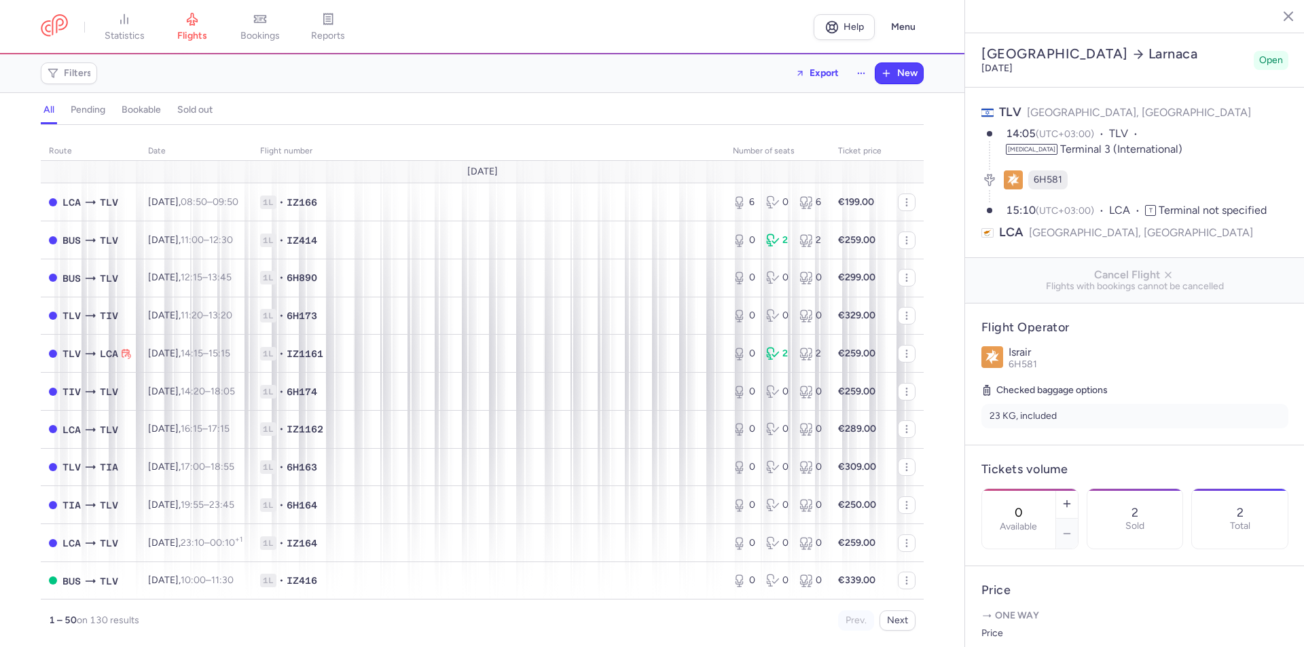
select select "hours"
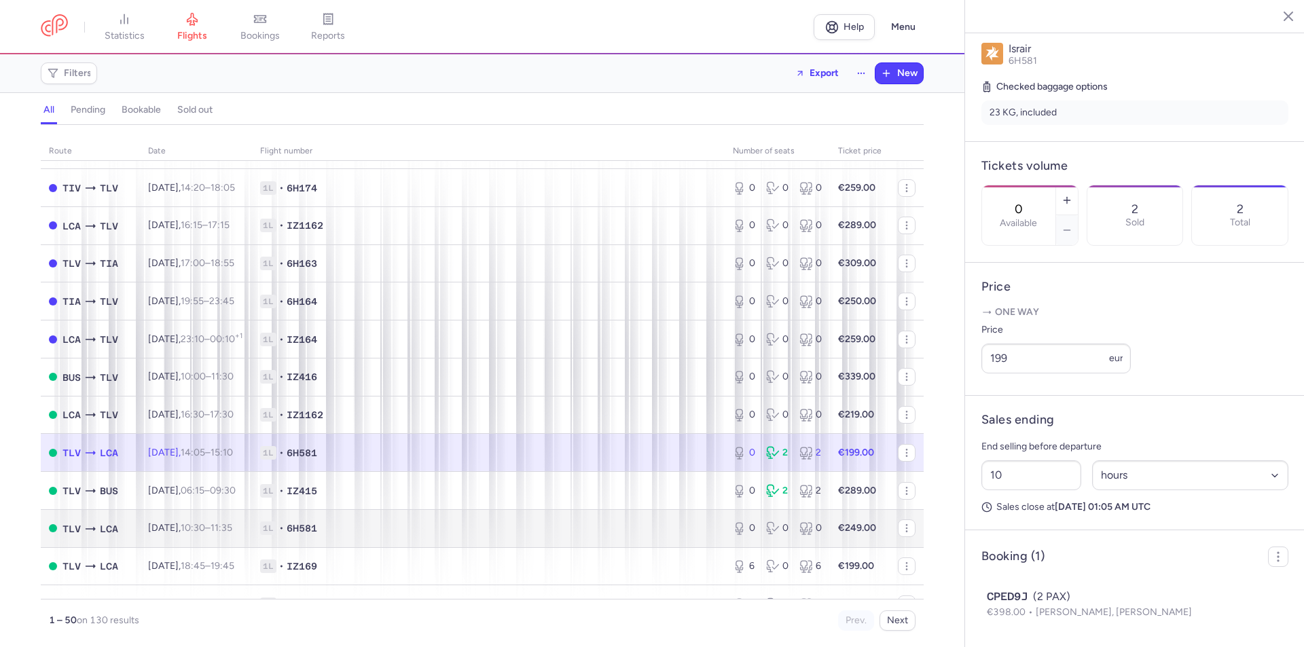
scroll to position [408, 0]
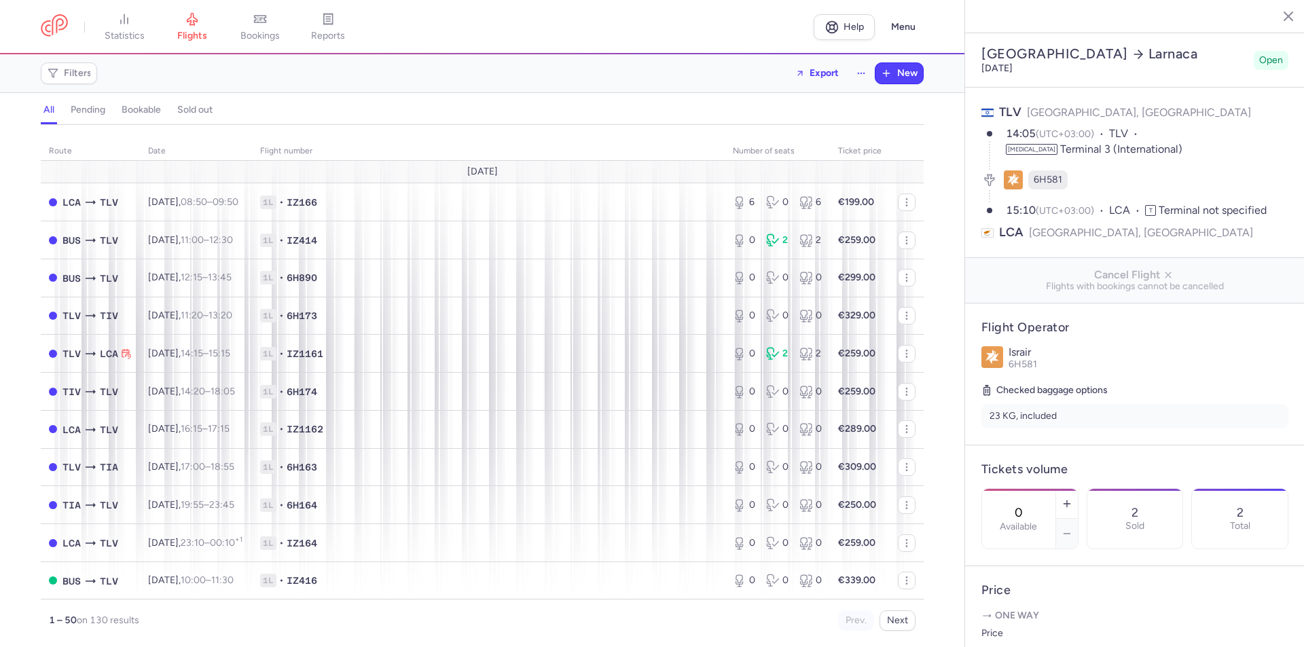
select select "hours"
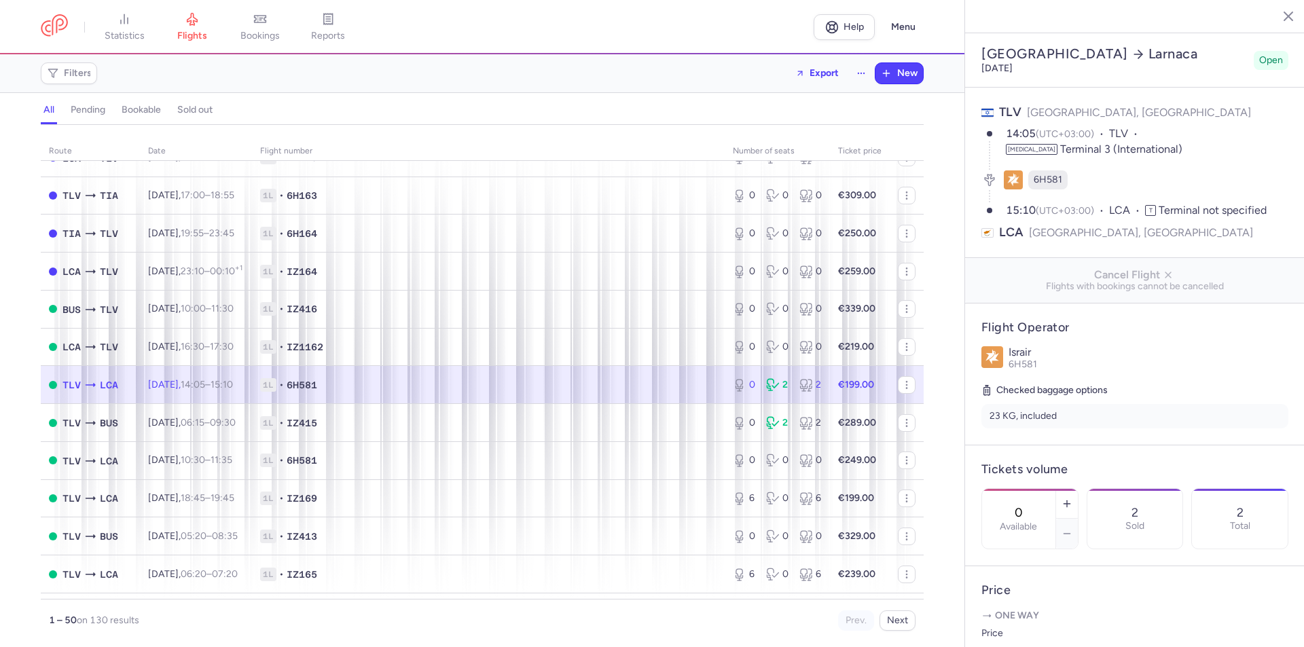
scroll to position [340, 0]
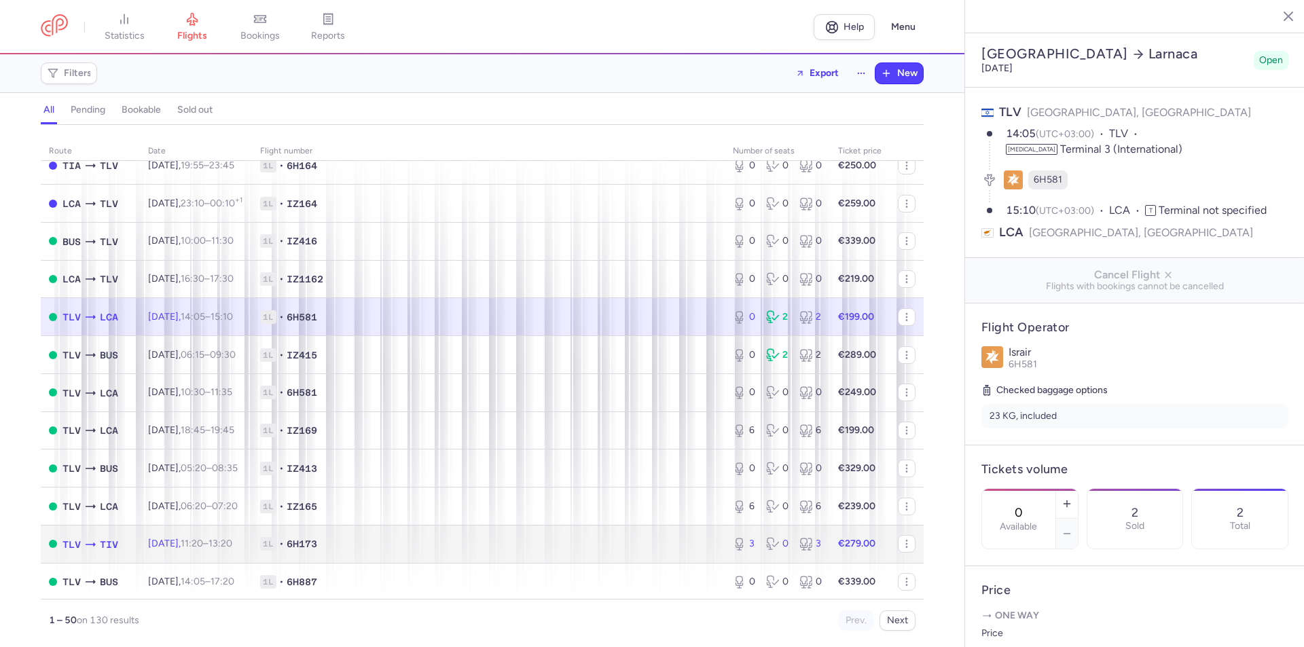
click at [528, 533] on td "1L • 6H173" at bounding box center [488, 544] width 473 height 38
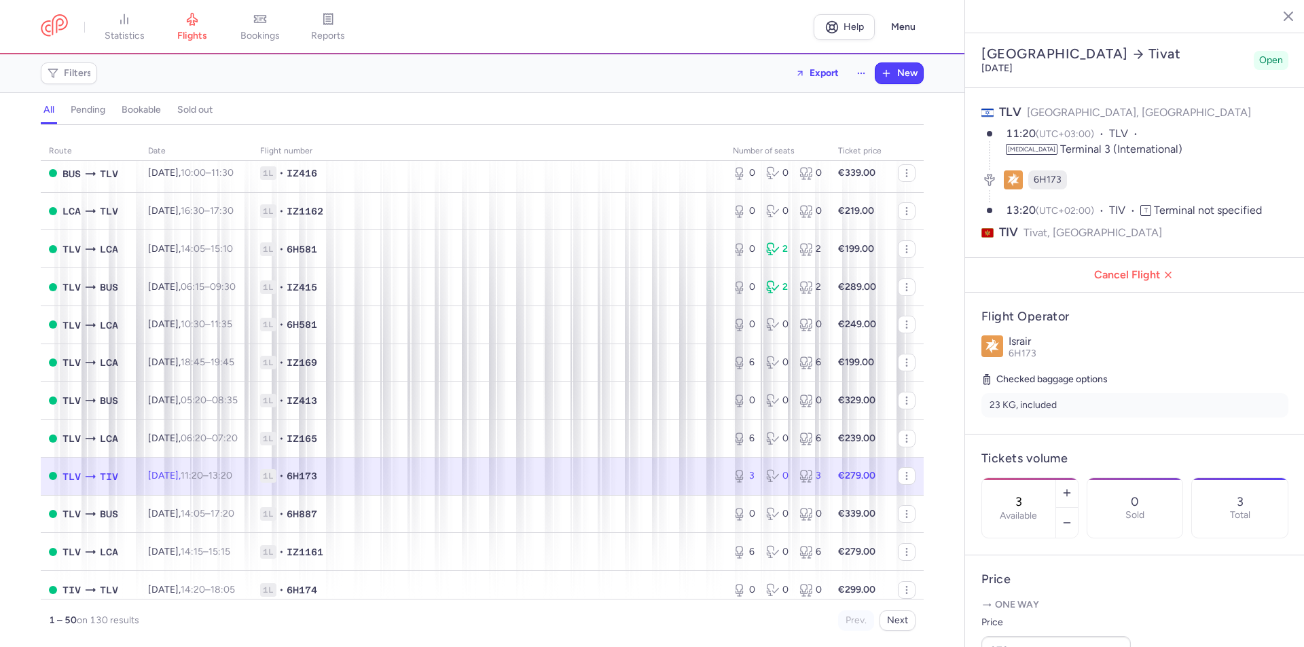
scroll to position [475, 0]
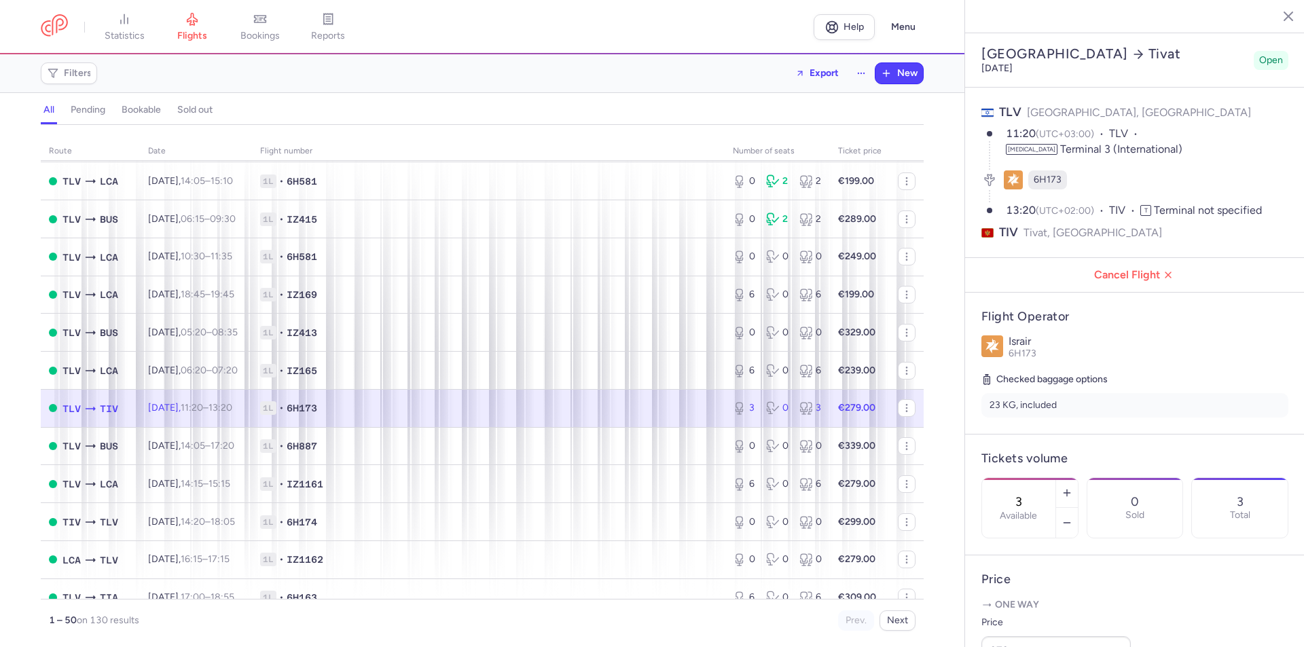
click at [203, 411] on time "11:20" at bounding box center [192, 408] width 22 height 12
click at [1073, 518] on icon "button" at bounding box center [1067, 523] width 11 height 11
click at [1017, 616] on span "Save changes" at bounding box center [1026, 621] width 67 height 12
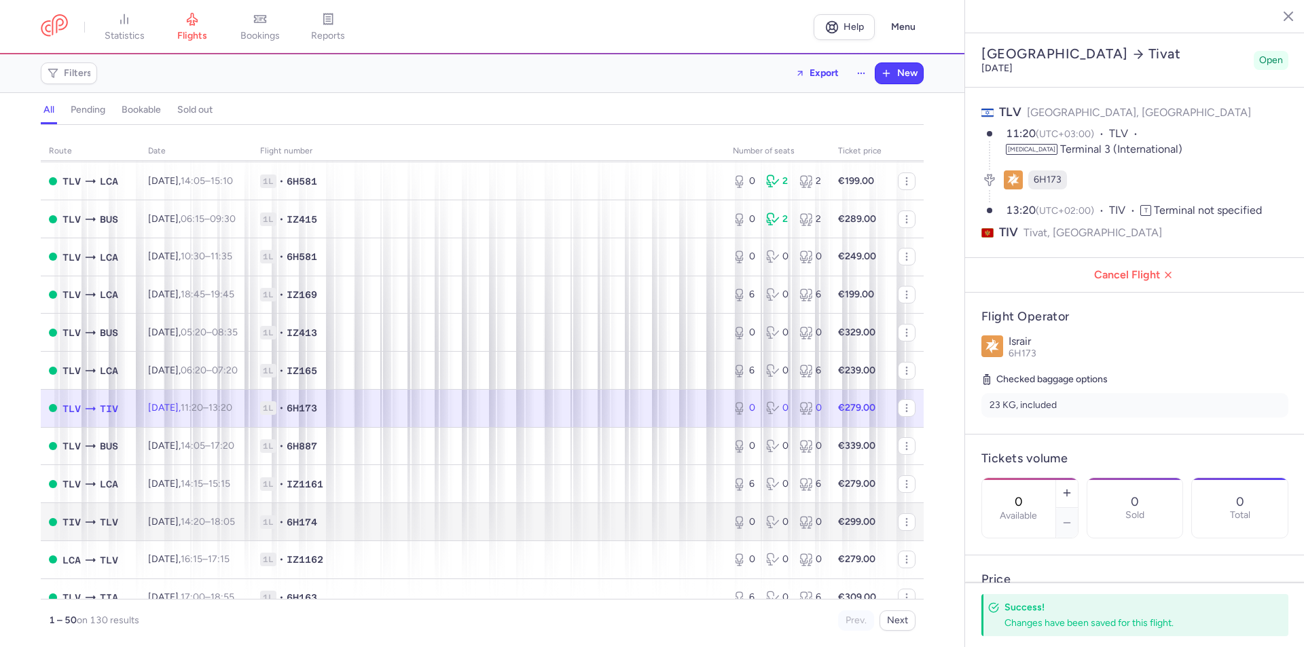
scroll to position [611, 0]
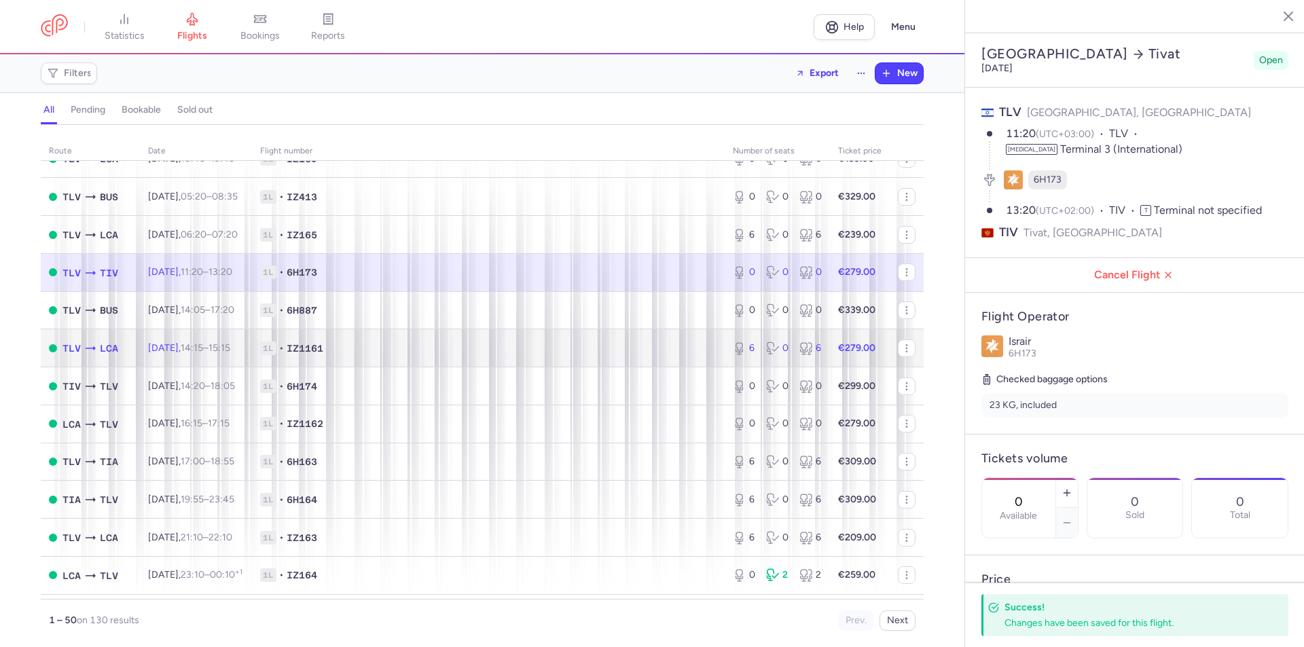
click at [480, 342] on span "1L • IZ1161" at bounding box center [488, 349] width 456 height 14
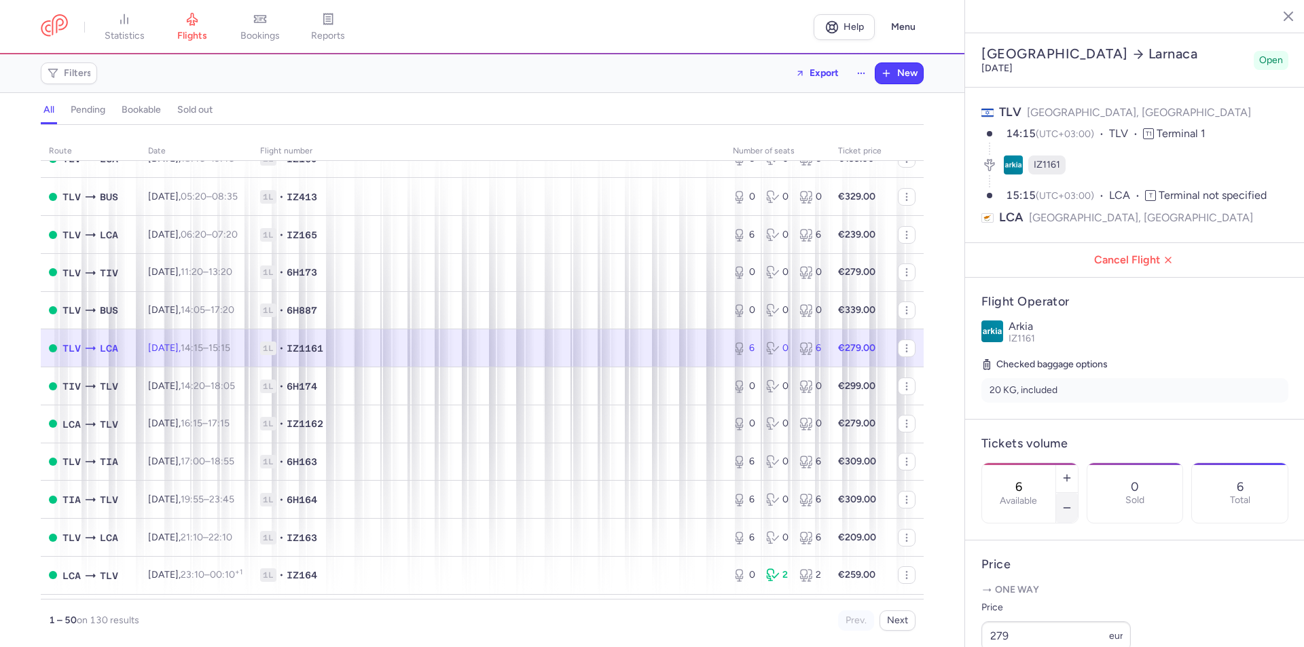
click at [1073, 503] on icon "button" at bounding box center [1067, 508] width 11 height 11
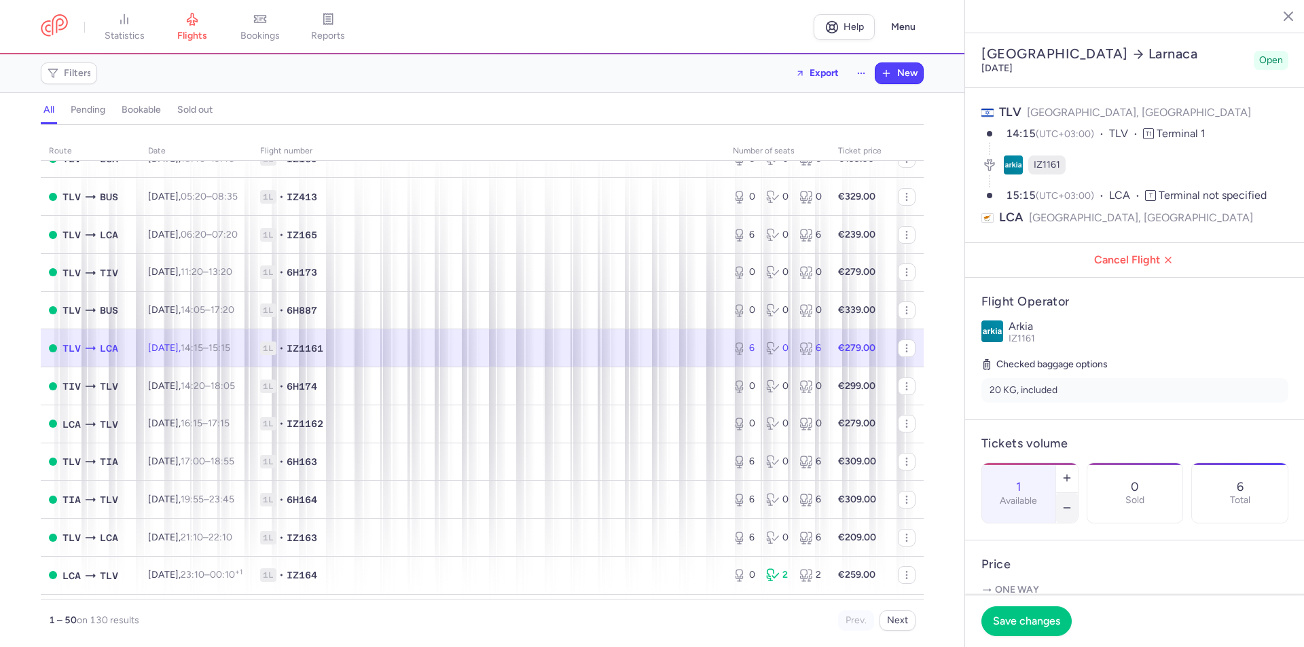
click at [1073, 503] on icon "button" at bounding box center [1067, 508] width 11 height 11
click at [1039, 613] on button "Save changes" at bounding box center [1027, 621] width 90 height 30
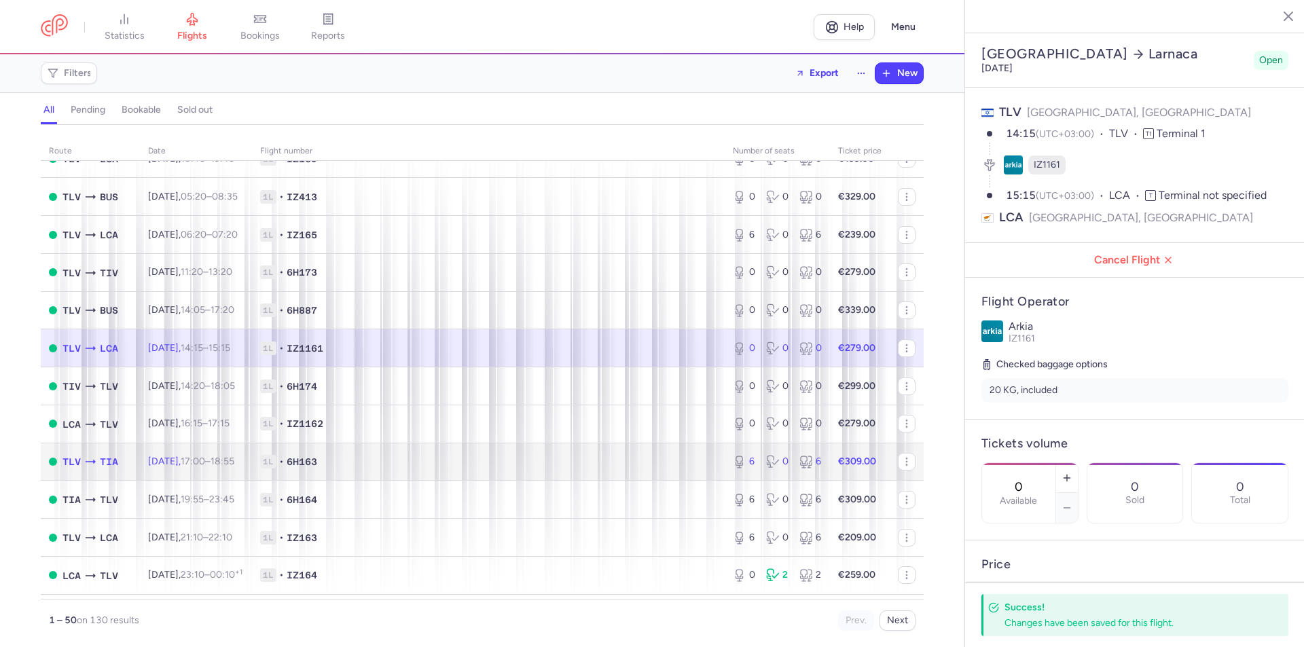
click at [651, 459] on span "1L • 6H163" at bounding box center [488, 462] width 456 height 14
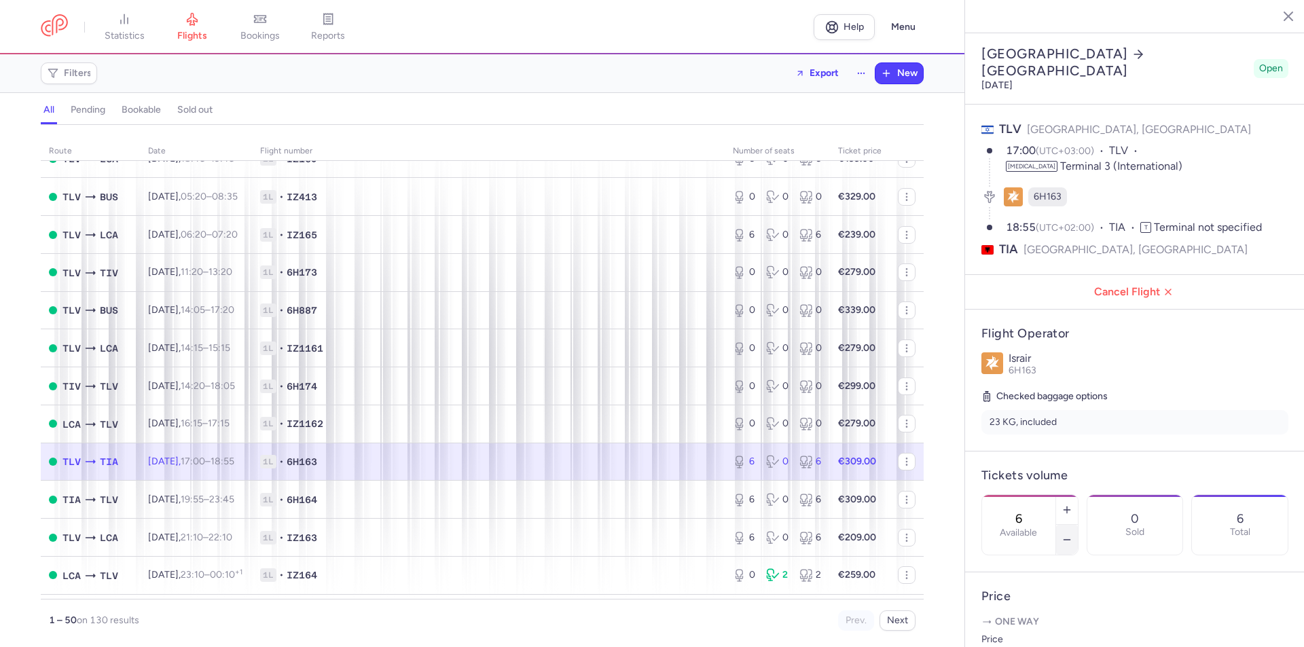
click at [1078, 525] on button "button" at bounding box center [1067, 540] width 22 height 30
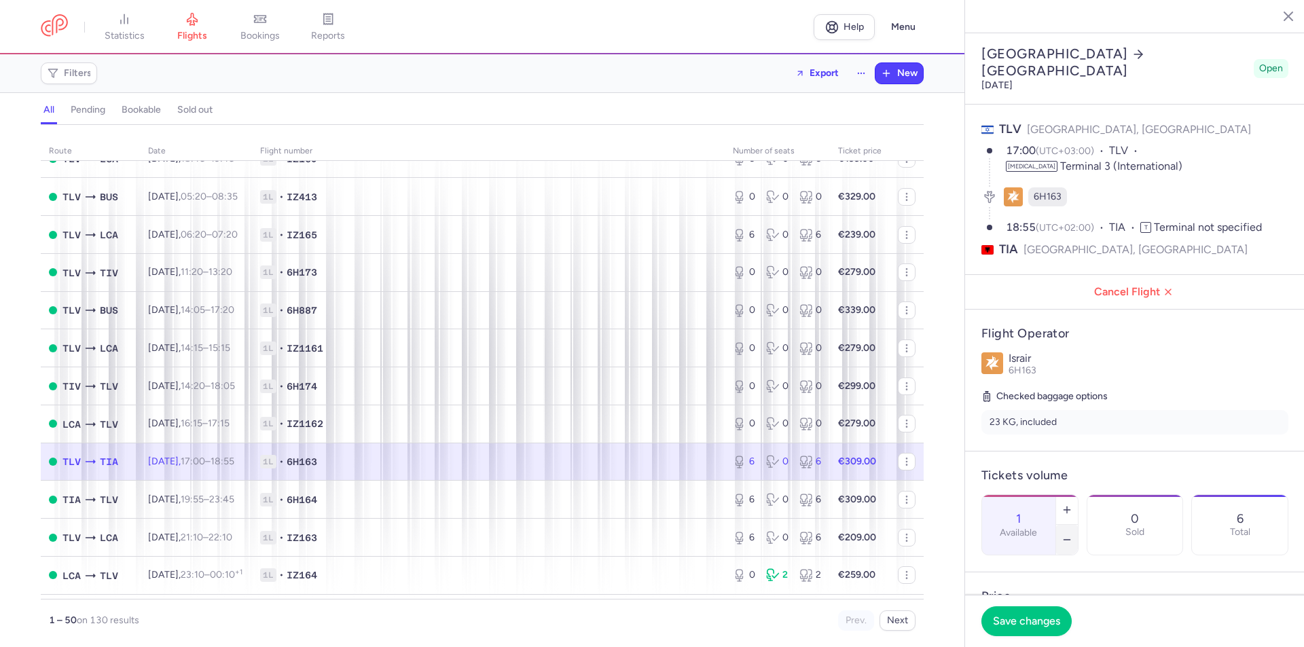
click at [1078, 525] on button "button" at bounding box center [1067, 540] width 22 height 30
click at [1038, 628] on button "Save changes" at bounding box center [1027, 621] width 90 height 30
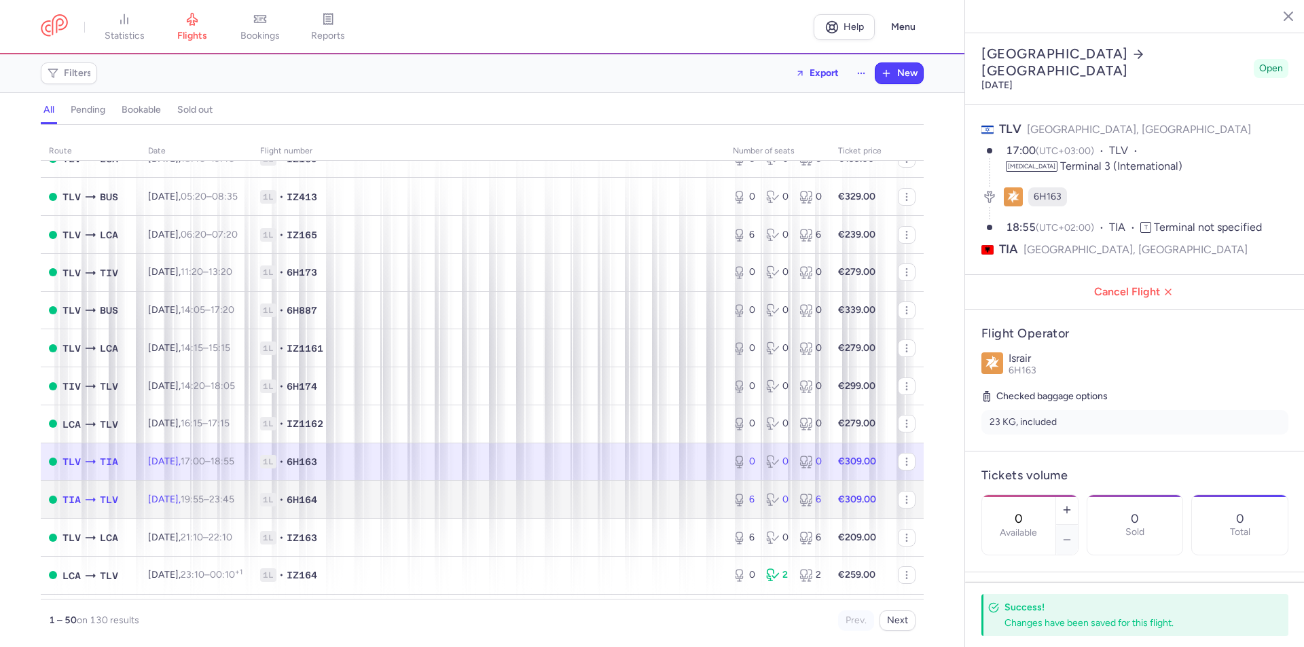
click at [653, 486] on td "1L • 6H164" at bounding box center [488, 500] width 473 height 38
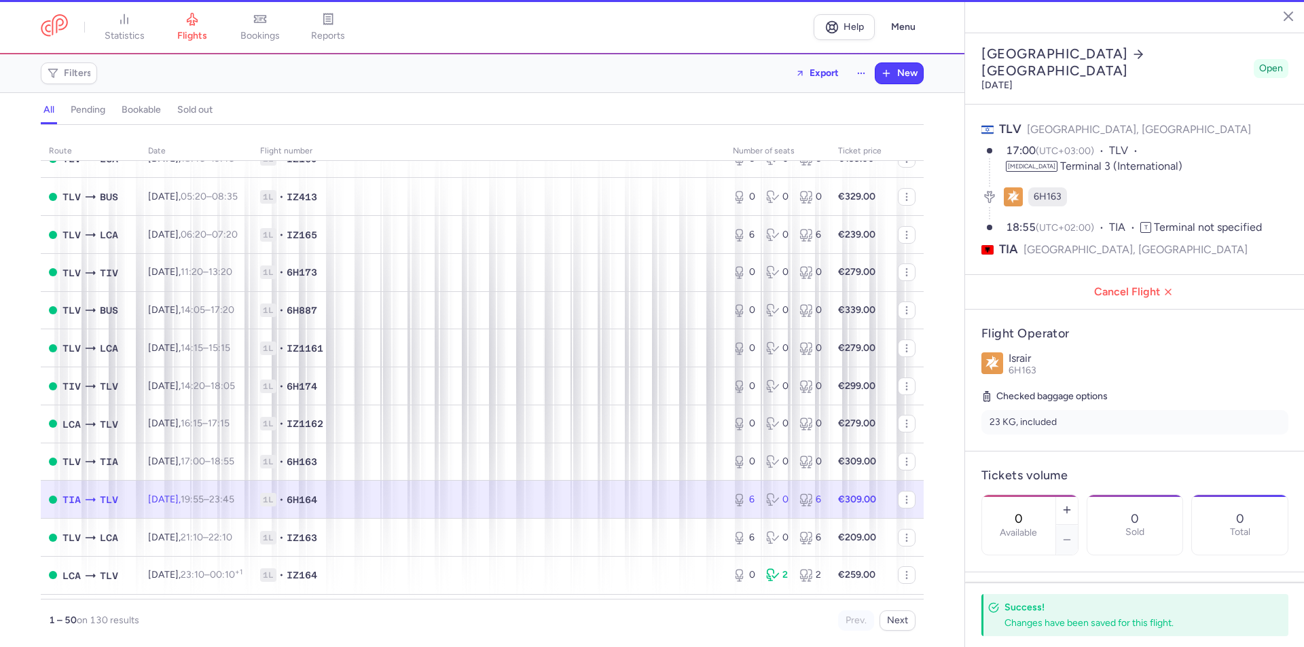
type input "6"
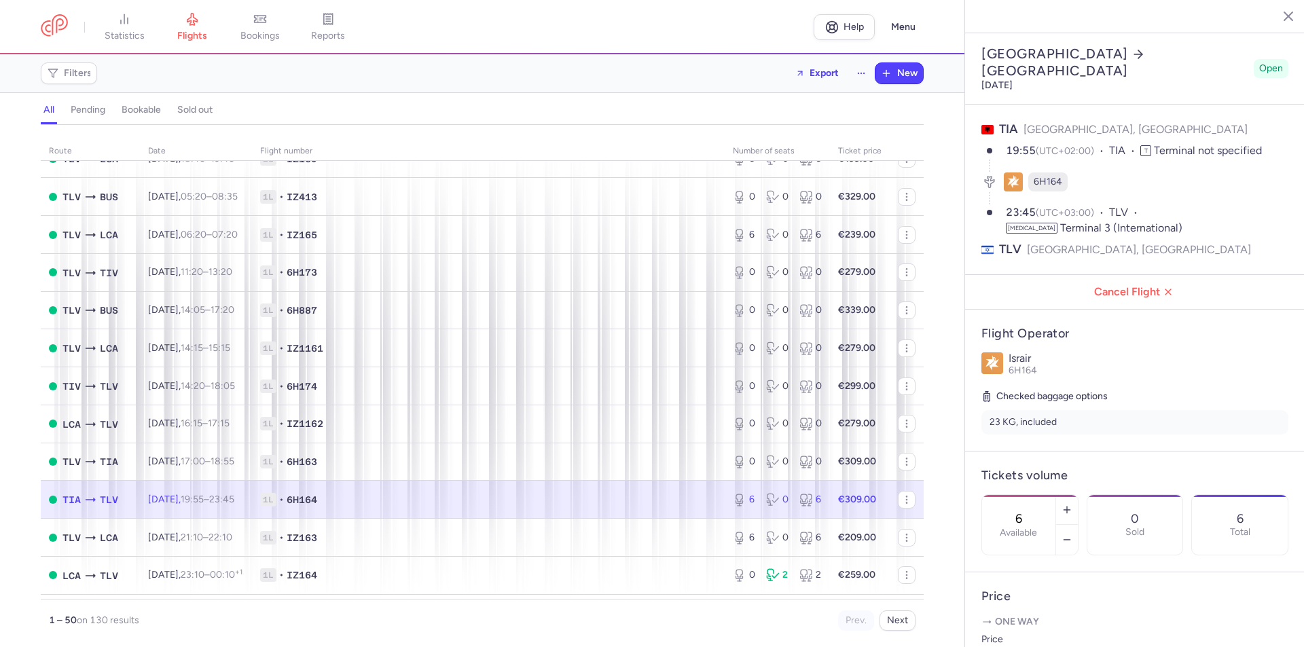
scroll to position [272, 0]
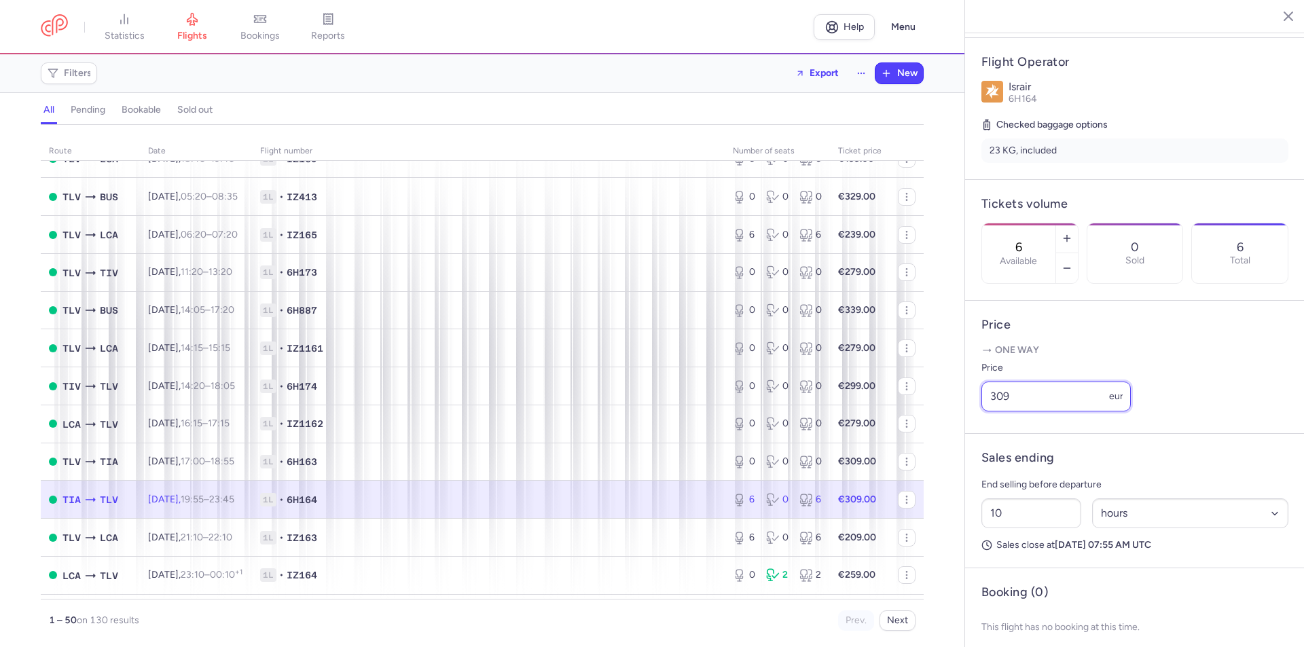
click at [1040, 410] on input "309" at bounding box center [1056, 397] width 149 height 30
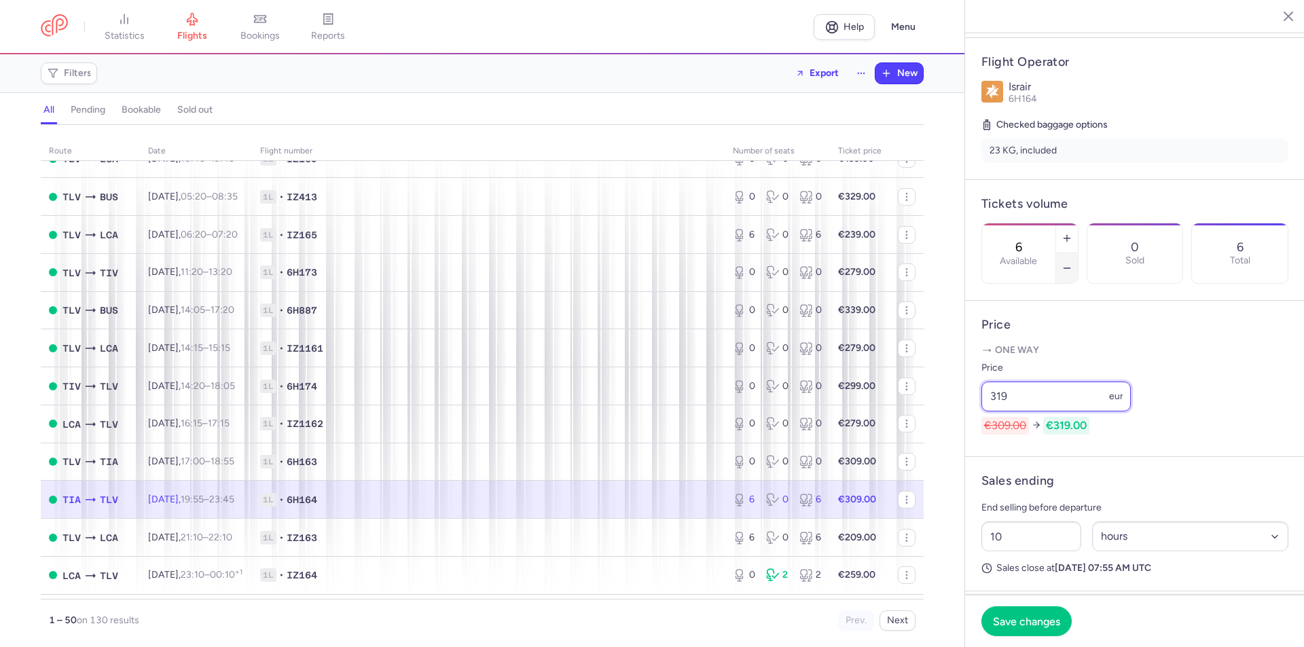
type input "319"
click at [1073, 263] on icon "button" at bounding box center [1067, 268] width 11 height 11
click at [1036, 613] on button "Save changes" at bounding box center [1027, 621] width 90 height 30
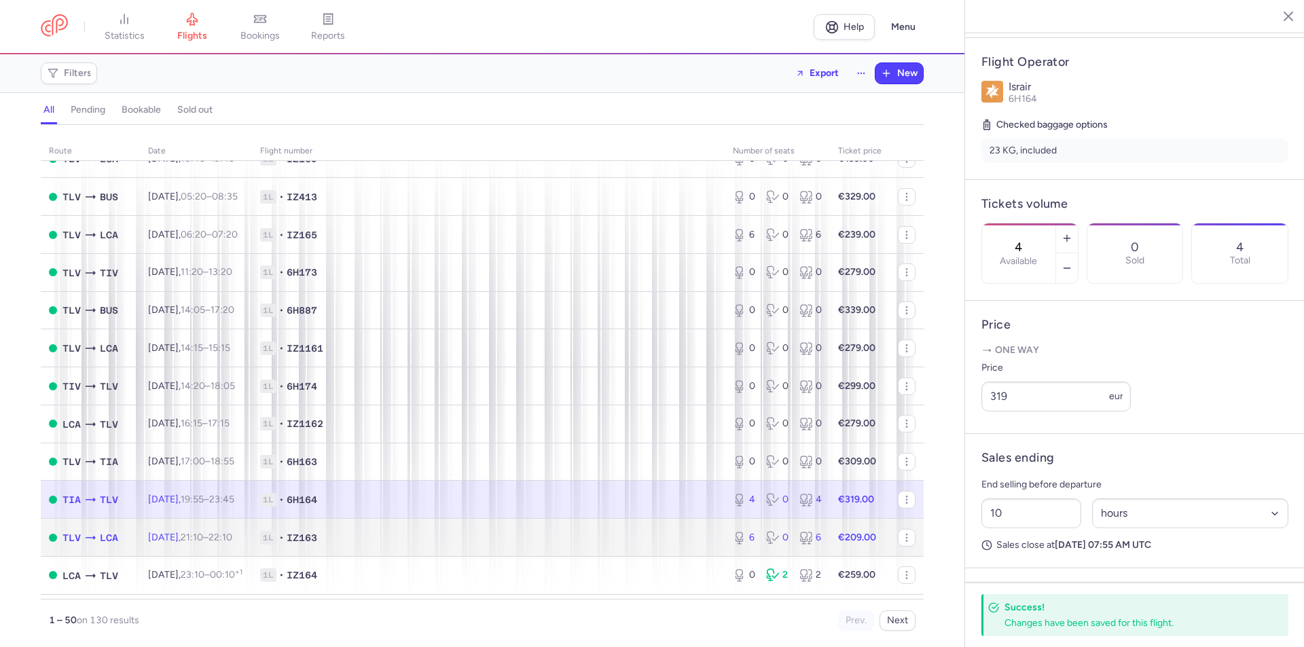
click at [587, 524] on td "1L • IZ163" at bounding box center [488, 538] width 473 height 38
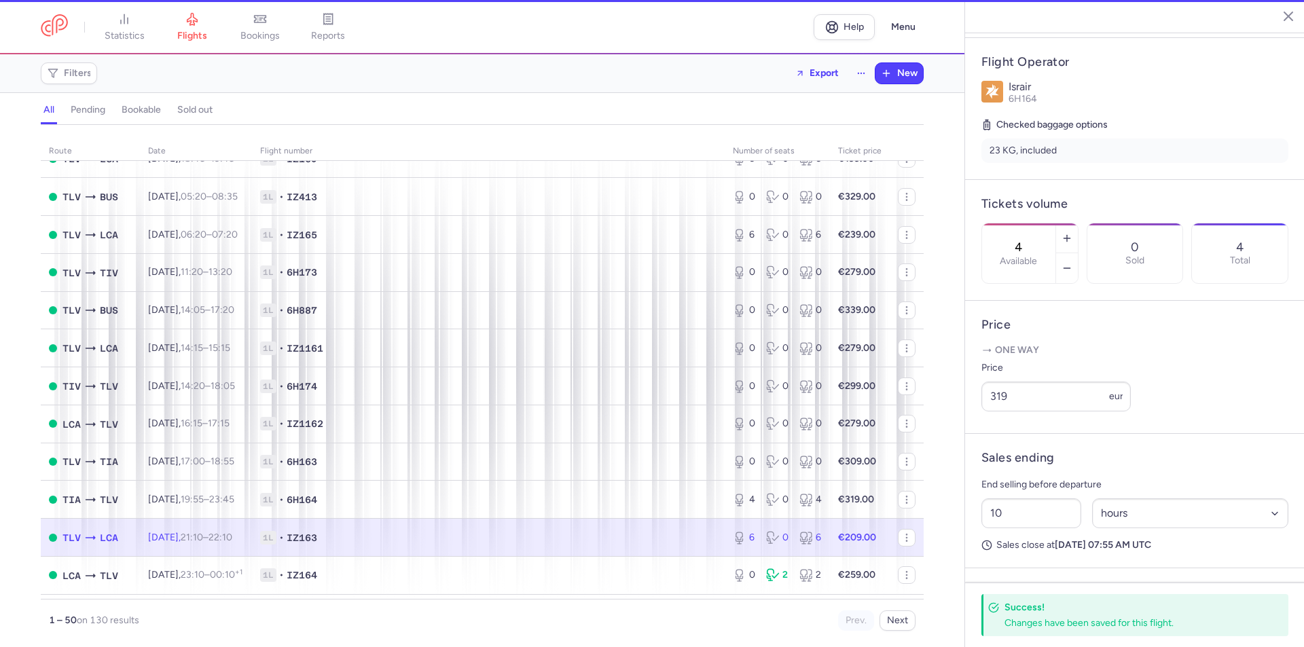
type input "6"
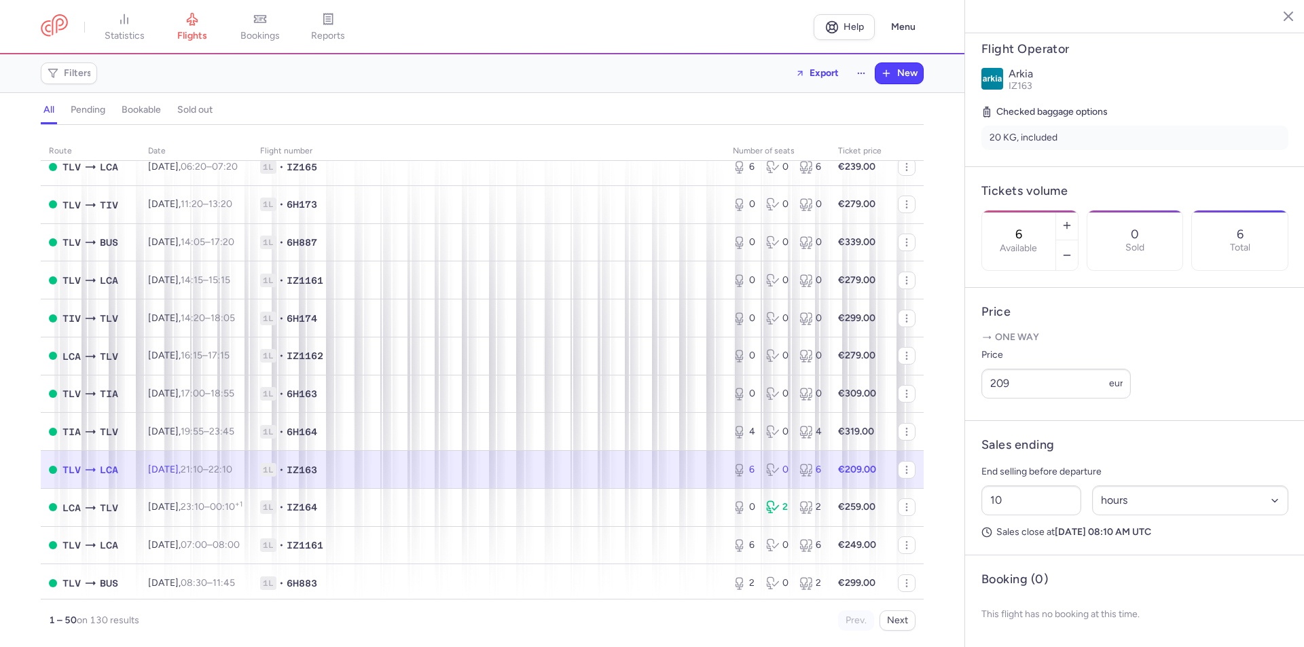
scroll to position [747, 0]
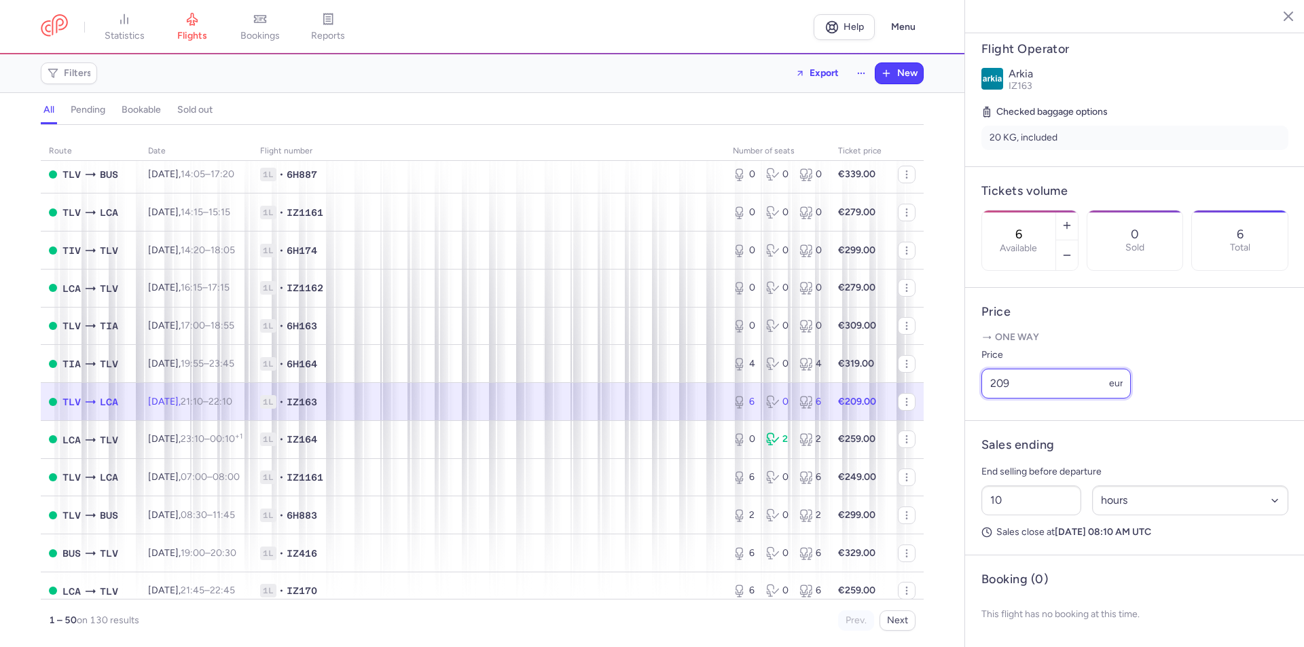
click at [1032, 399] on input "209" at bounding box center [1056, 384] width 149 height 30
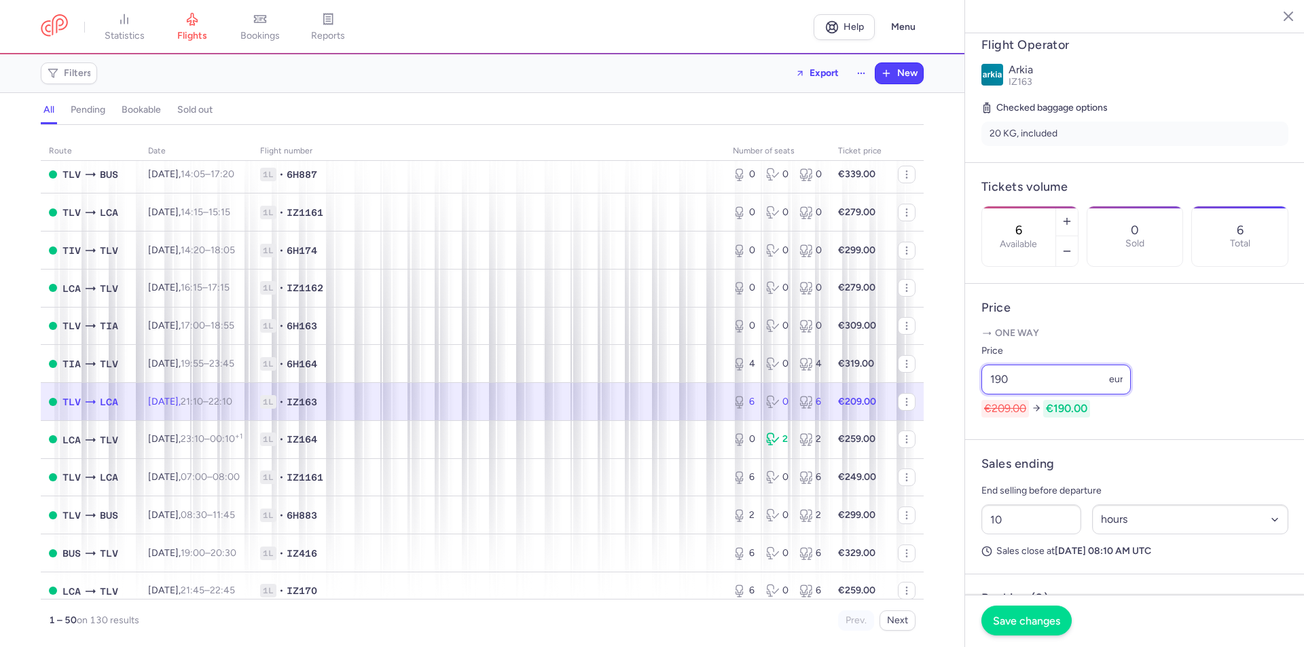
type input "190"
click at [1024, 618] on span "Save changes" at bounding box center [1026, 621] width 67 height 12
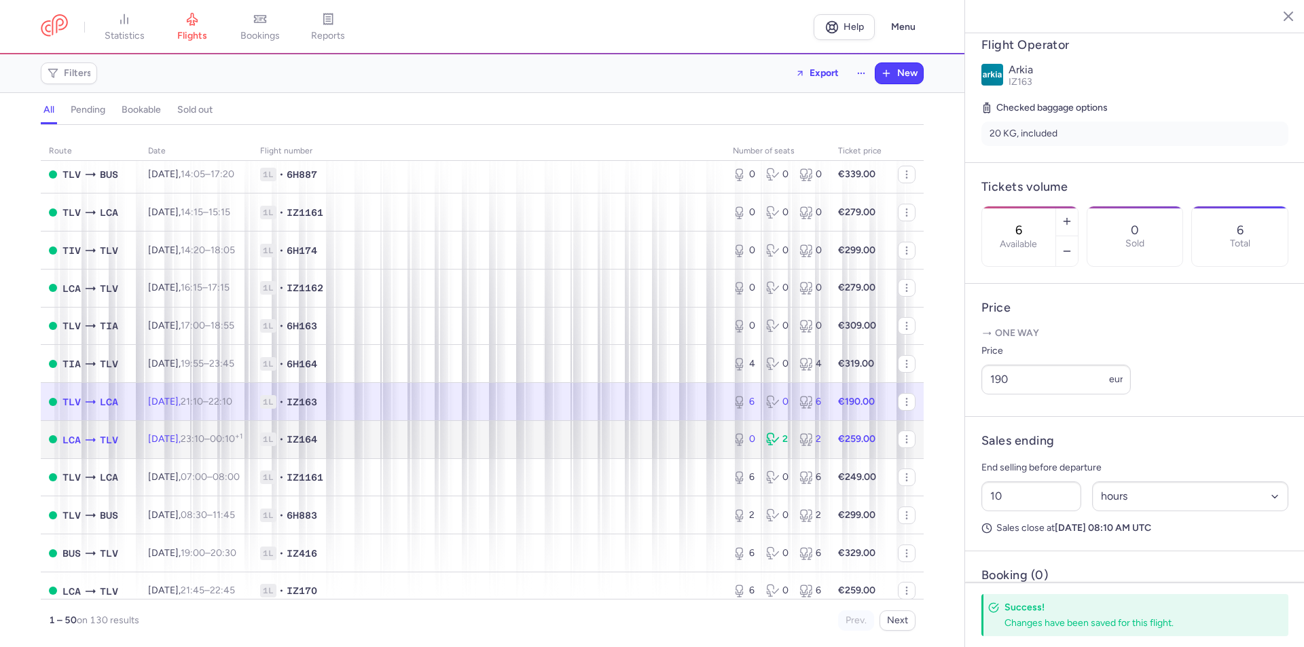
click at [579, 436] on span "1L • IZ164" at bounding box center [488, 440] width 456 height 14
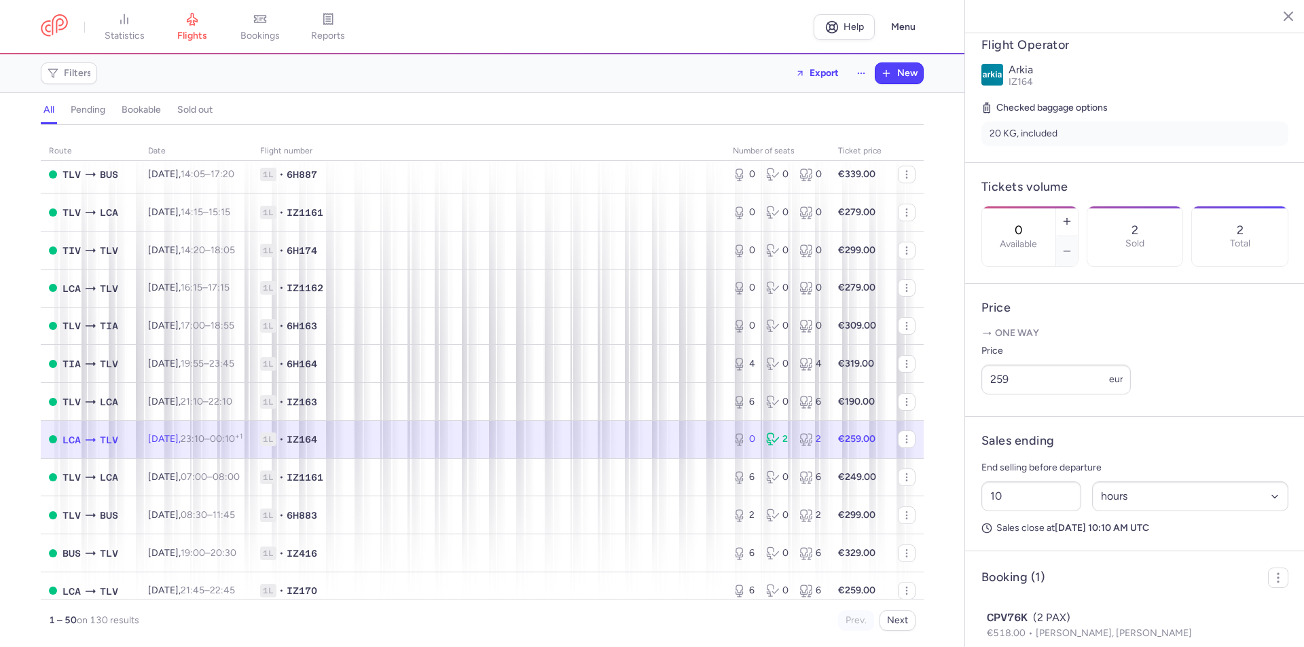
scroll to position [340, 0]
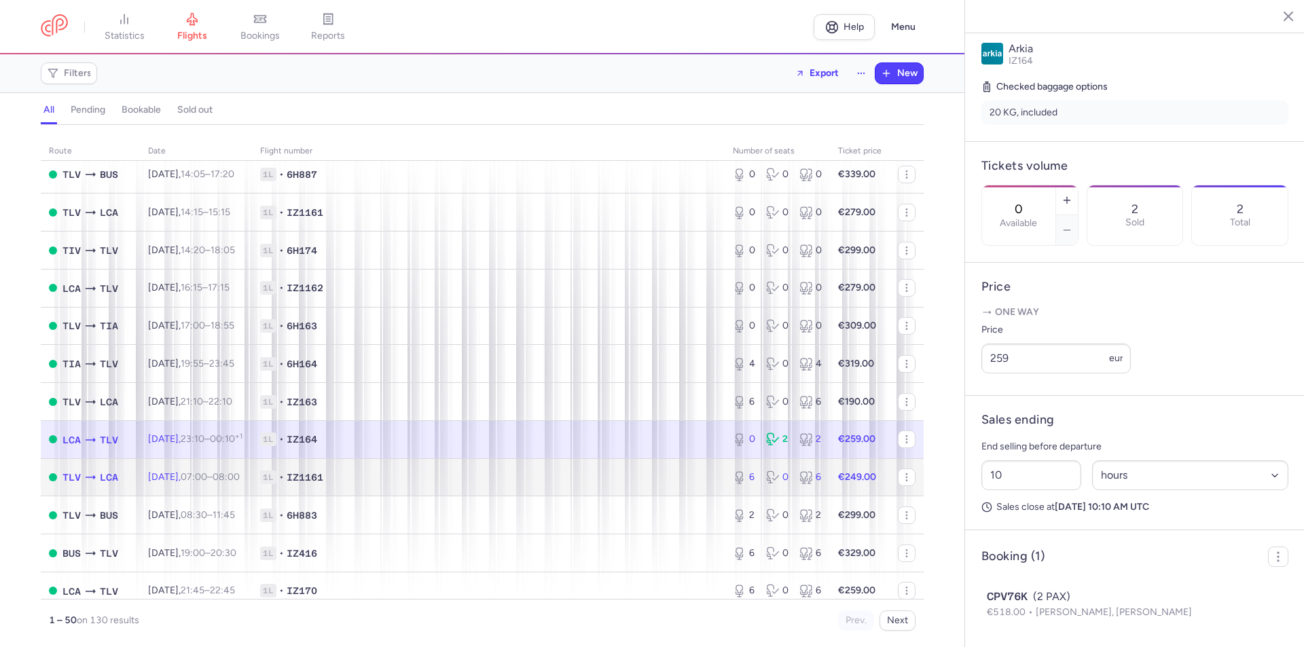
click at [522, 466] on td "1L • IZ1161" at bounding box center [488, 478] width 473 height 38
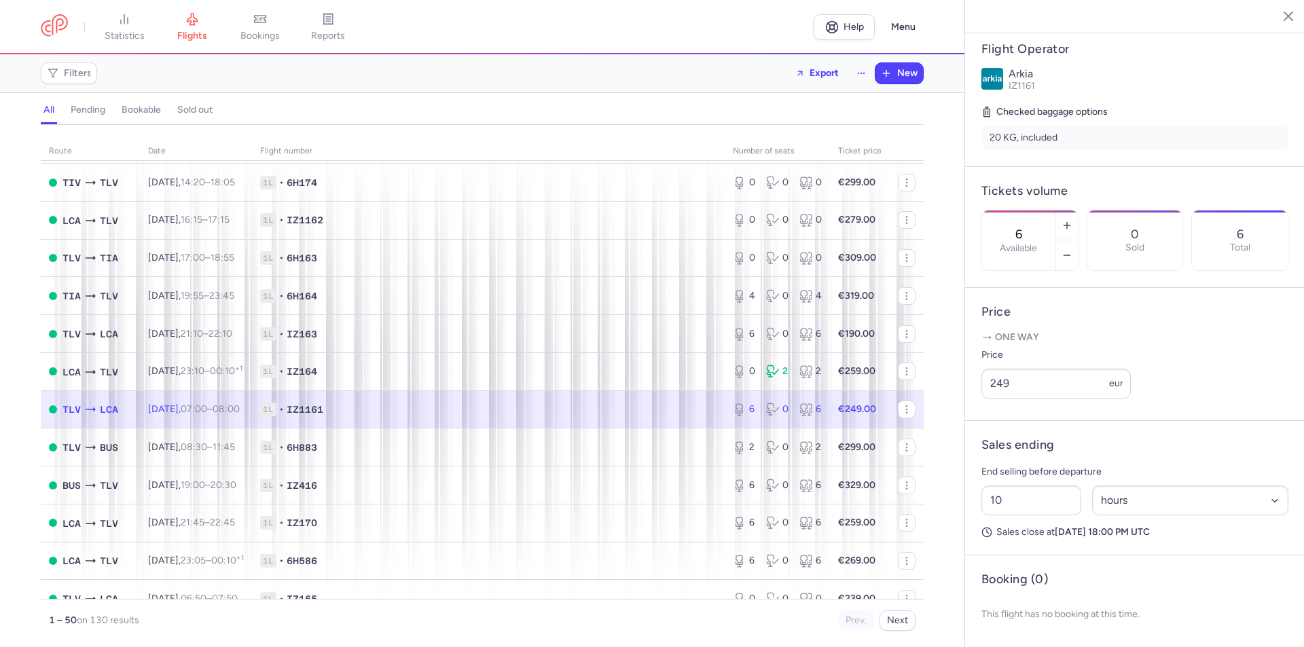
scroll to position [883, 0]
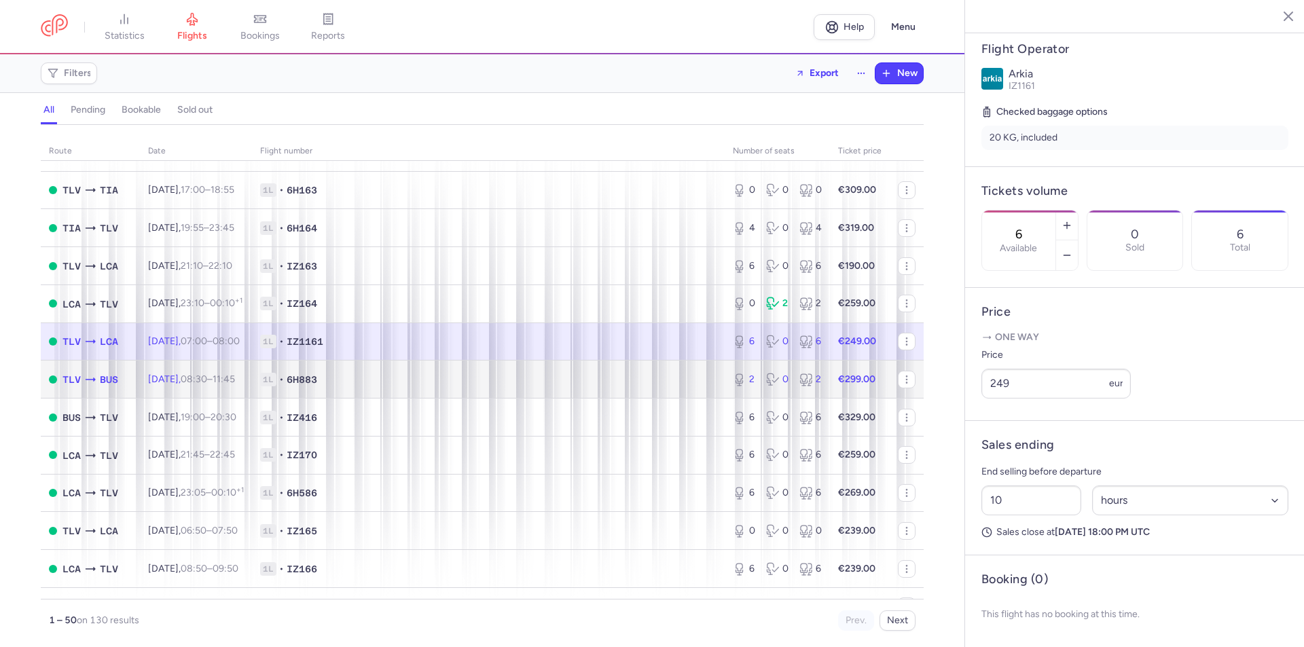
click at [575, 377] on span "1L • 6H883" at bounding box center [488, 380] width 456 height 14
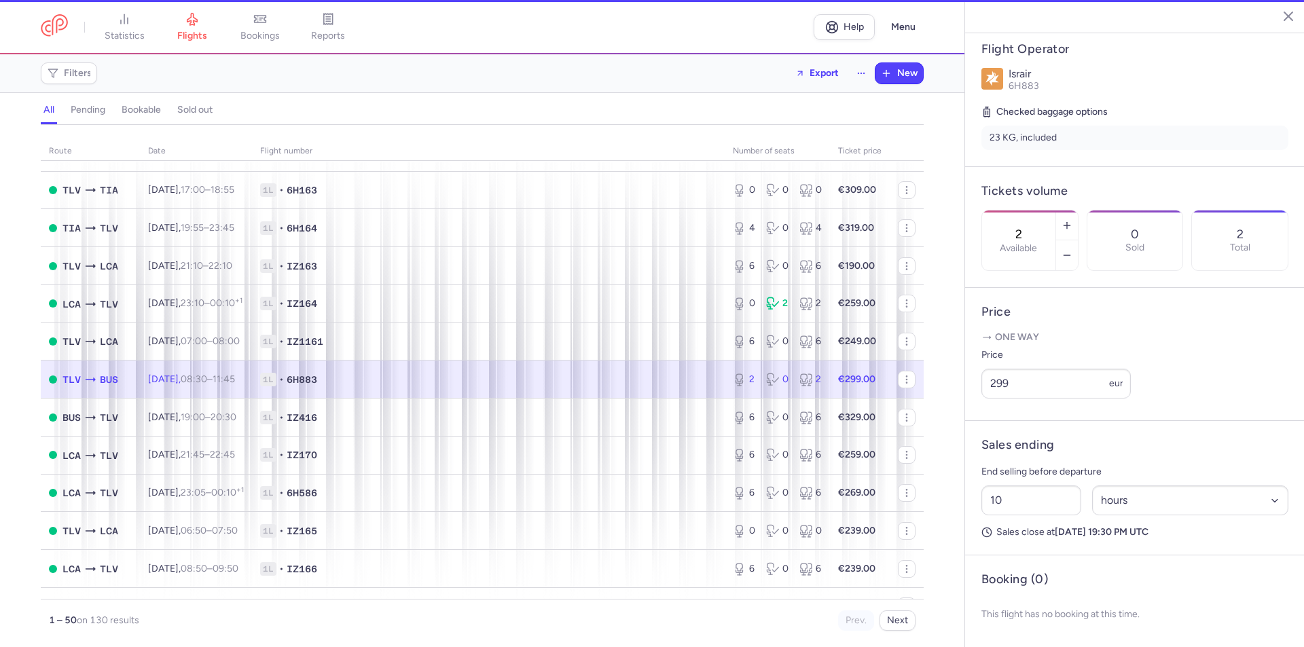
scroll to position [304, 0]
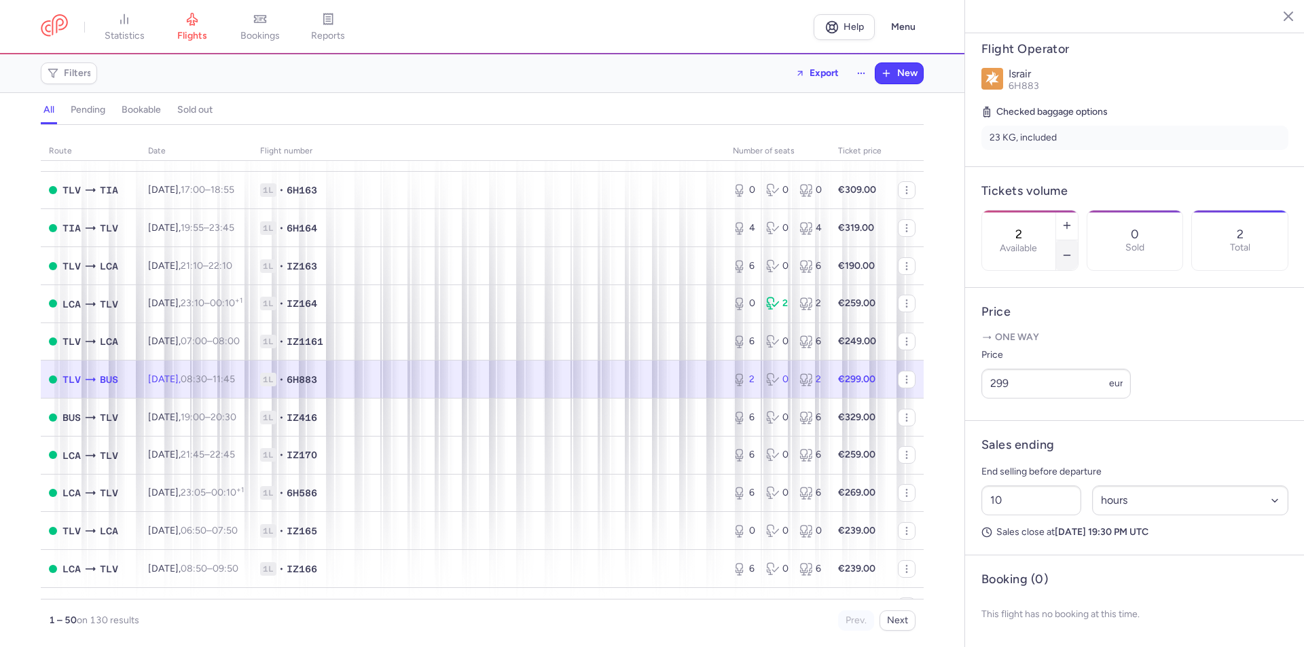
click at [1073, 250] on icon "button" at bounding box center [1067, 255] width 11 height 11
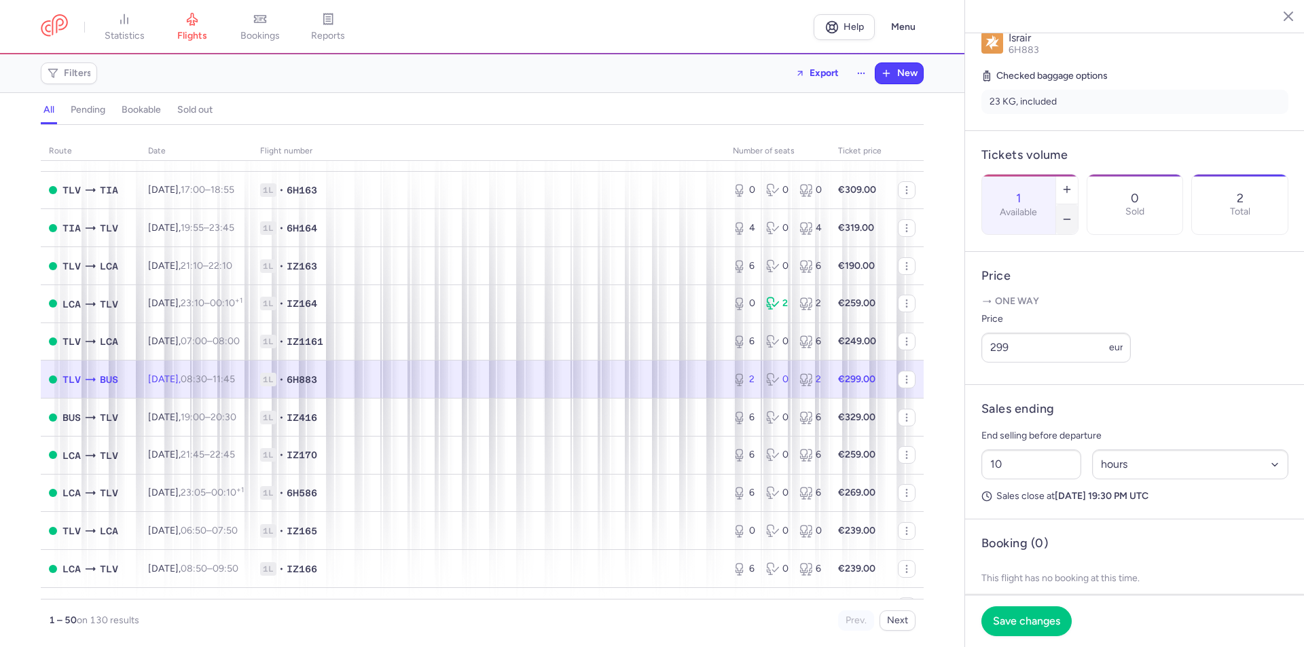
click at [1073, 214] on icon "button" at bounding box center [1067, 219] width 11 height 11
click at [1037, 631] on button "Save changes" at bounding box center [1027, 621] width 90 height 30
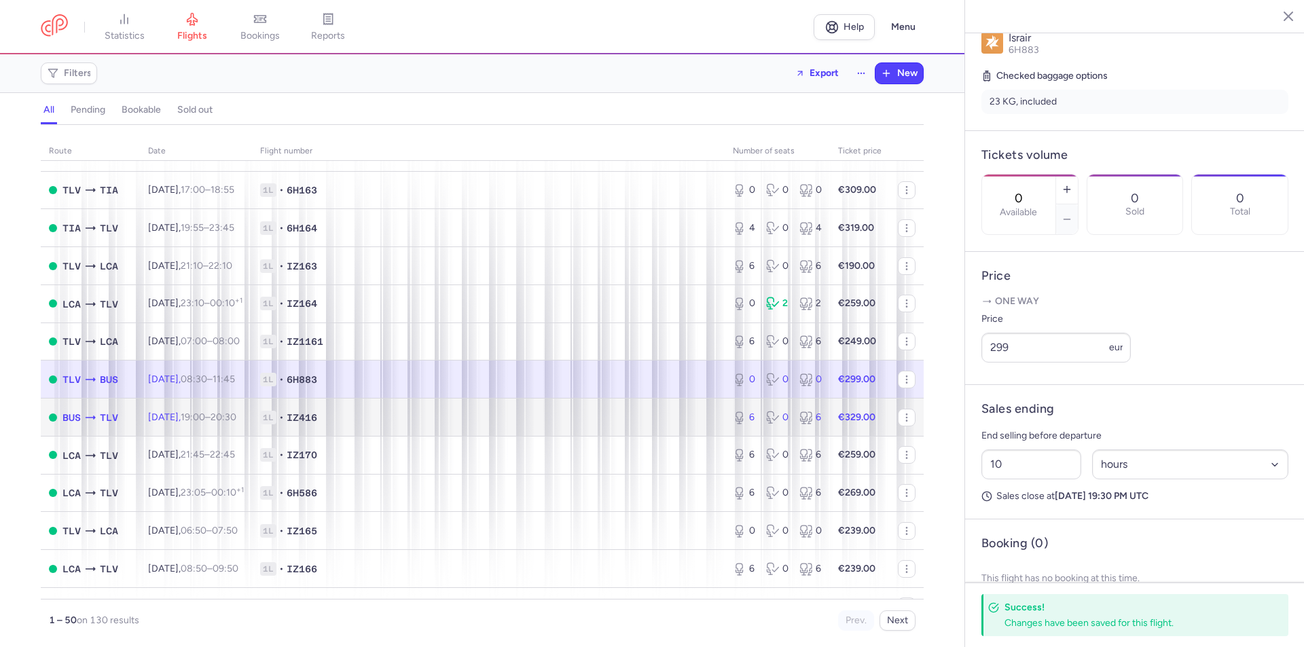
click at [611, 407] on td "1L • IZ416" at bounding box center [488, 418] width 473 height 38
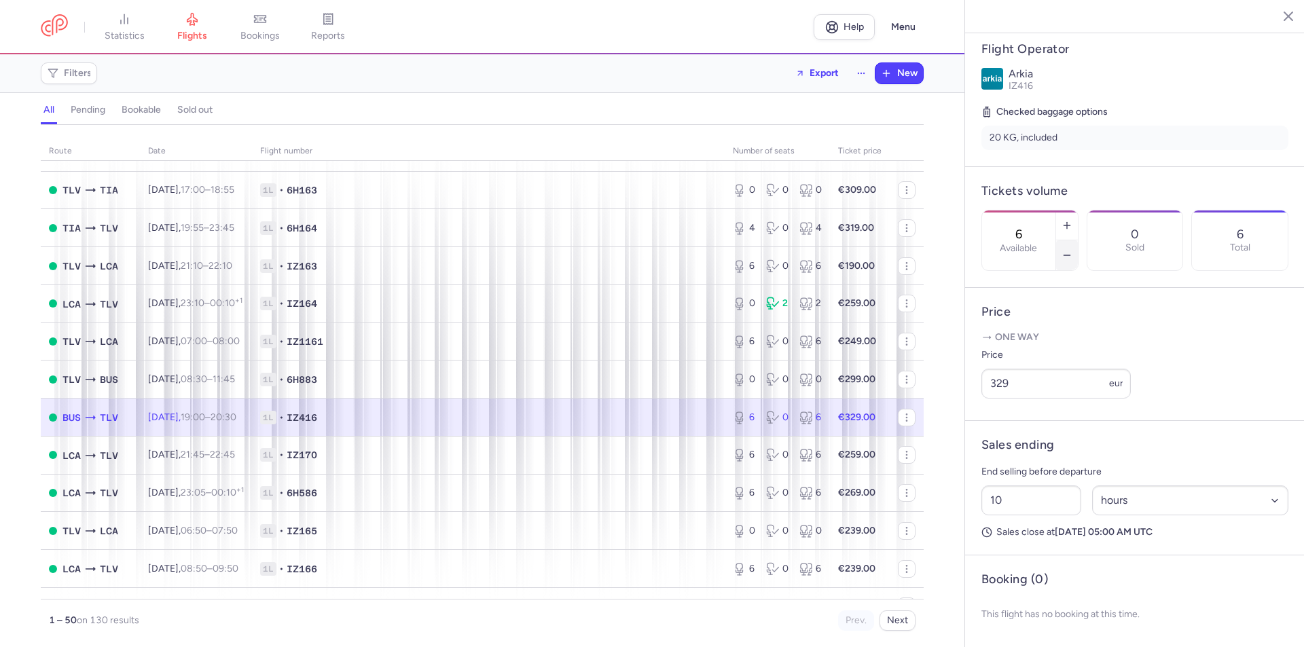
click at [1073, 250] on icon "button" at bounding box center [1067, 255] width 11 height 11
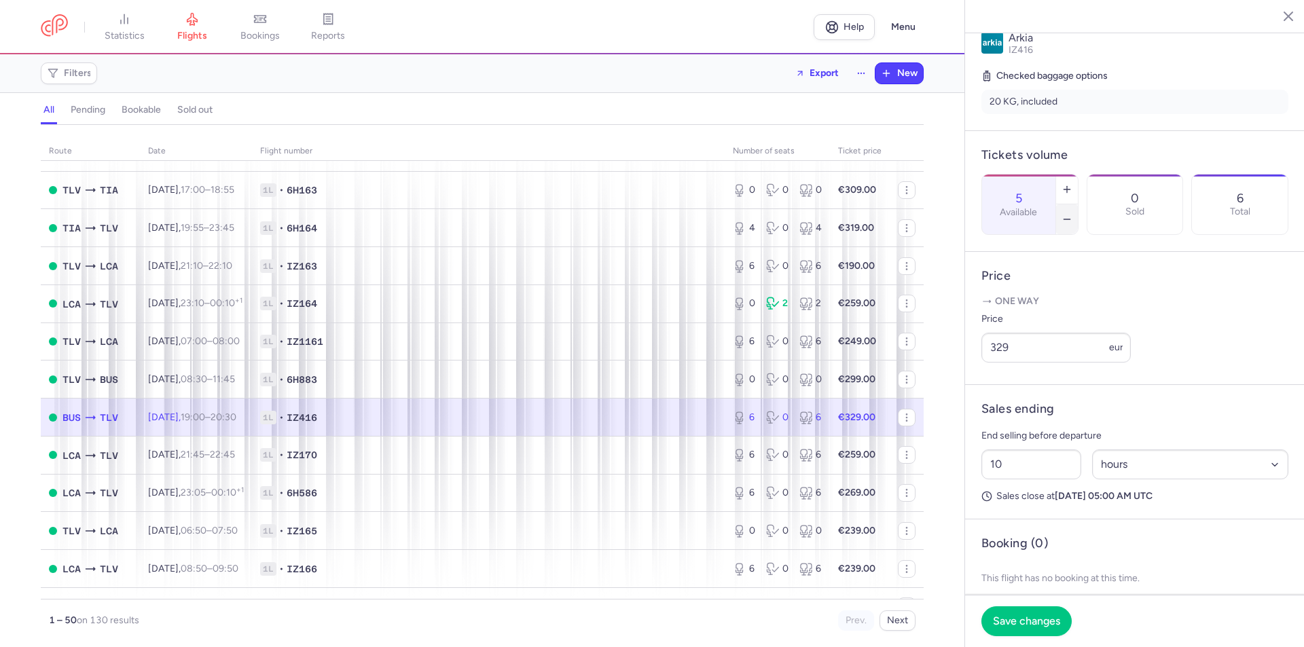
click at [1073, 214] on icon "button" at bounding box center [1067, 219] width 11 height 11
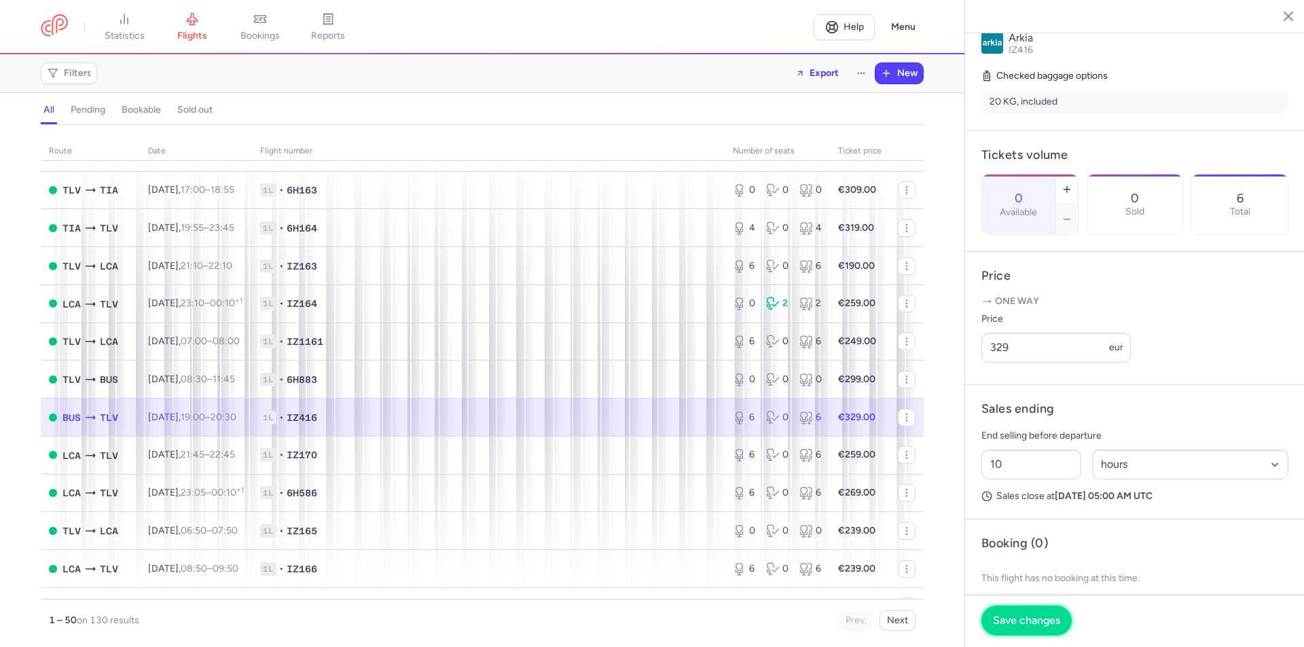
click at [1046, 616] on span "Save changes" at bounding box center [1026, 621] width 67 height 12
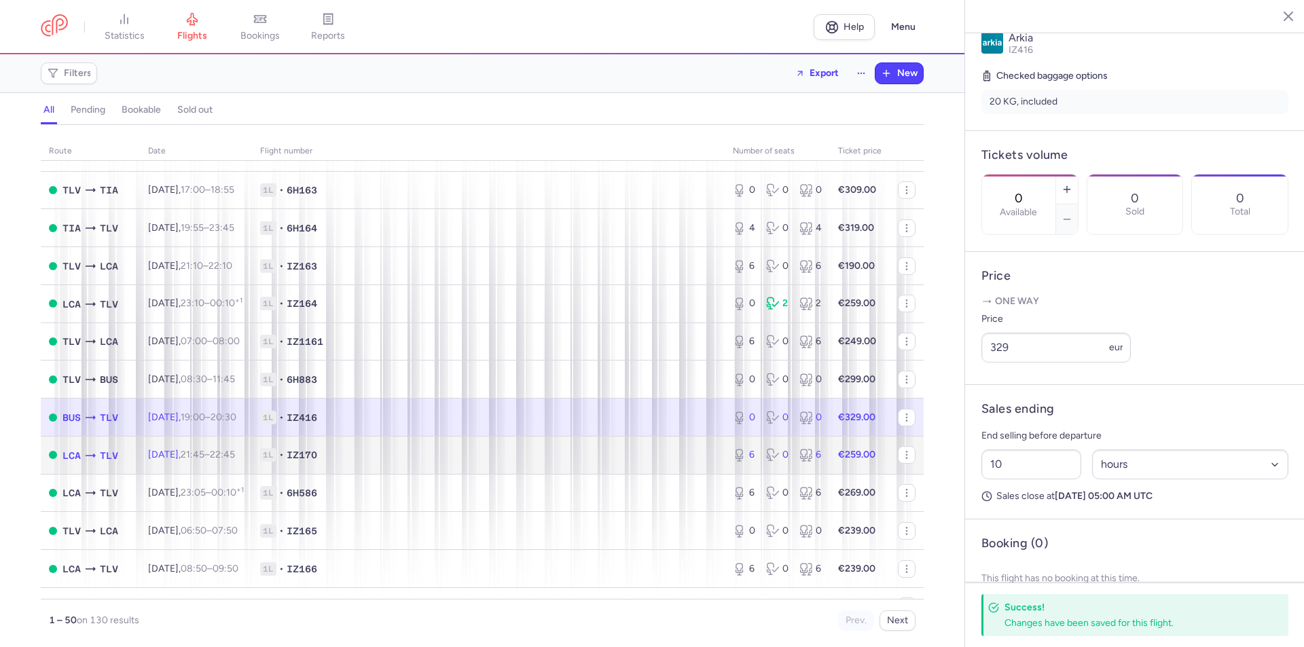
click at [631, 450] on span "1L • IZ170" at bounding box center [488, 455] width 456 height 14
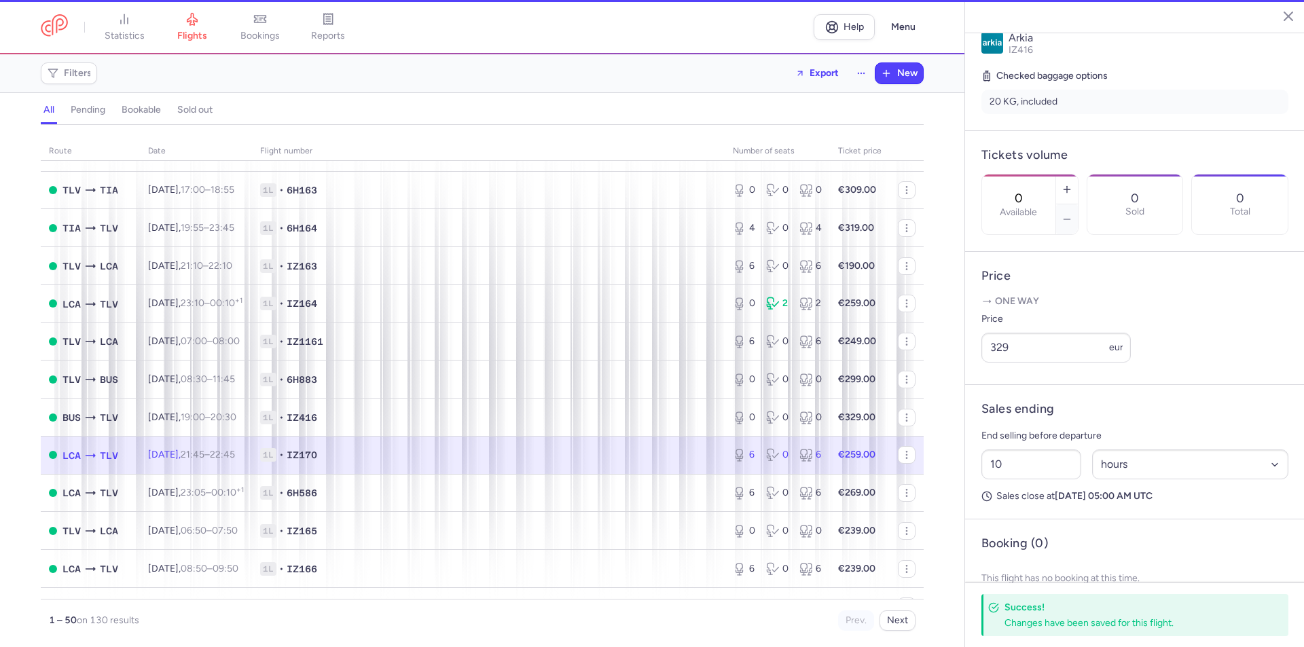
type input "6"
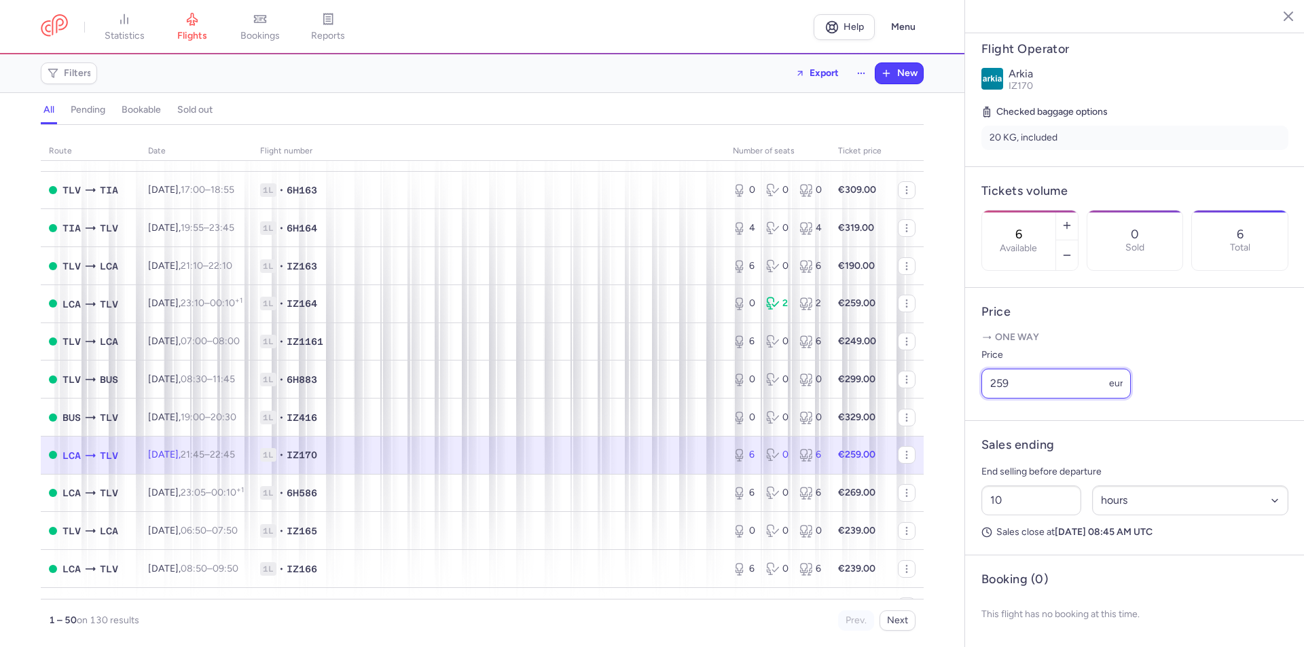
click at [1069, 389] on input "259" at bounding box center [1056, 384] width 149 height 30
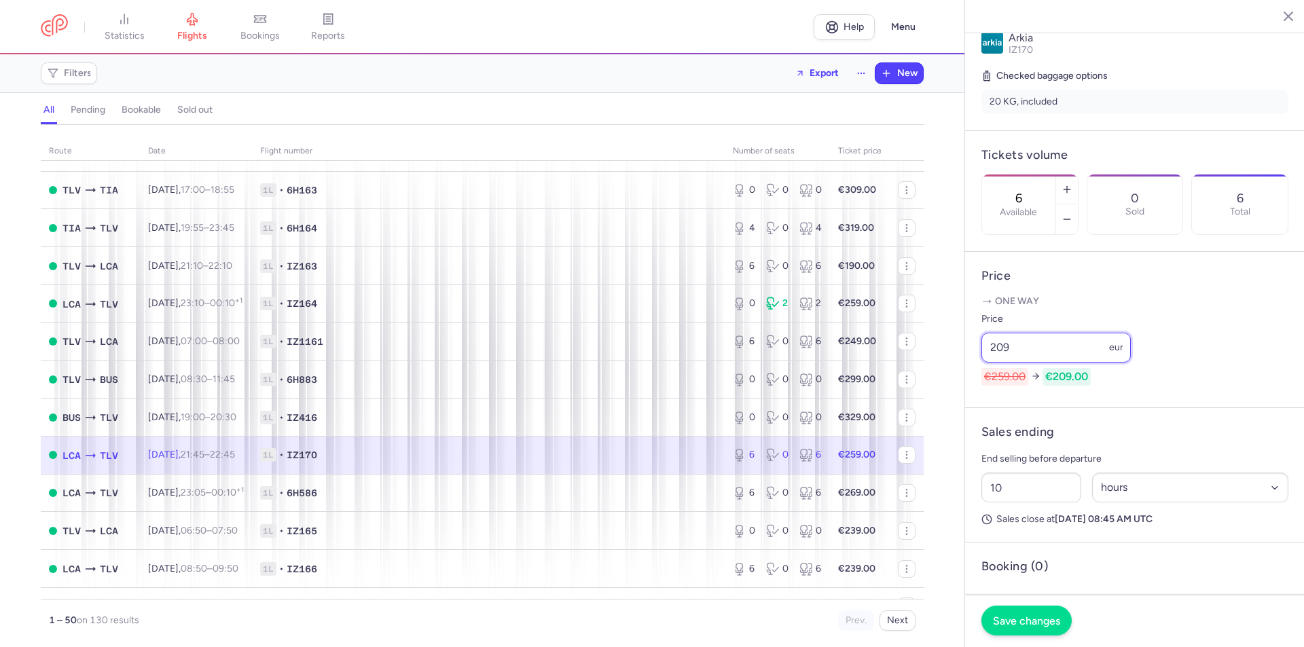
type input "209"
click at [1028, 615] on span "Save changes" at bounding box center [1026, 621] width 67 height 12
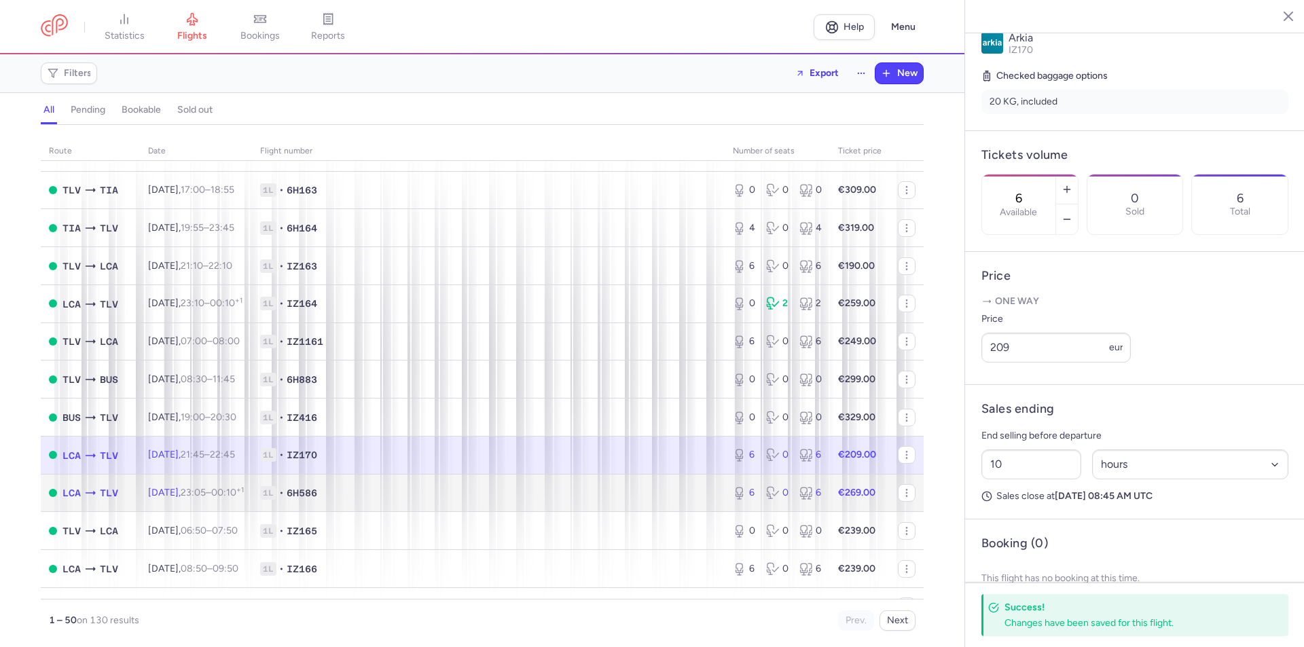
click at [611, 499] on span "1L • 6H586" at bounding box center [488, 493] width 456 height 14
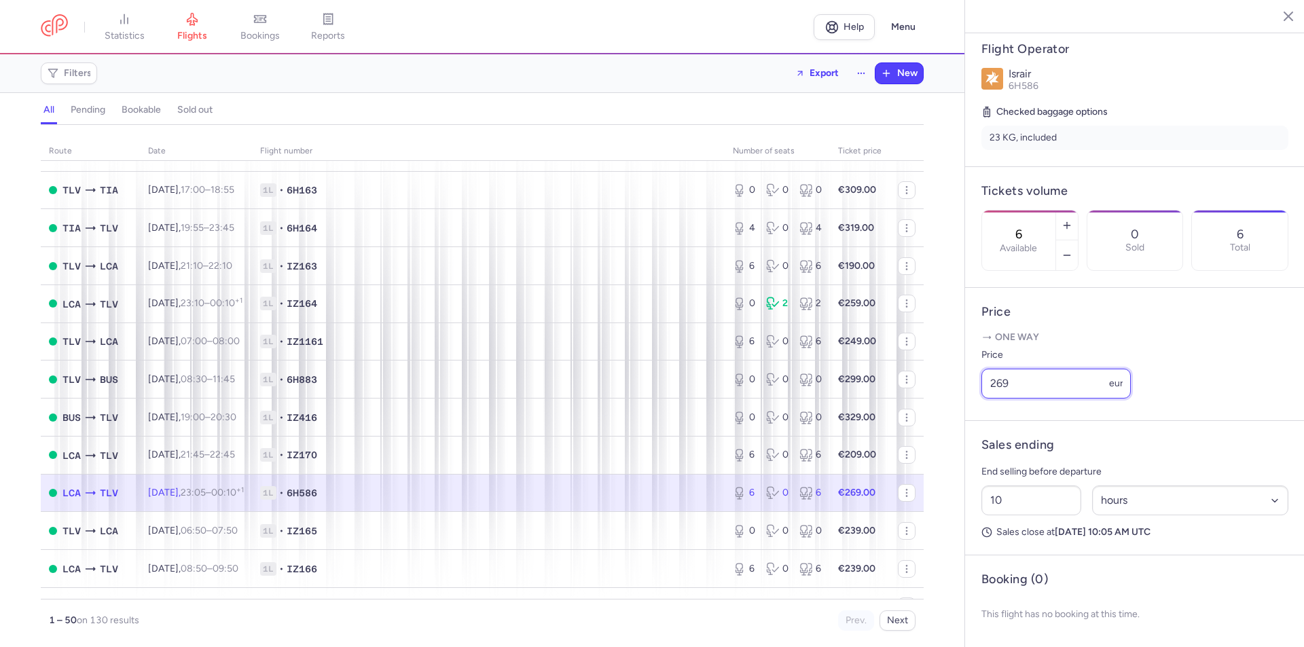
click at [1031, 387] on input "269" at bounding box center [1056, 384] width 149 height 30
click at [1030, 387] on input "269" at bounding box center [1056, 384] width 149 height 30
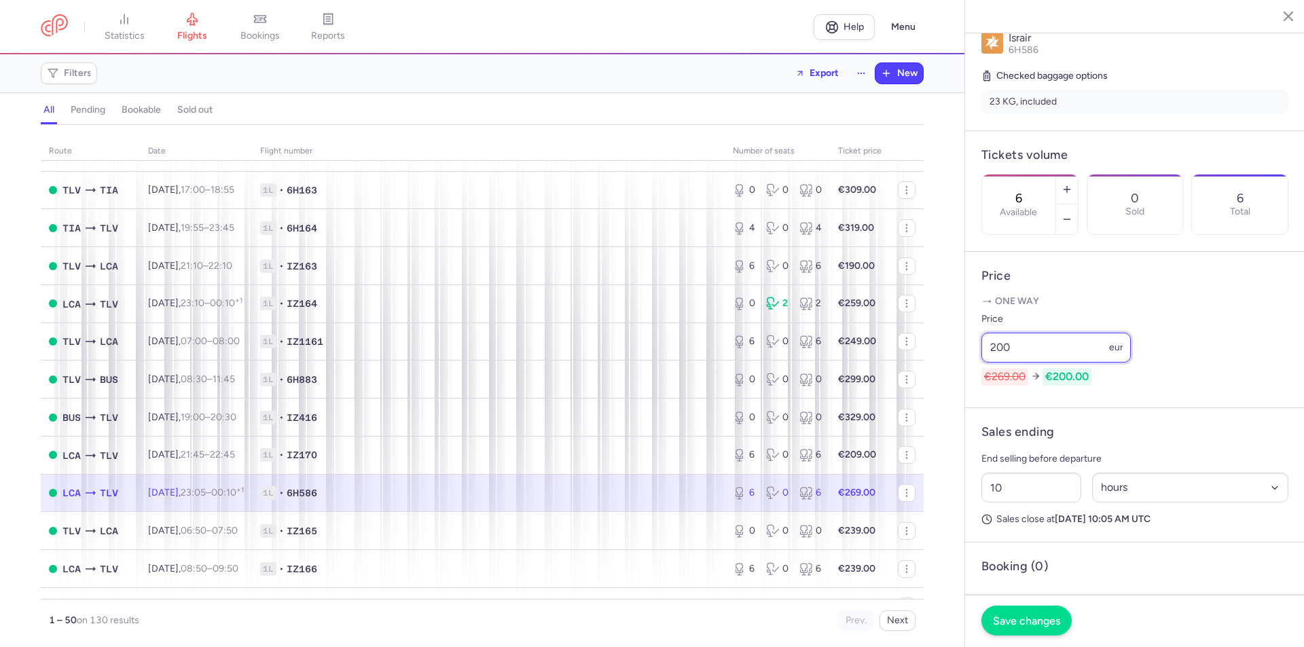
type input "200"
click at [1018, 615] on span "Save changes" at bounding box center [1026, 621] width 67 height 12
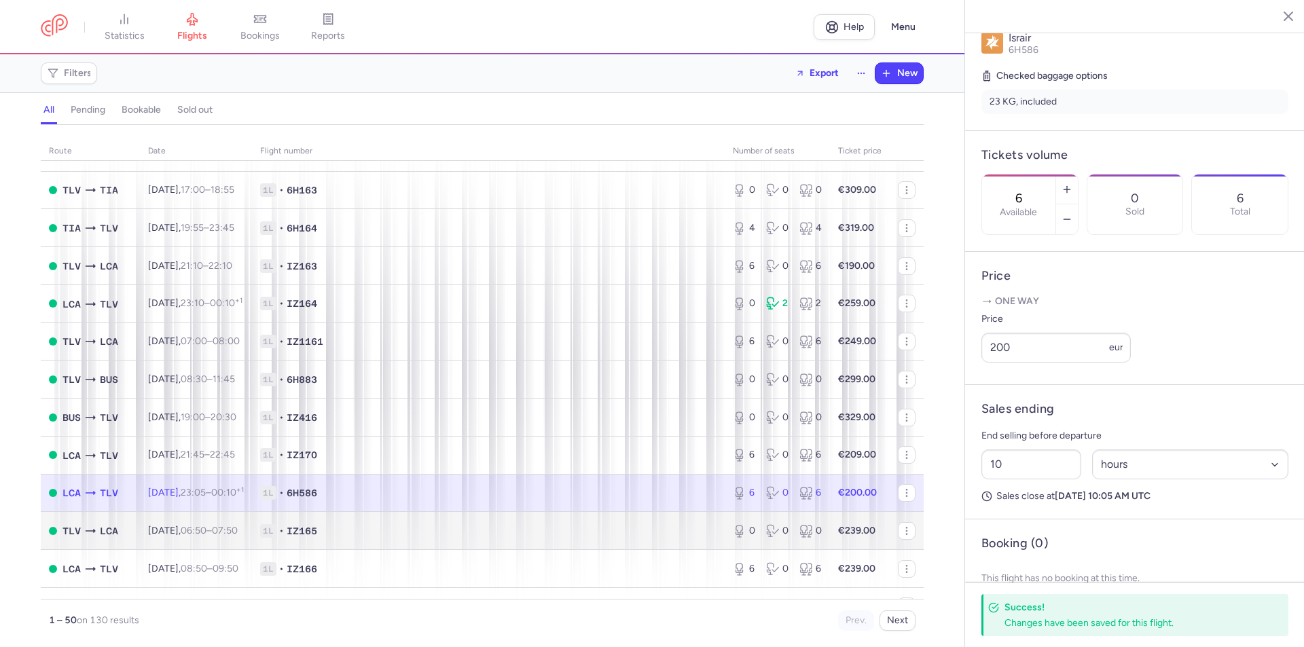
scroll to position [1019, 0]
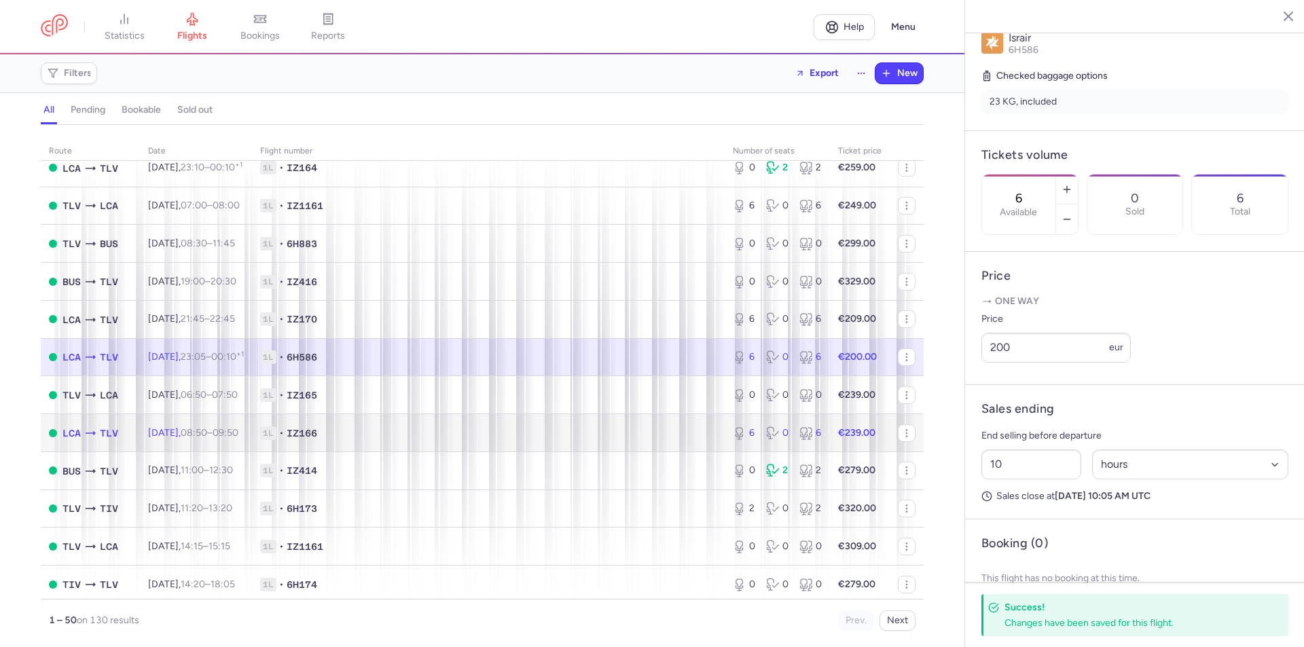
click at [619, 429] on span "1L • IZ166" at bounding box center [488, 434] width 456 height 14
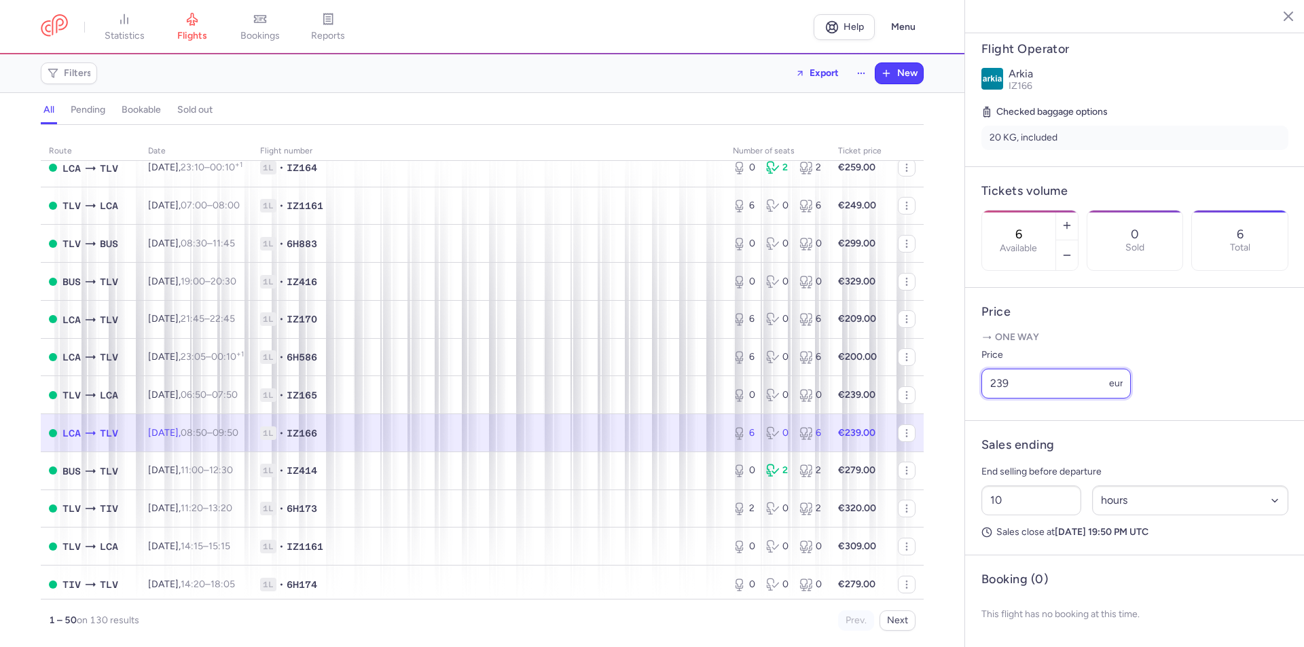
click at [1035, 384] on input "239" at bounding box center [1056, 384] width 149 height 30
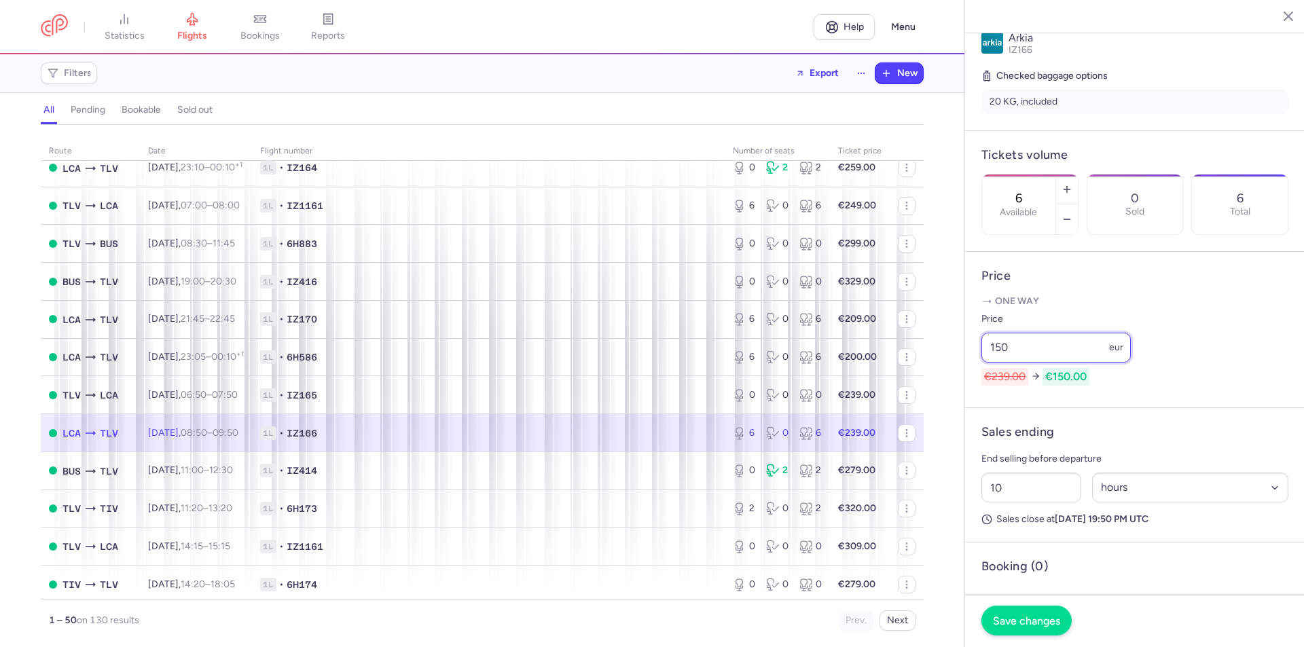
type input "150"
click at [1030, 617] on span "Save changes" at bounding box center [1026, 621] width 67 height 12
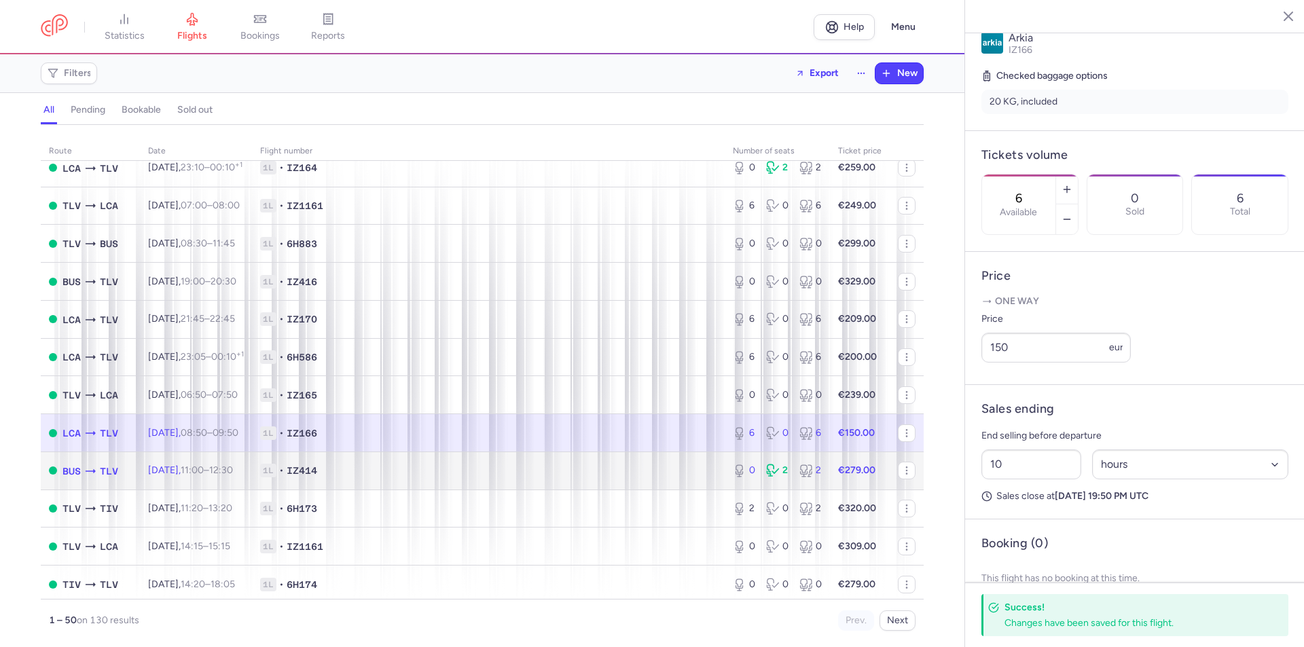
click at [626, 470] on span "1L • IZ414" at bounding box center [488, 471] width 456 height 14
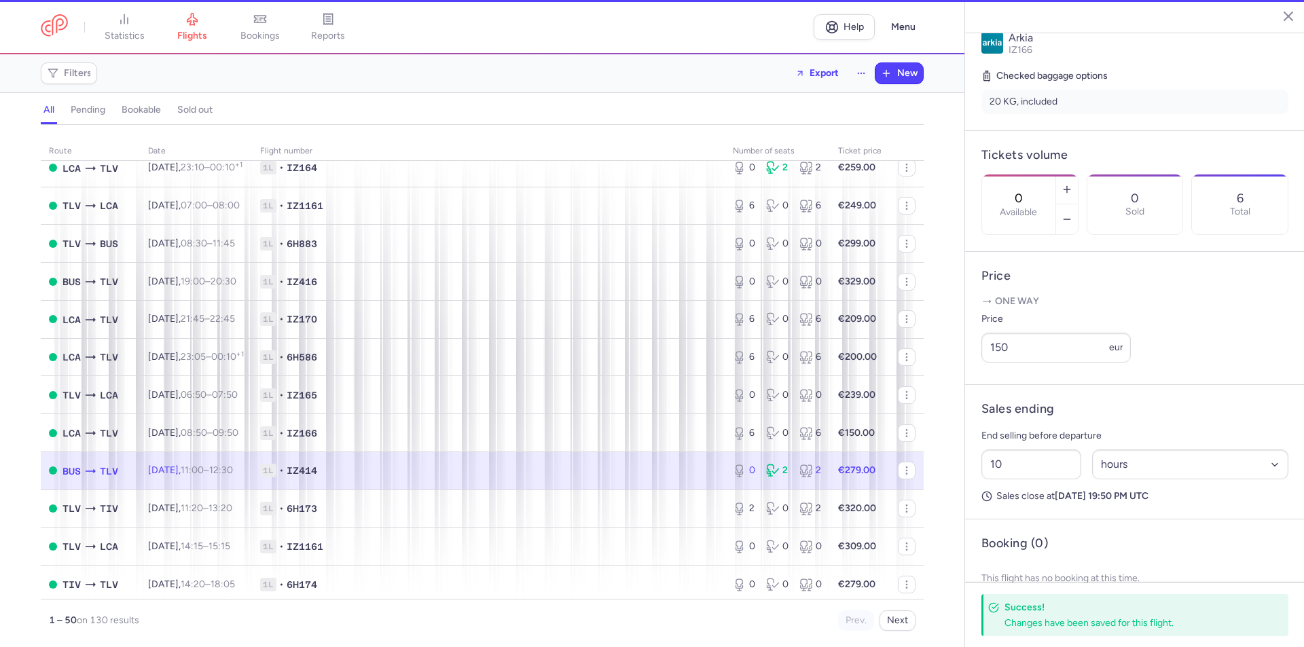
scroll to position [315, 0]
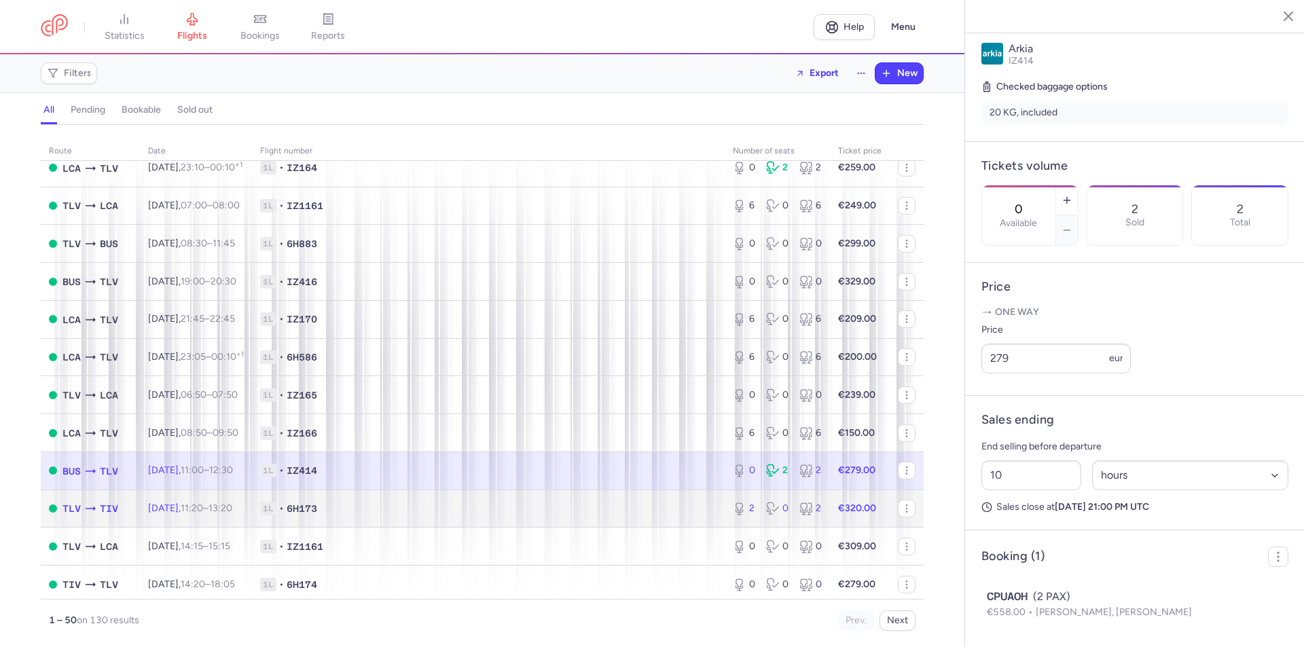
click at [630, 507] on span "1L • 6H173" at bounding box center [488, 509] width 456 height 14
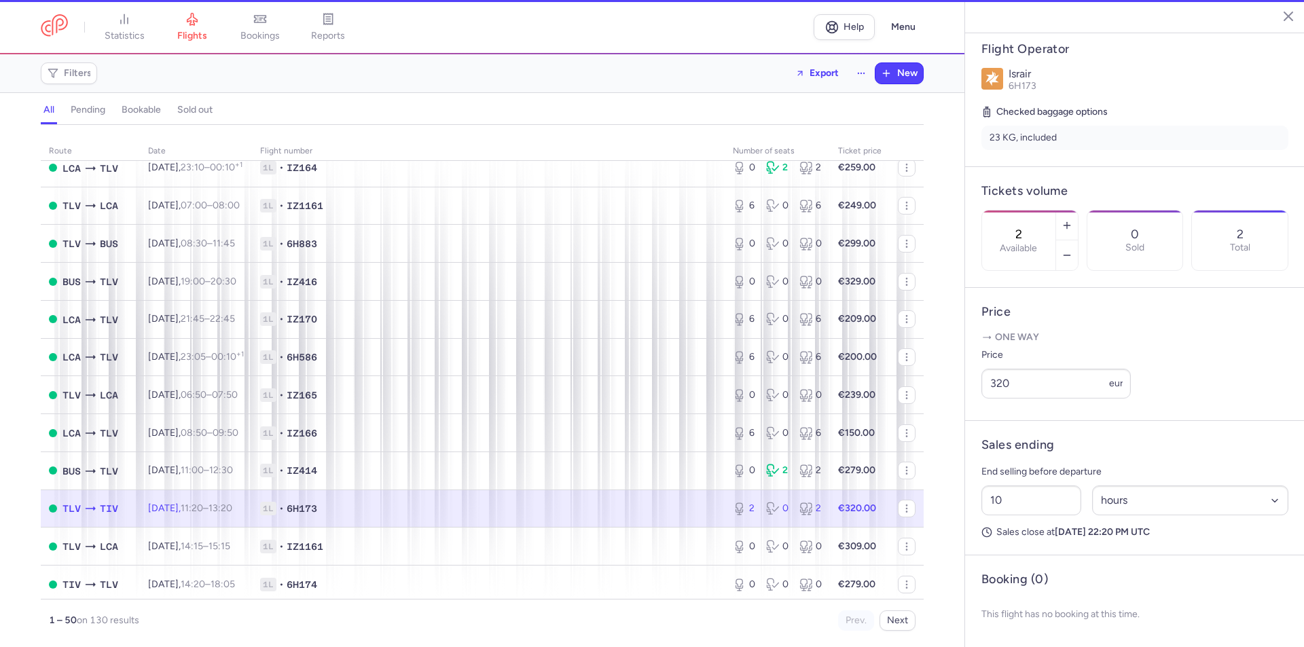
scroll to position [304, 0]
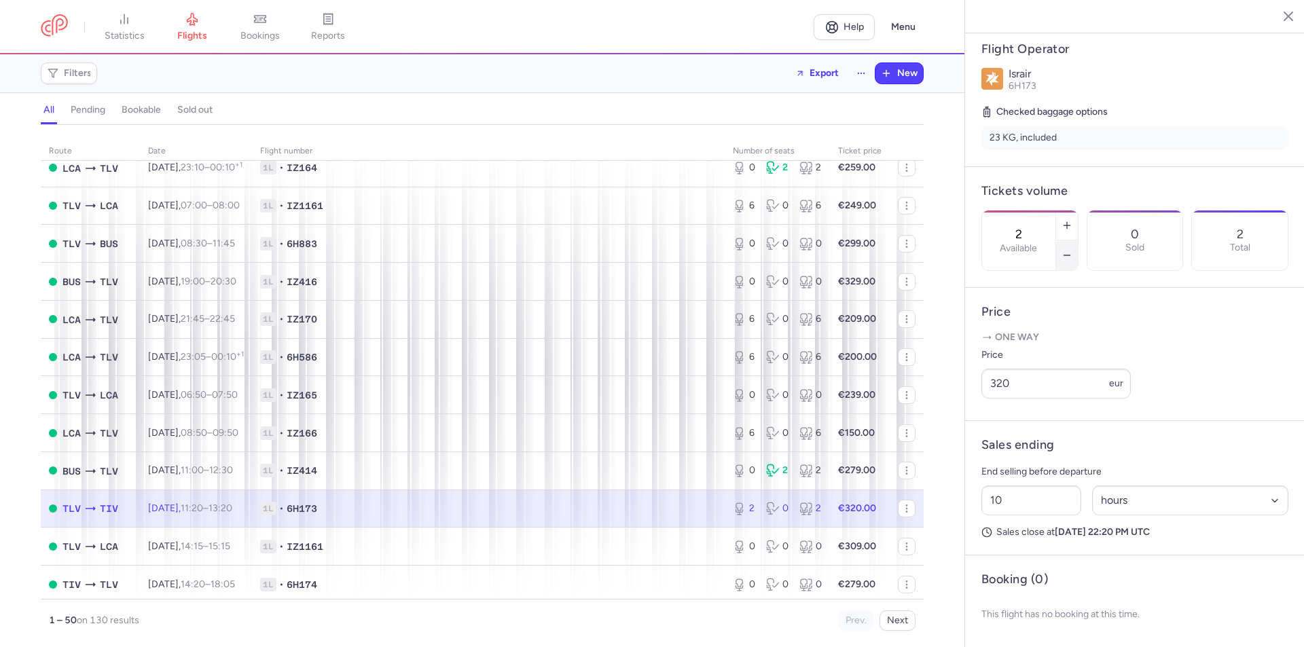
click at [1073, 250] on icon "button" at bounding box center [1067, 255] width 11 height 11
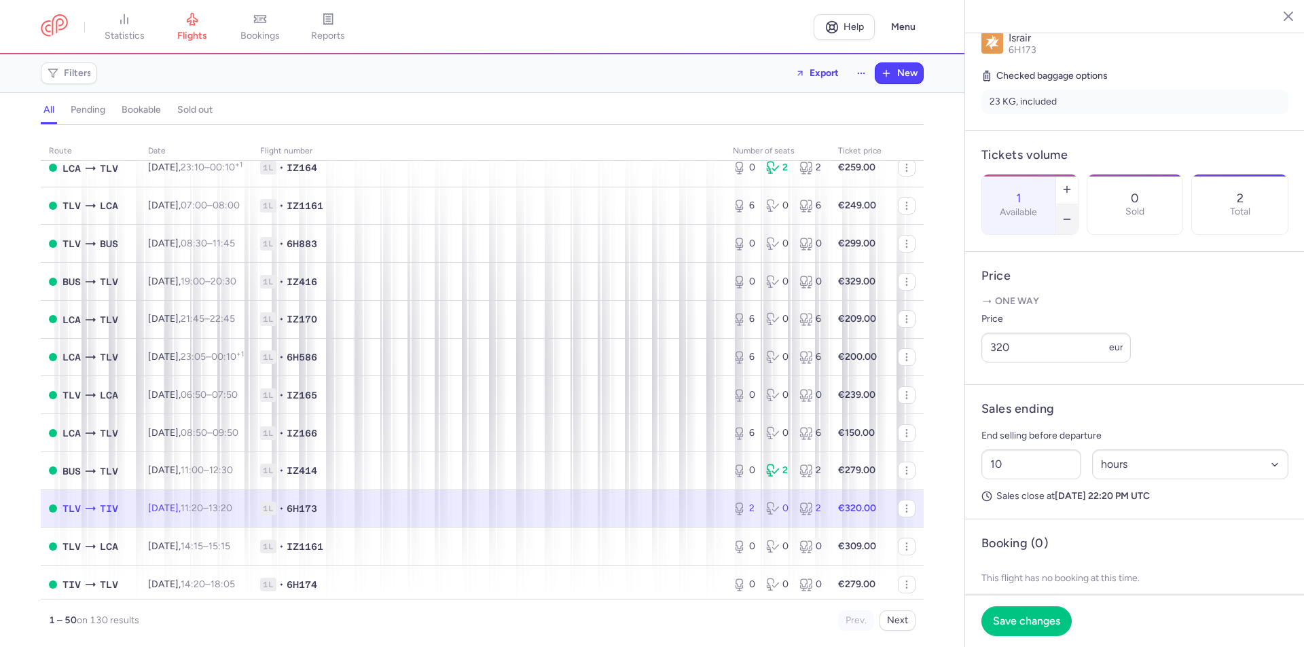
click at [1073, 214] on icon "button" at bounding box center [1067, 219] width 11 height 11
click at [1021, 622] on span "Save changes" at bounding box center [1026, 621] width 67 height 12
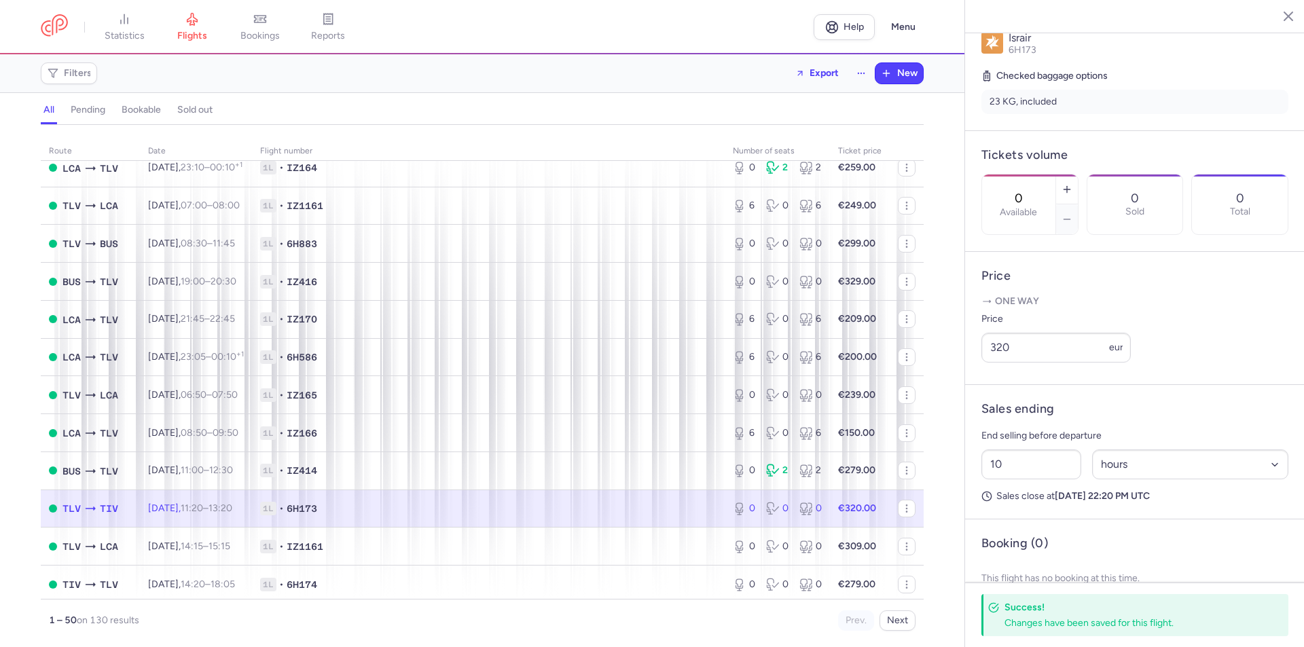
click at [469, 514] on span "1L • 6H173" at bounding box center [488, 509] width 456 height 14
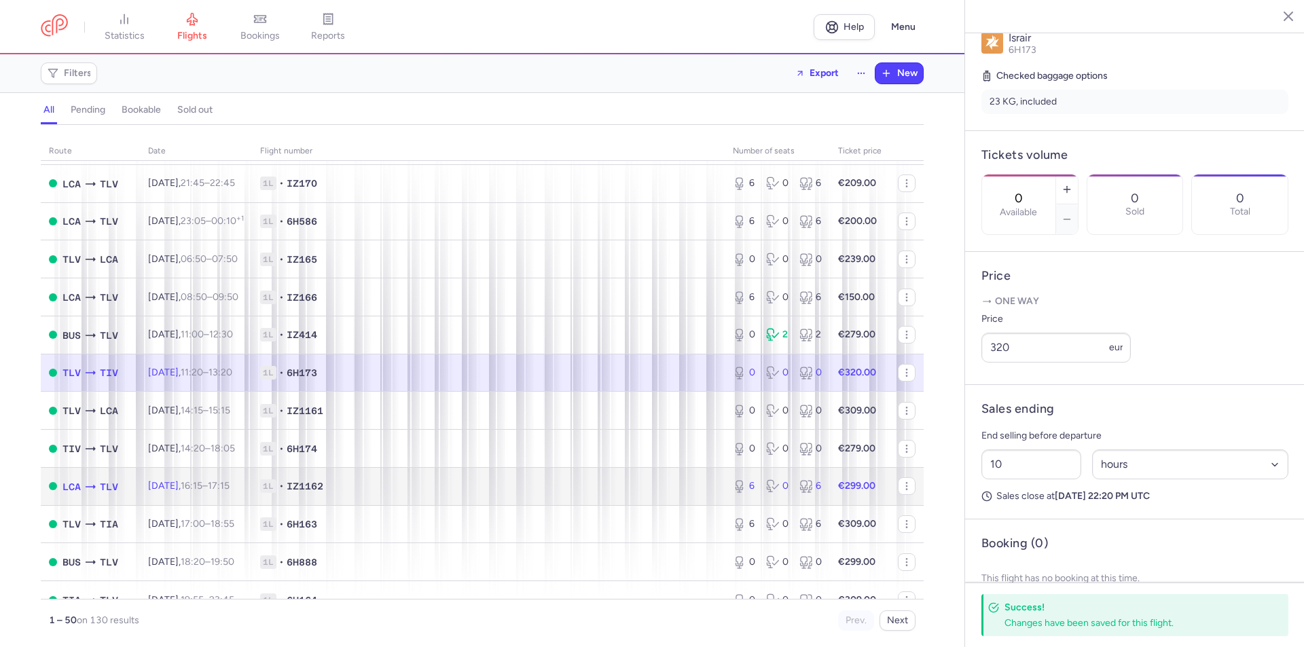
click at [555, 480] on span "1L • IZ1162" at bounding box center [488, 487] width 456 height 14
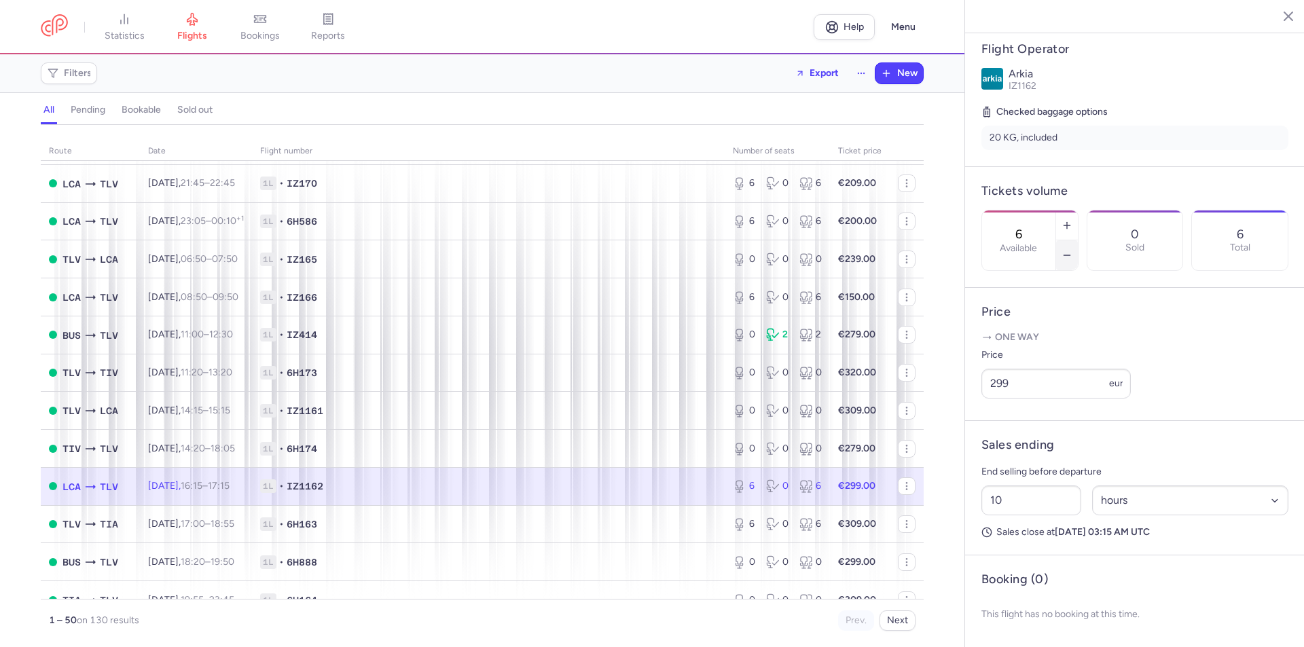
click at [1073, 250] on icon "button" at bounding box center [1067, 255] width 11 height 11
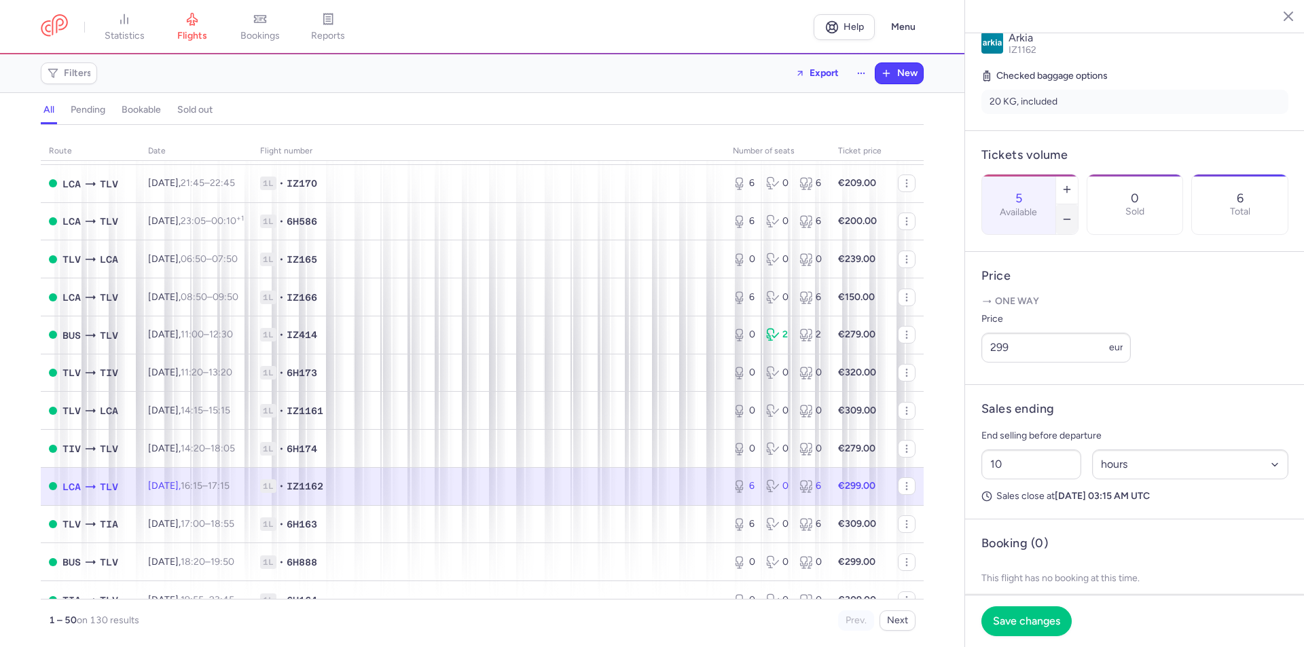
click at [1073, 214] on icon "button" at bounding box center [1067, 219] width 11 height 11
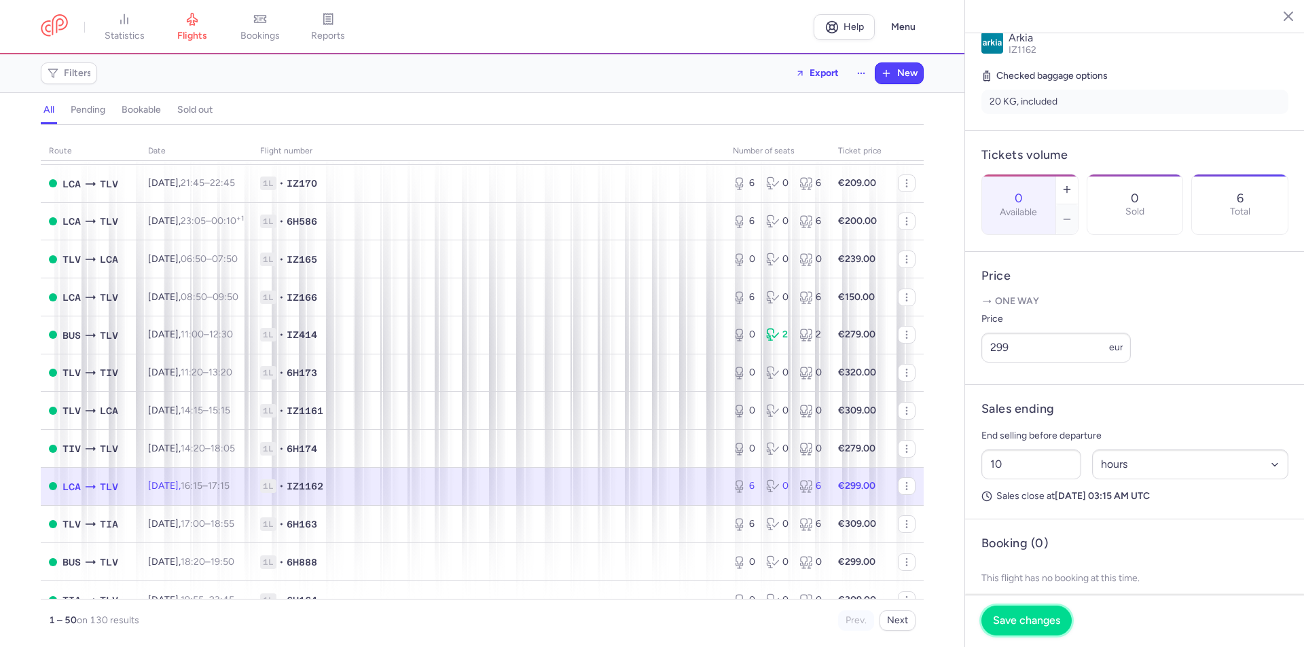
click at [1030, 619] on span "Save changes" at bounding box center [1026, 621] width 67 height 12
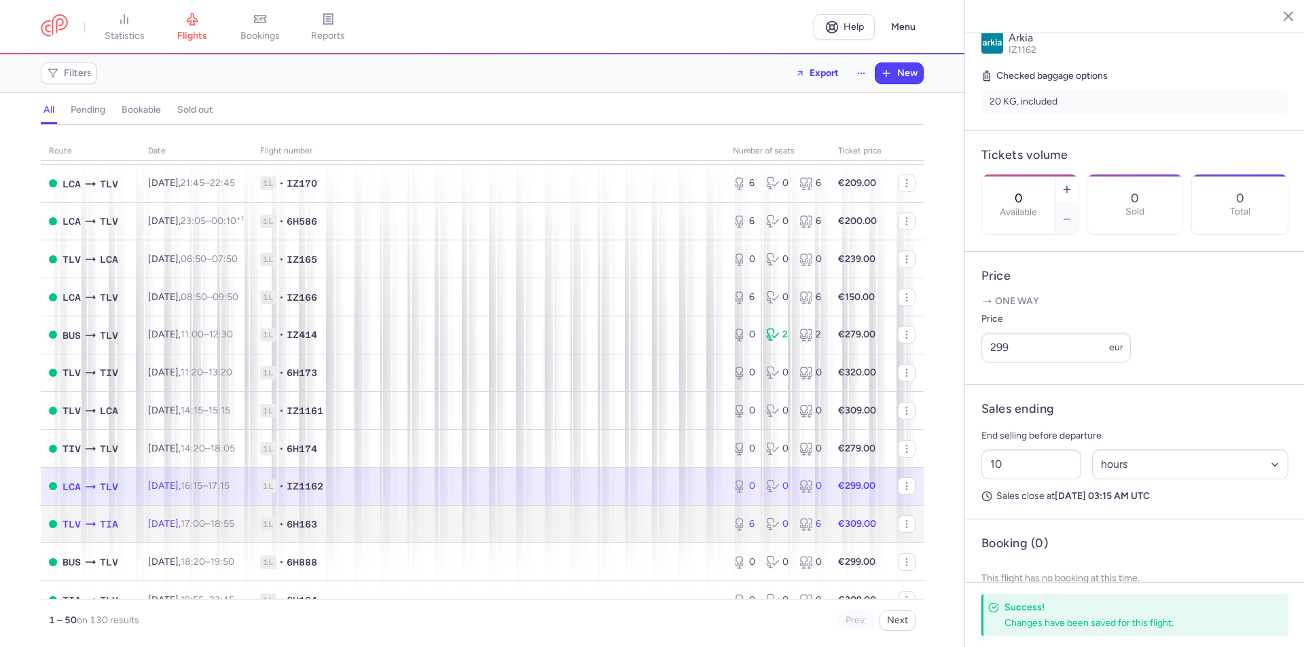
click at [645, 520] on span "1L • 6H163" at bounding box center [488, 525] width 456 height 14
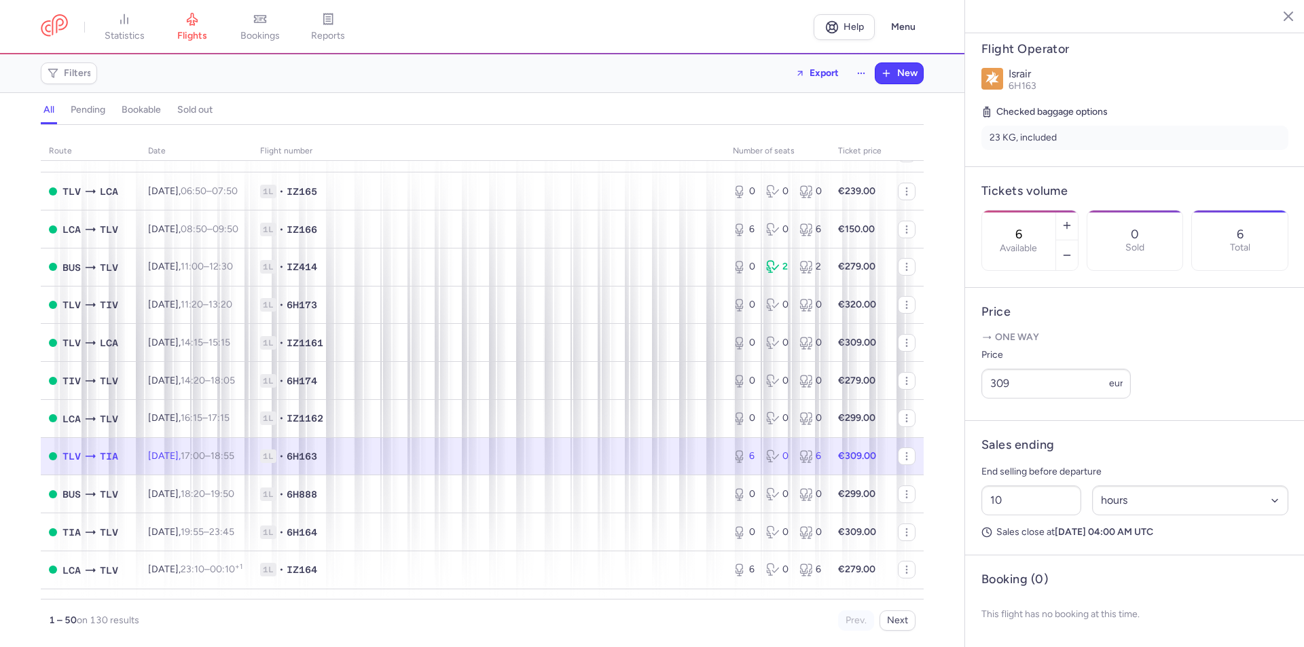
scroll to position [1291, 0]
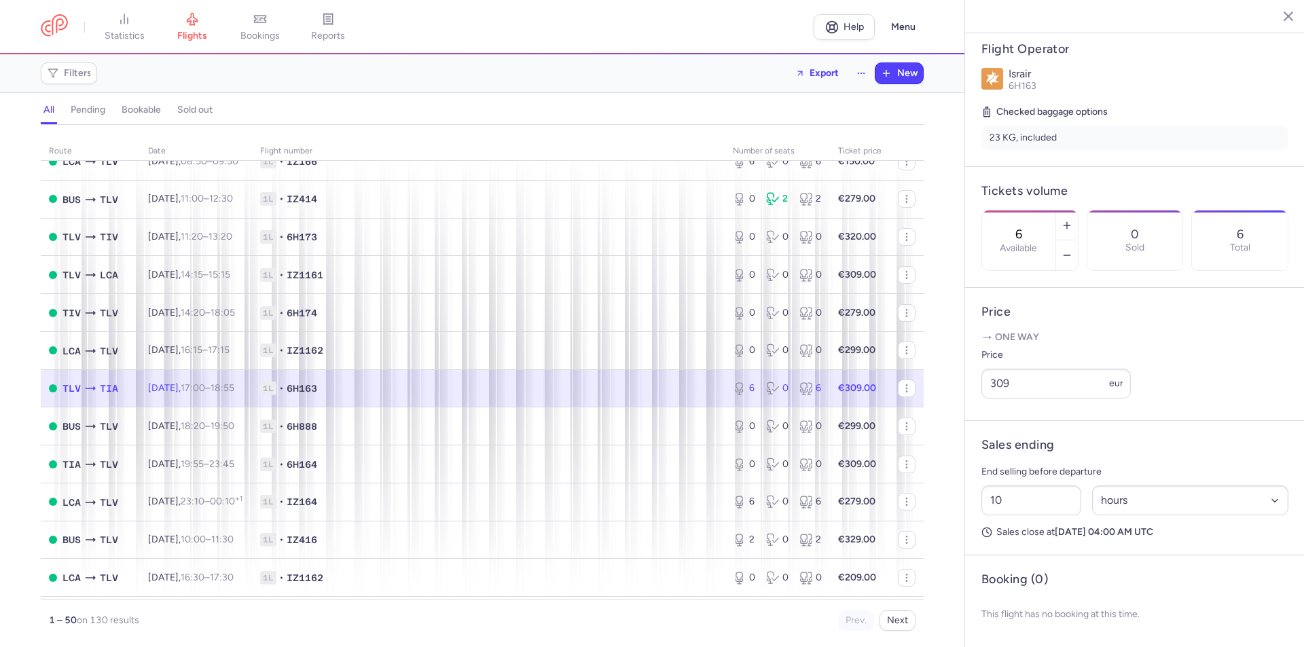
click at [247, 381] on td "Sun, 17 Aug, 17:00 – 18:55 +0" at bounding box center [196, 389] width 112 height 38
click at [1073, 250] on icon "button" at bounding box center [1067, 255] width 11 height 11
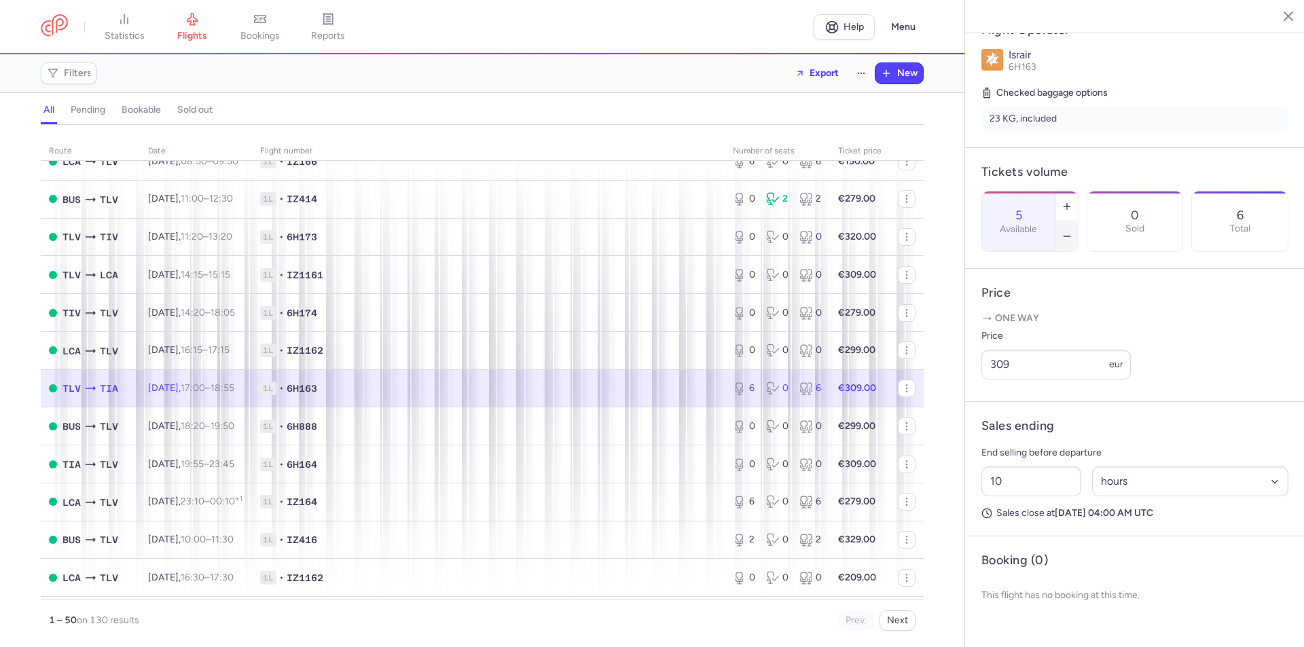
click at [1073, 231] on icon "button" at bounding box center [1067, 236] width 11 height 11
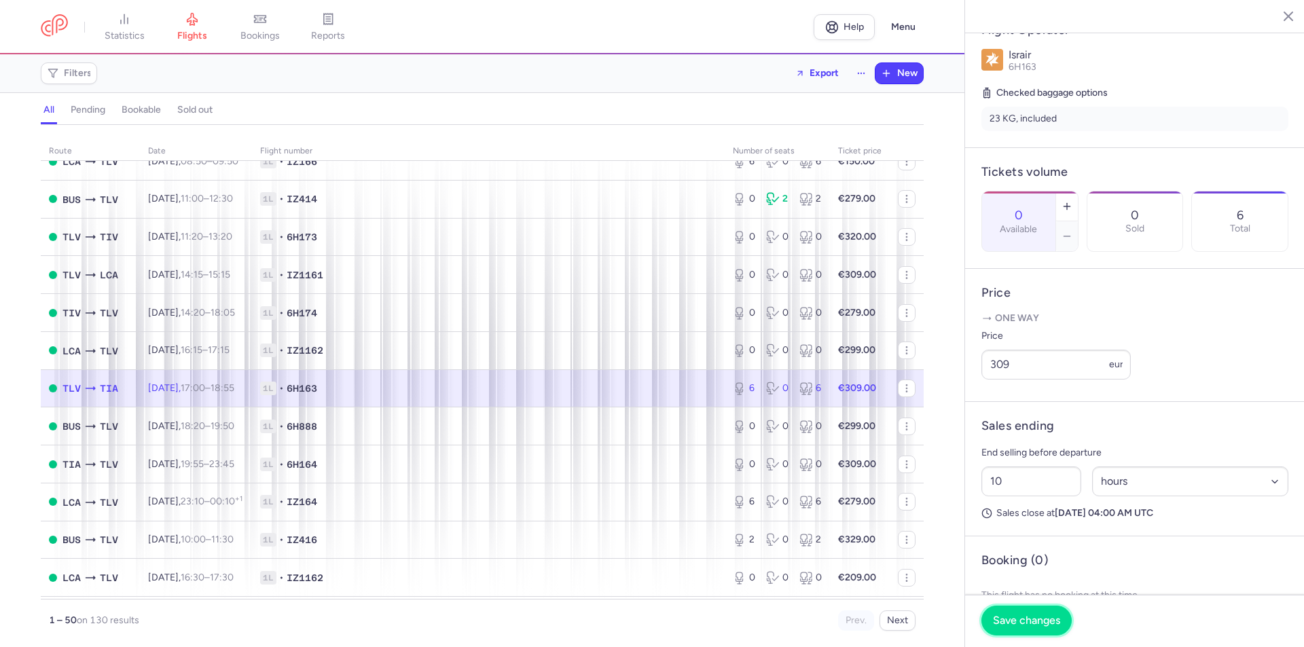
click at [1034, 618] on span "Save changes" at bounding box center [1026, 621] width 67 height 12
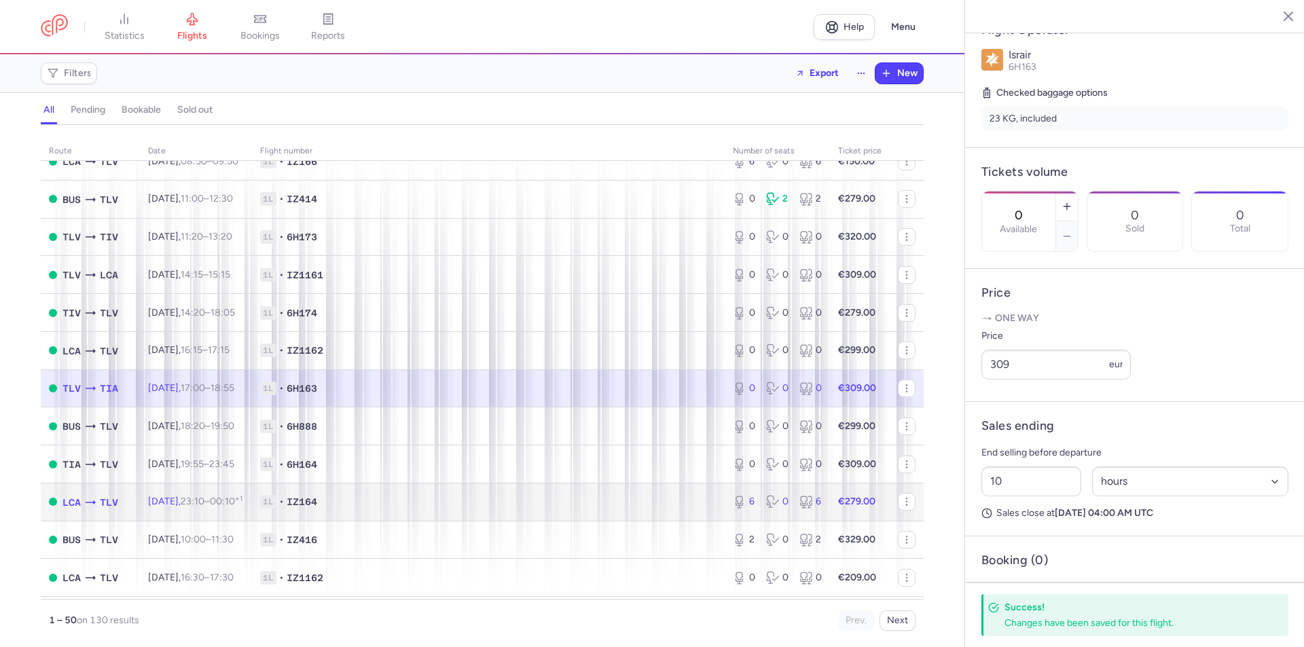
click at [554, 497] on span "1L • IZ164" at bounding box center [488, 502] width 456 height 14
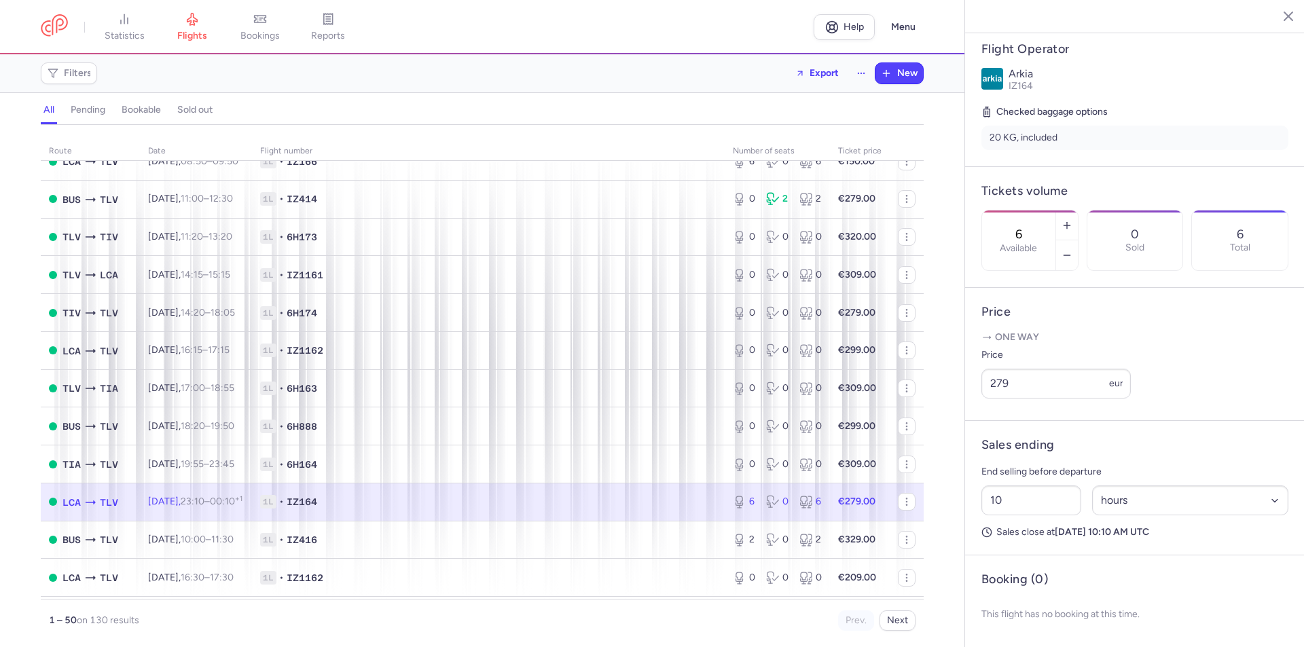
scroll to position [1359, 0]
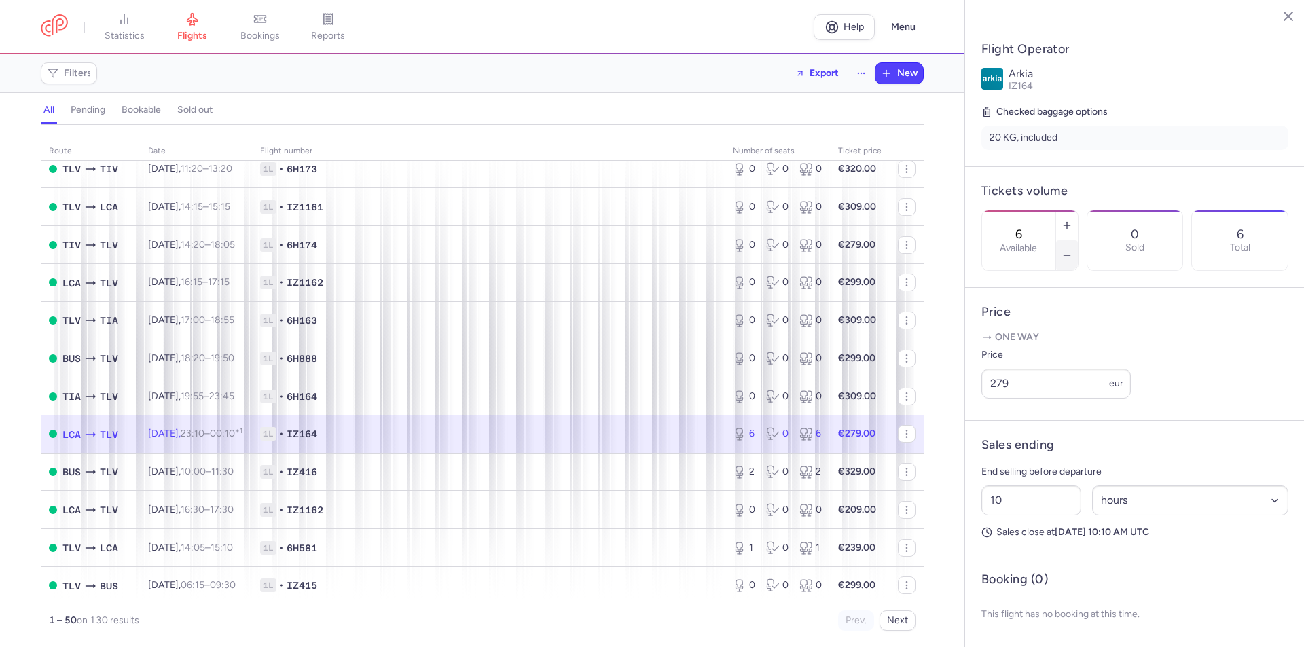
click at [1073, 250] on icon "button" at bounding box center [1067, 255] width 11 height 11
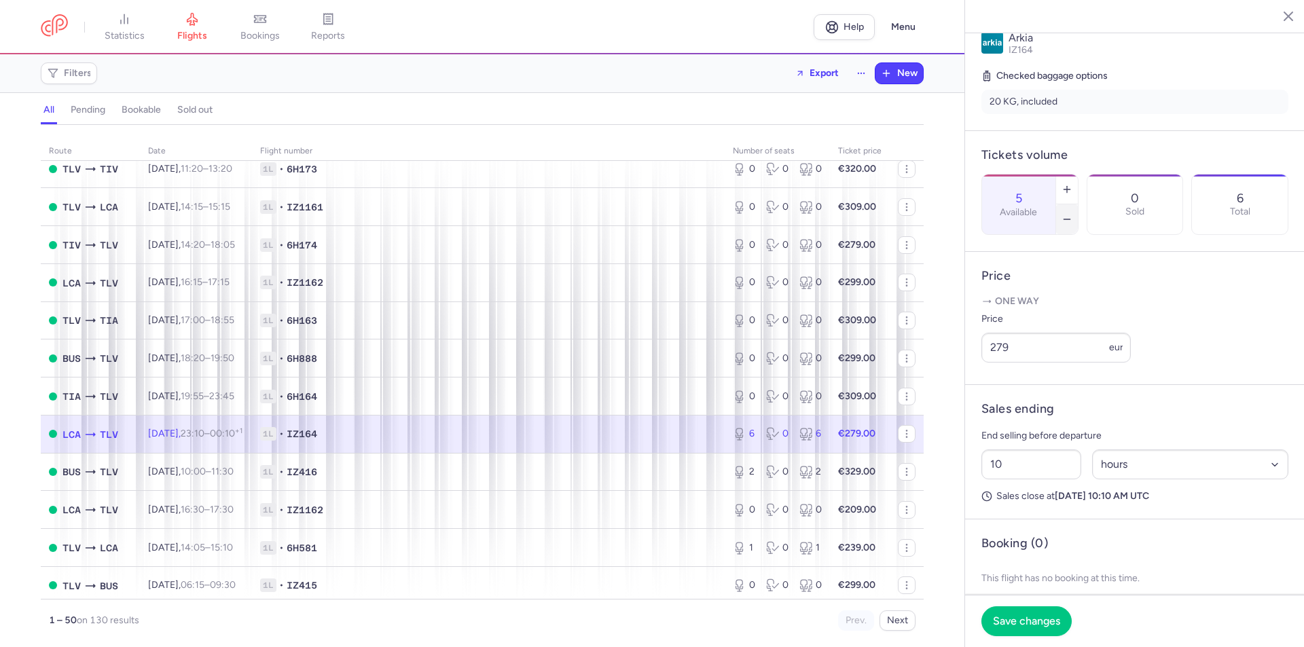
click at [1073, 214] on icon "button" at bounding box center [1067, 219] width 11 height 11
type input "2"
click at [1031, 363] on input "279" at bounding box center [1056, 348] width 149 height 30
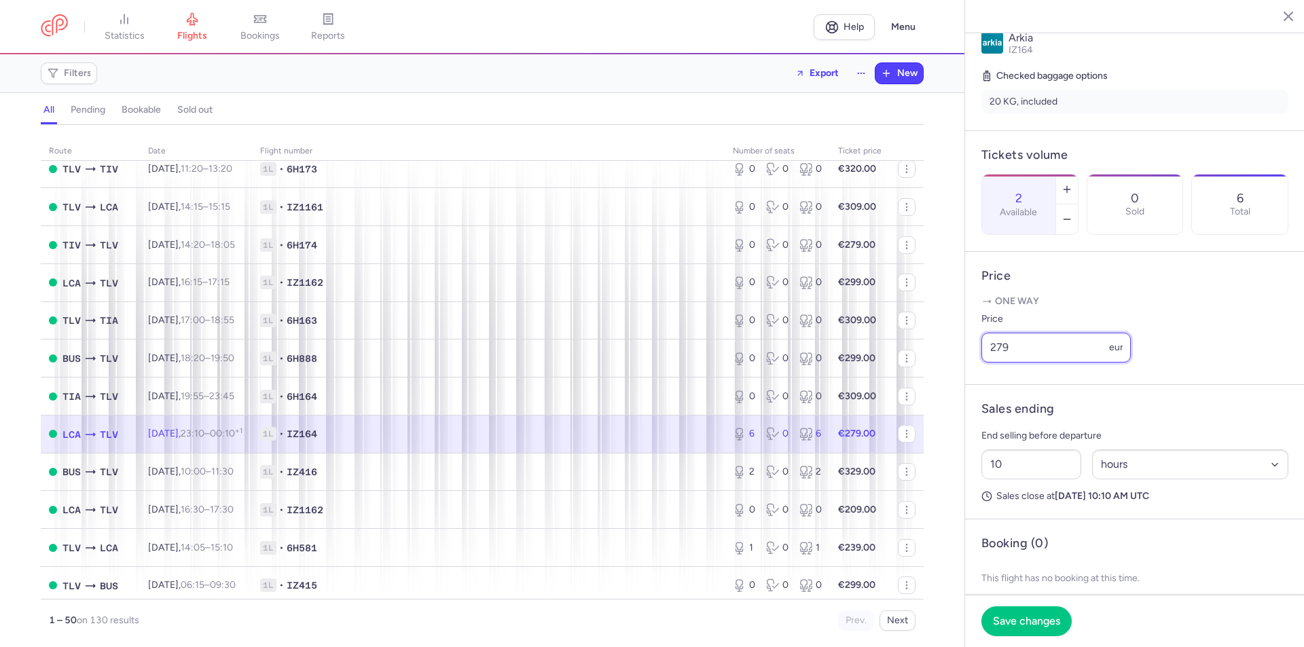
click at [1031, 363] on input "279" at bounding box center [1056, 348] width 149 height 30
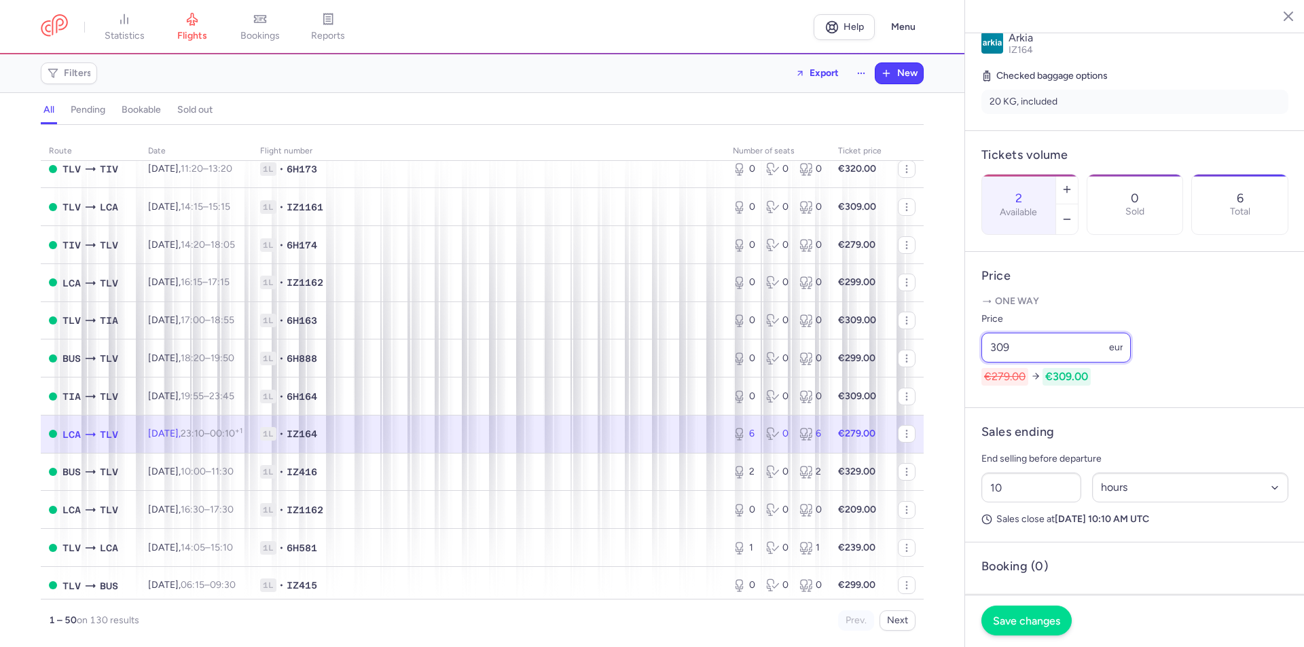
type input "309"
click at [1049, 620] on span "Save changes" at bounding box center [1026, 621] width 67 height 12
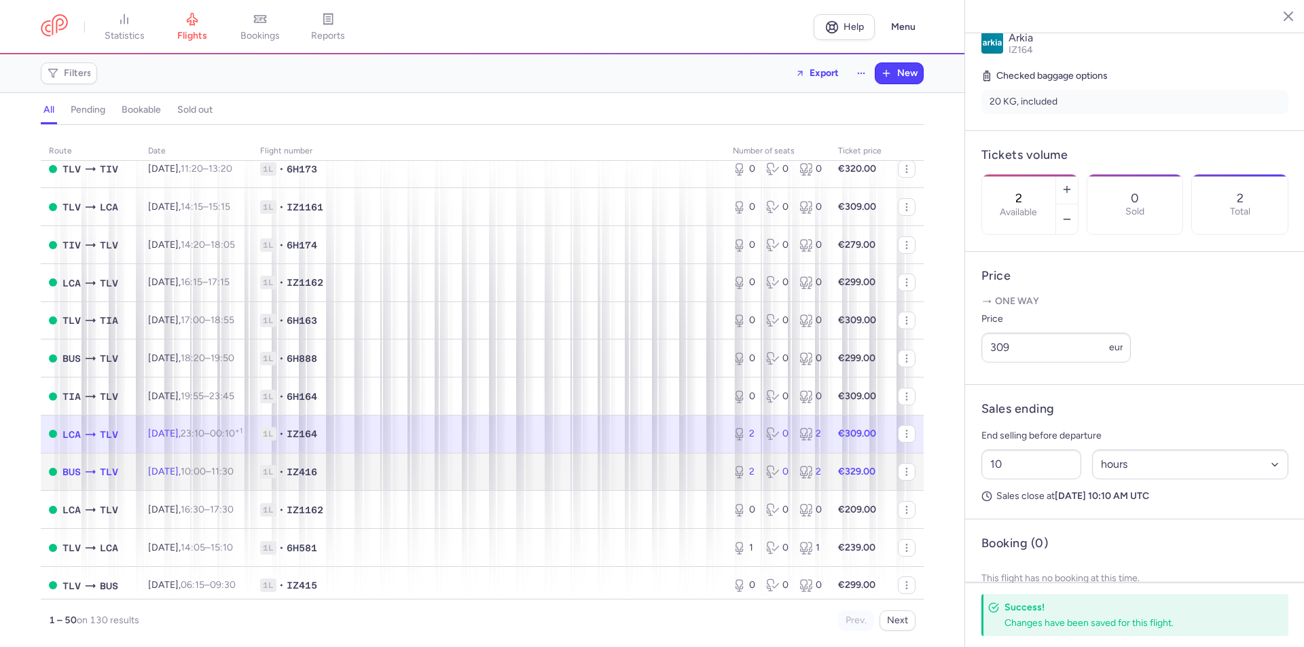
click at [639, 467] on span "1L • IZ416" at bounding box center [488, 472] width 456 height 14
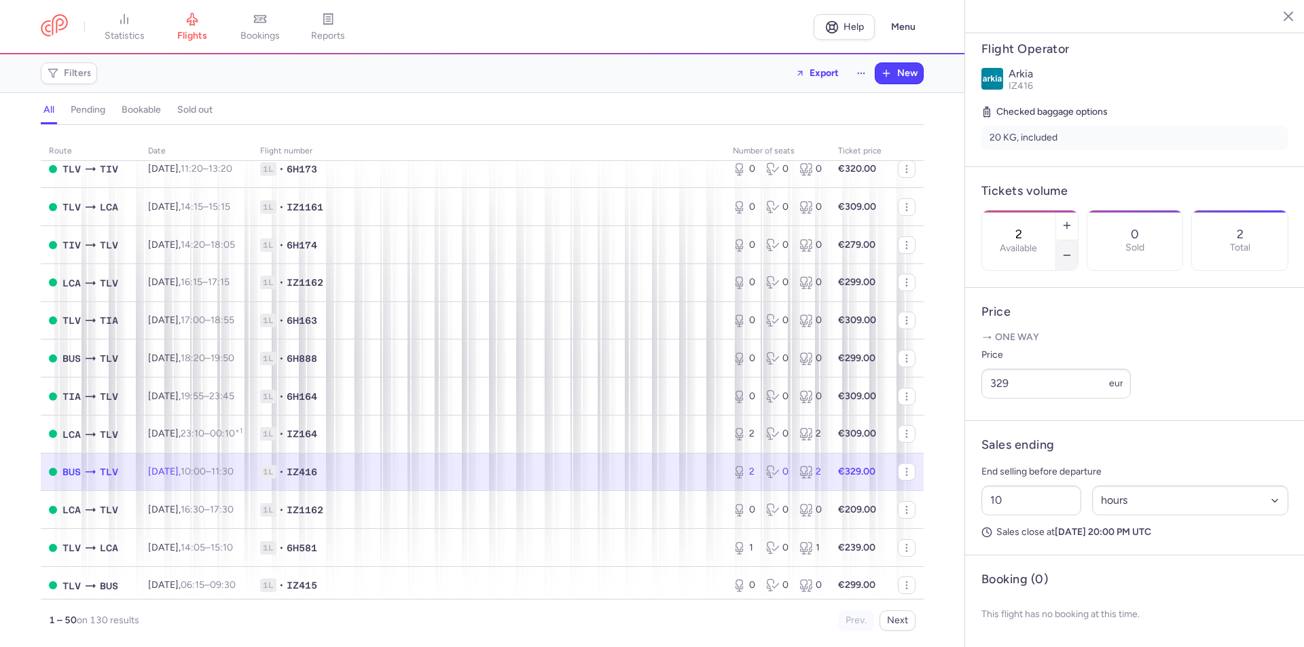
click at [1073, 250] on icon "button" at bounding box center [1067, 255] width 11 height 11
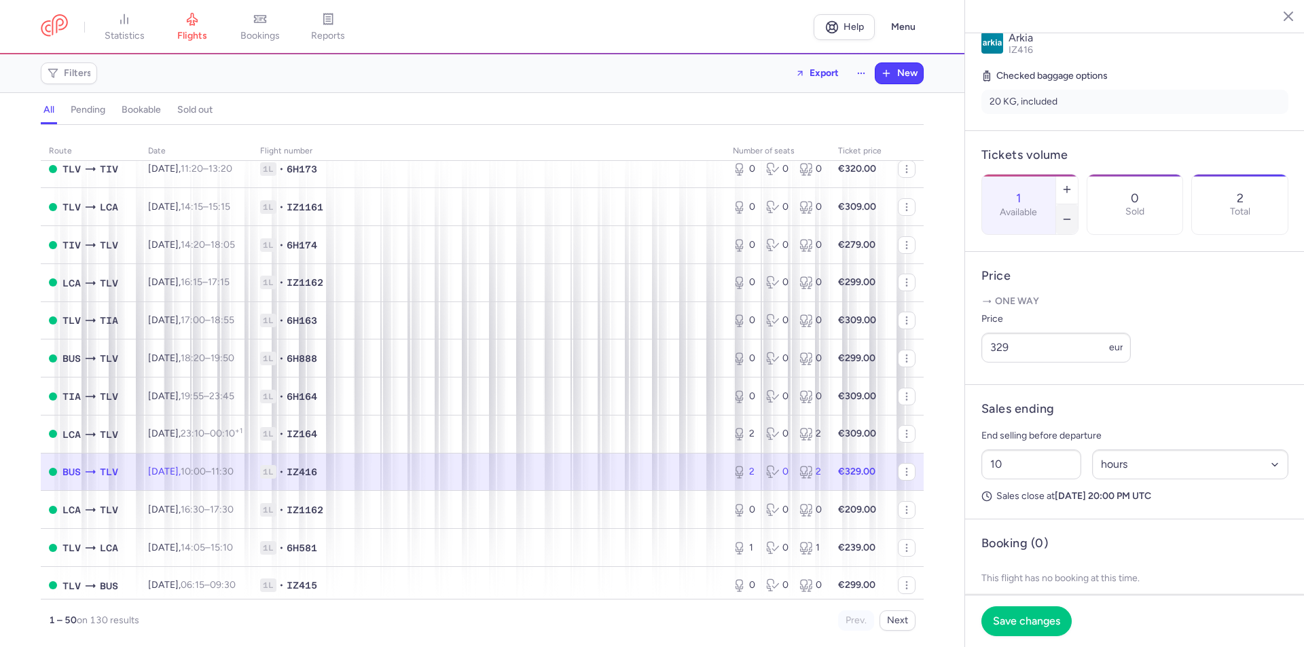
click at [1073, 214] on icon "button" at bounding box center [1067, 219] width 11 height 11
click at [1035, 622] on span "Save changes" at bounding box center [1026, 621] width 67 height 12
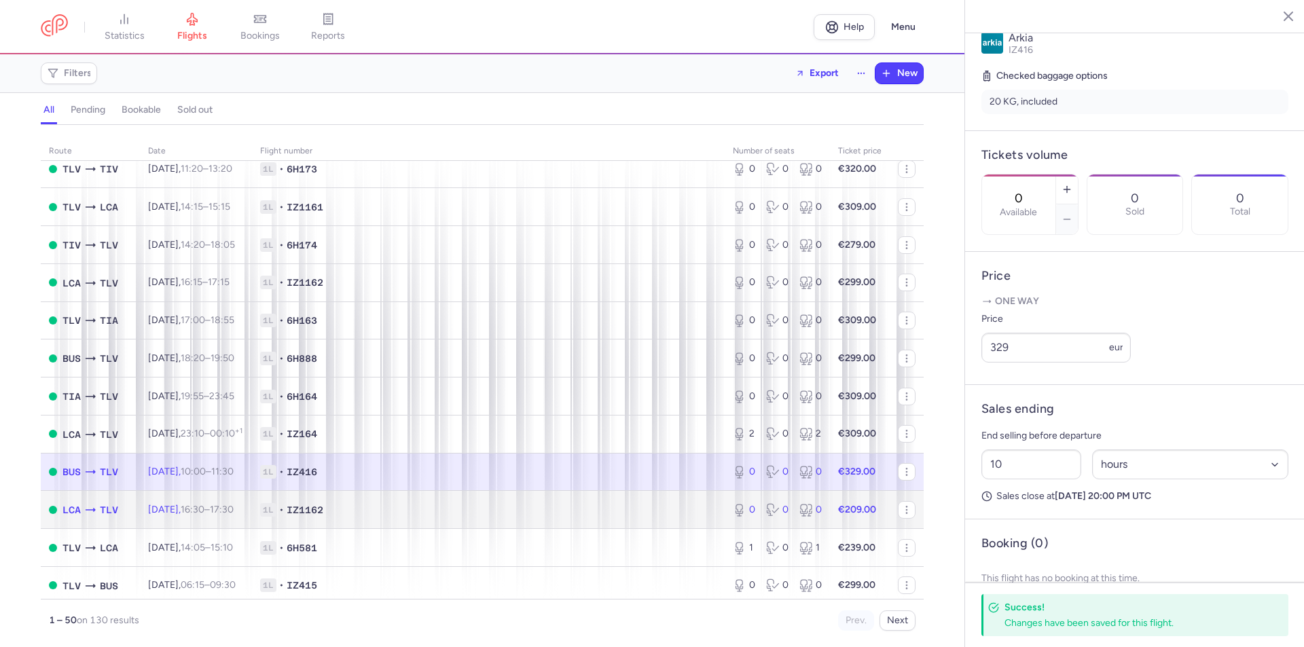
click at [615, 506] on span "1L • IZ1162" at bounding box center [488, 510] width 456 height 14
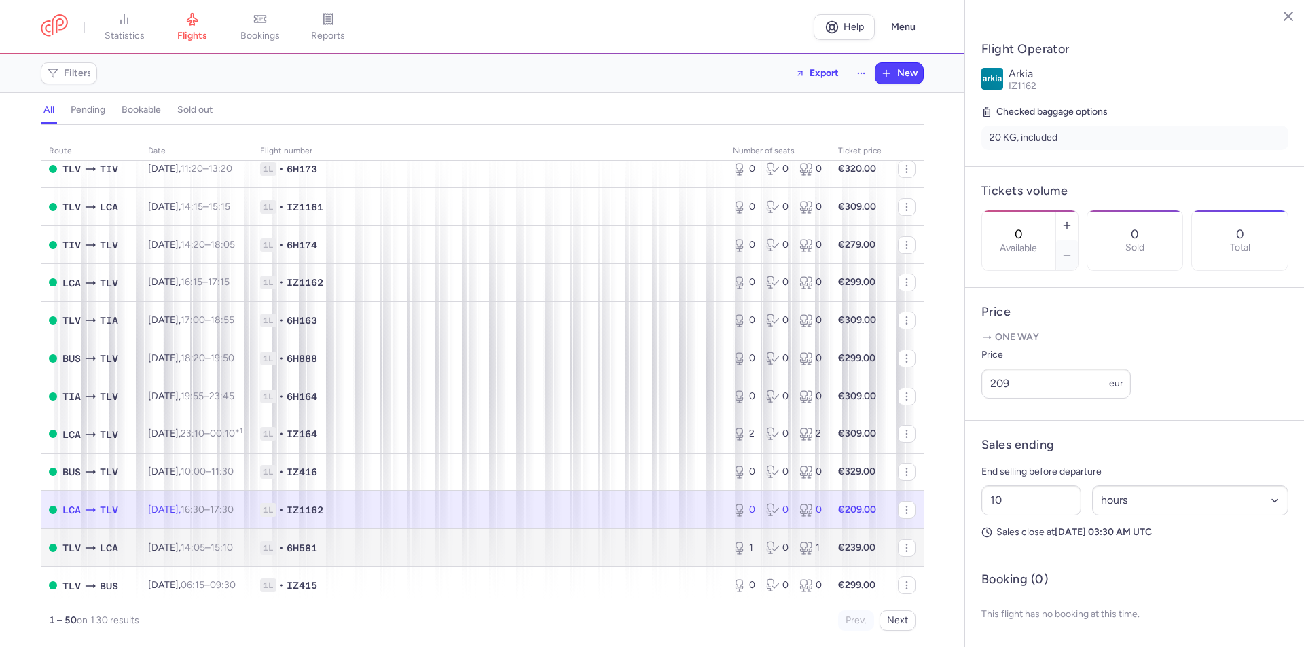
scroll to position [1426, 0]
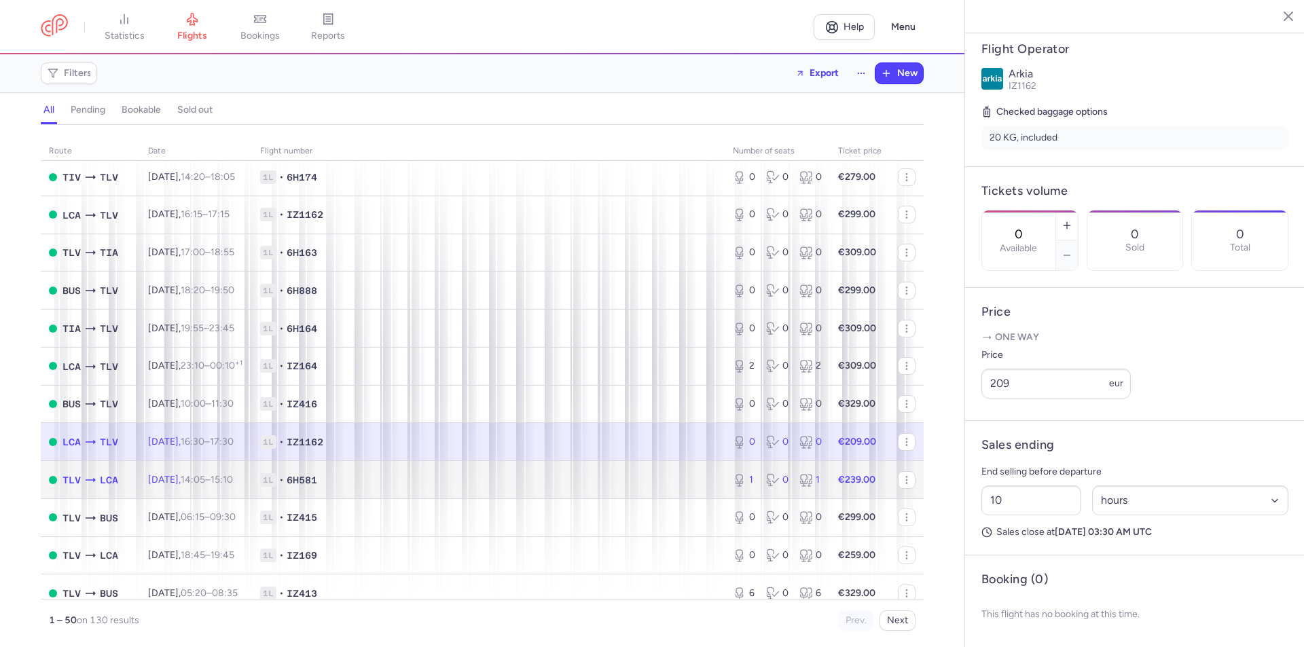
click at [622, 467] on td "1L • 6H581" at bounding box center [488, 480] width 473 height 38
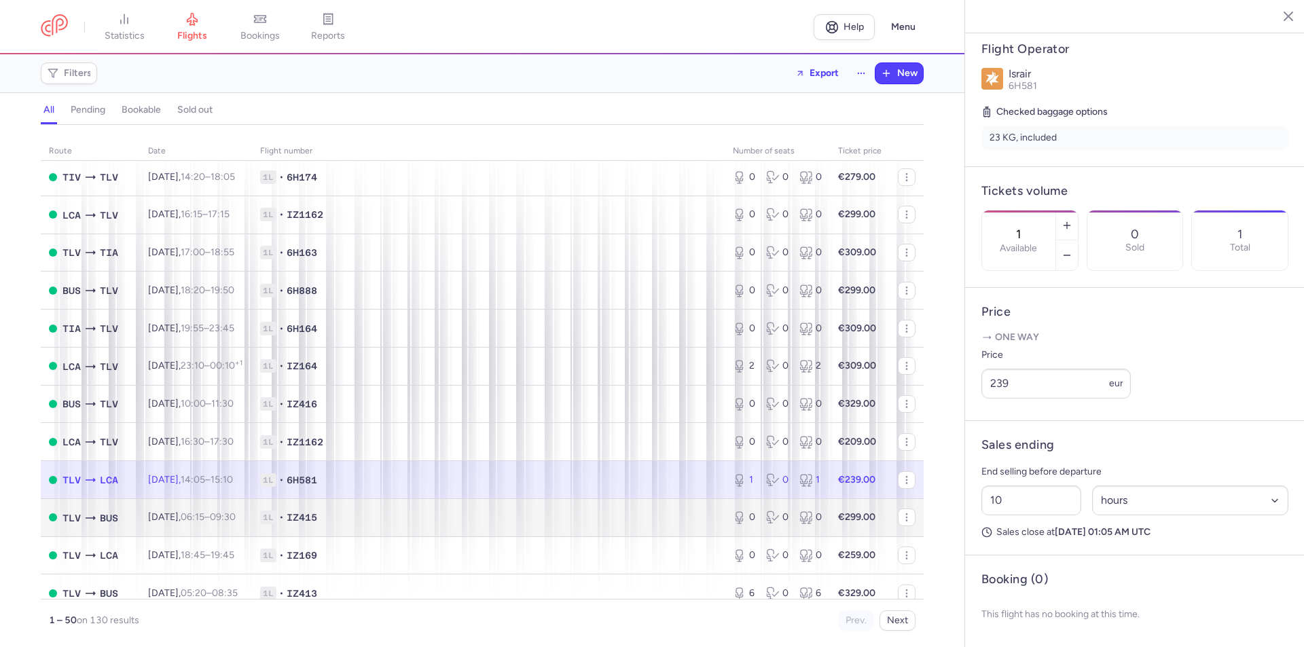
scroll to position [1477, 0]
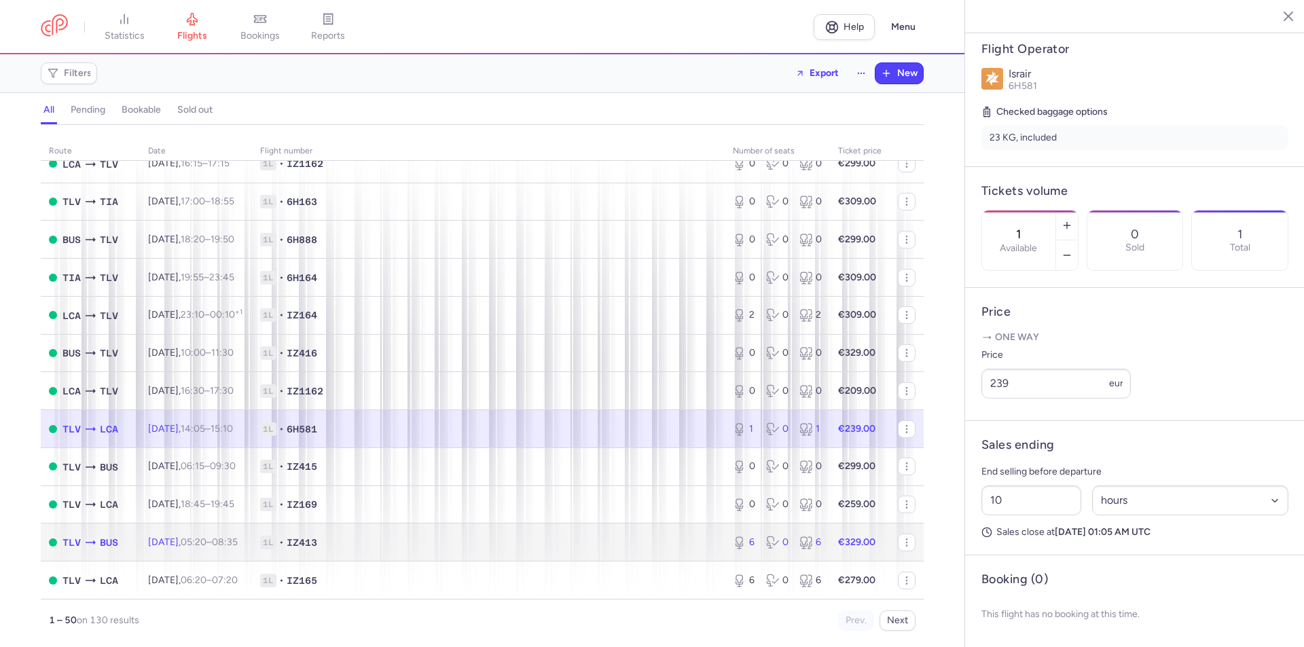
click at [619, 548] on span "1L • IZ413" at bounding box center [488, 543] width 456 height 14
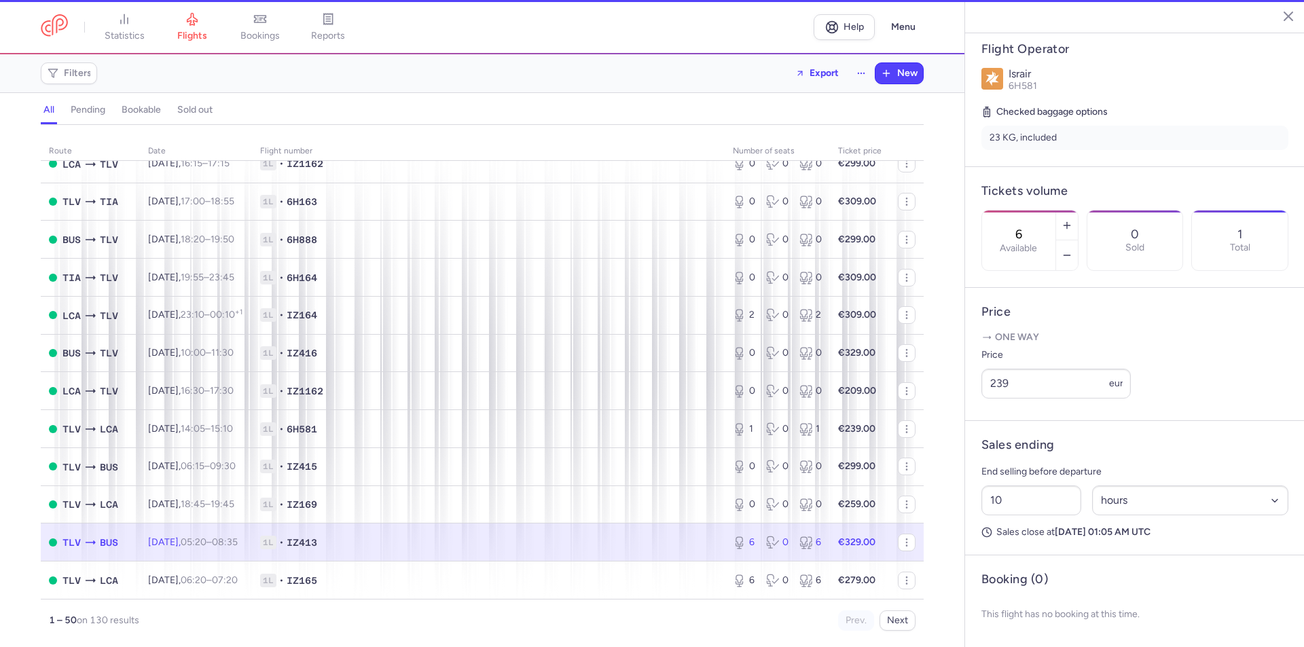
scroll to position [289, 0]
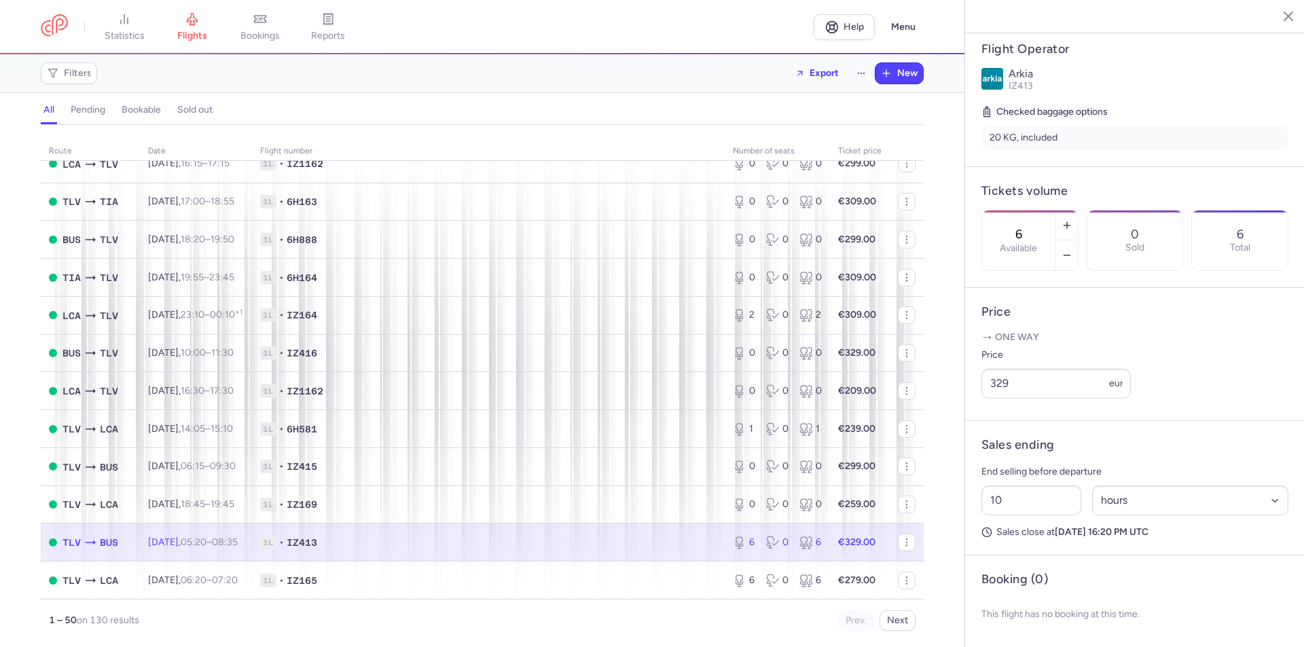
click at [596, 538] on span "1L • IZ413" at bounding box center [488, 543] width 456 height 14
click at [1073, 250] on icon "button" at bounding box center [1067, 255] width 11 height 11
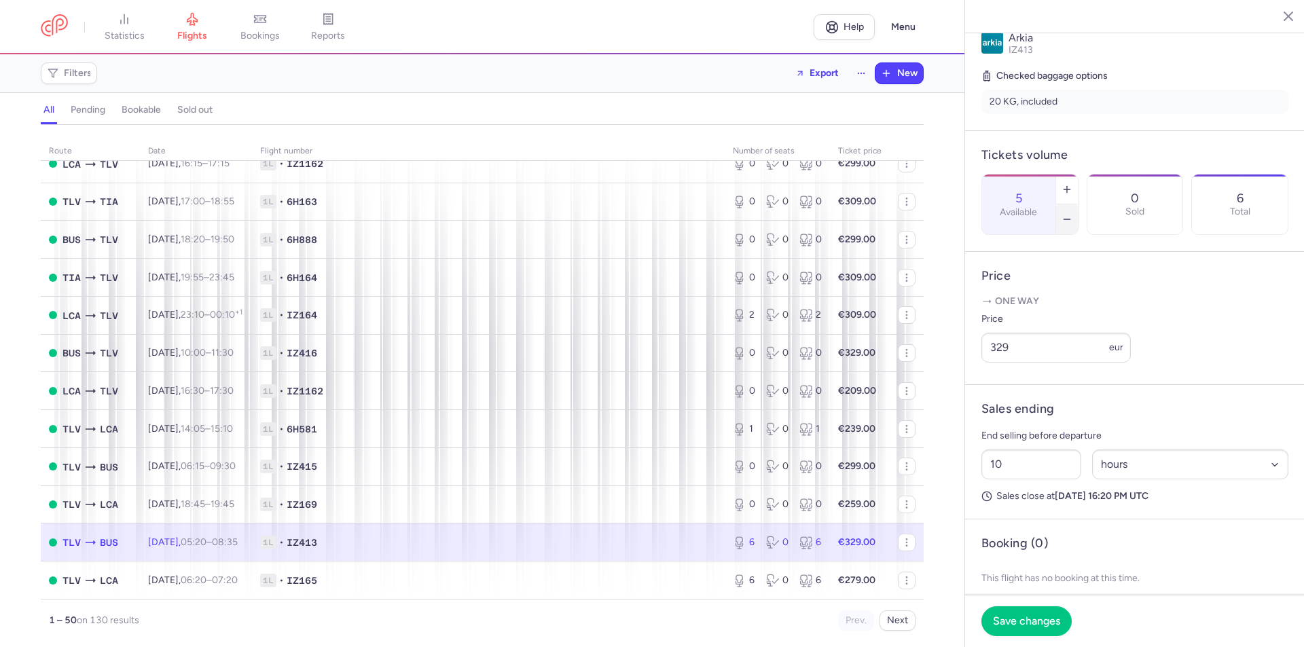
click at [1073, 214] on icon "button" at bounding box center [1067, 219] width 11 height 11
type input "2"
click at [1017, 363] on input "329" at bounding box center [1056, 348] width 149 height 30
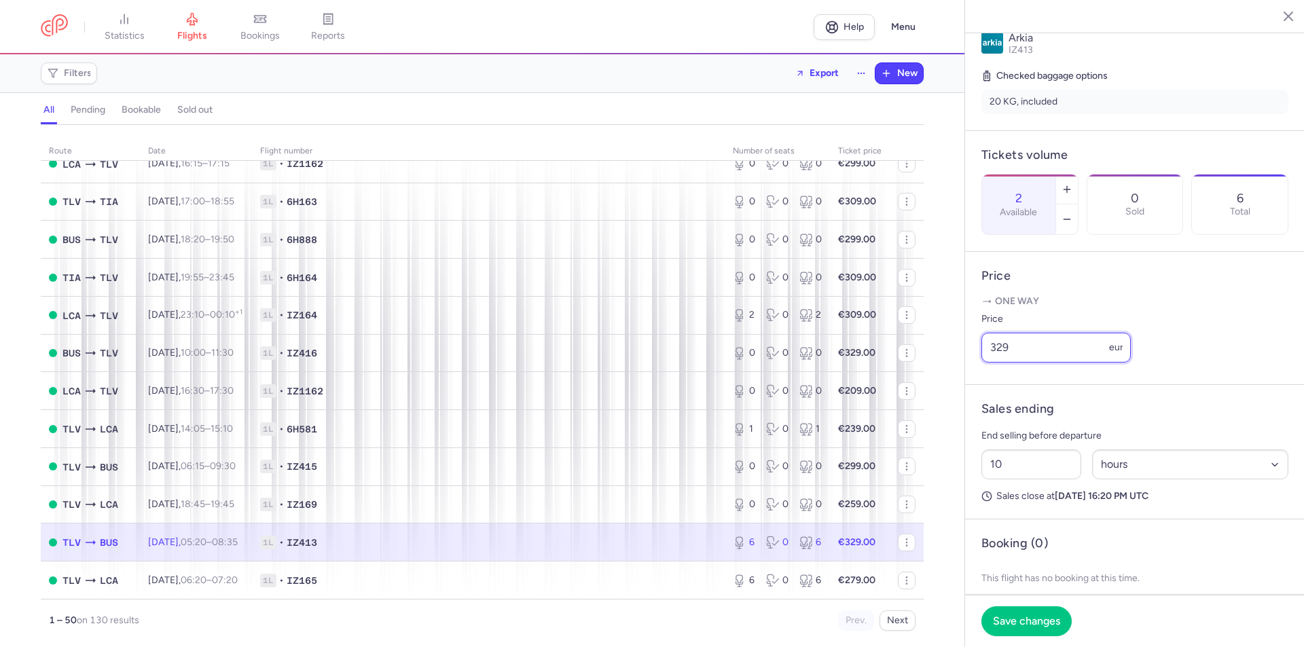
click at [1017, 363] on input "329" at bounding box center [1056, 348] width 149 height 30
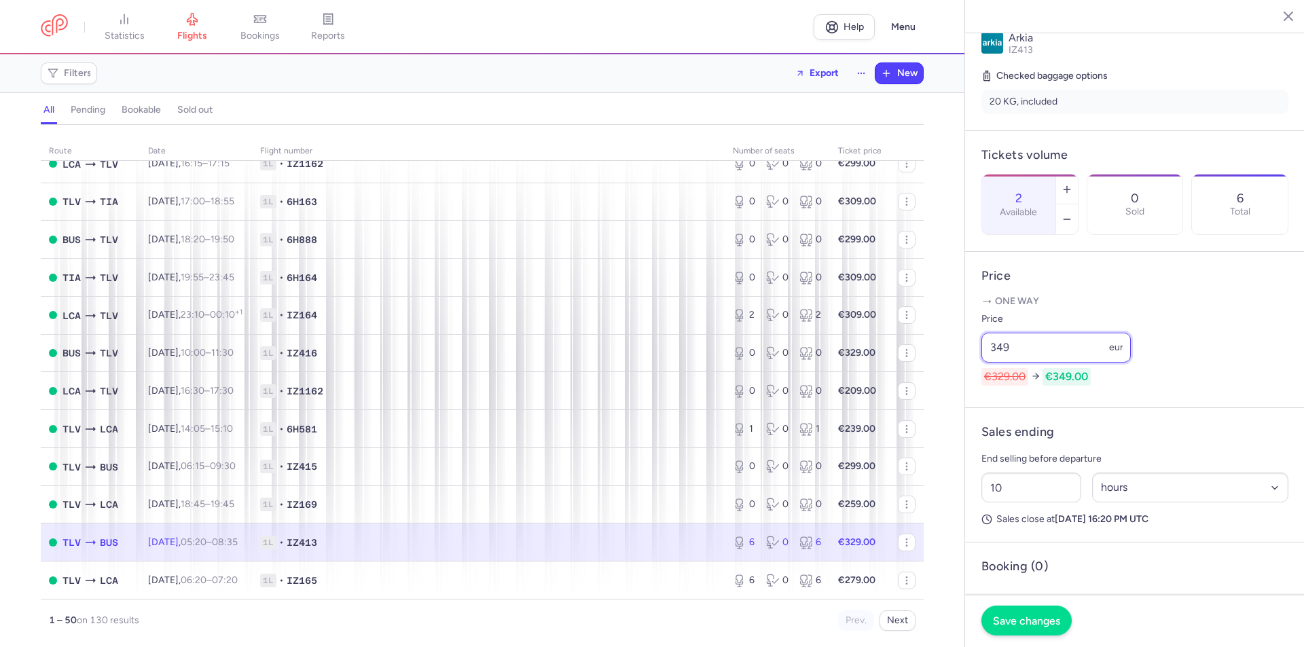
type input "349"
click at [1029, 619] on span "Save changes" at bounding box center [1026, 621] width 67 height 12
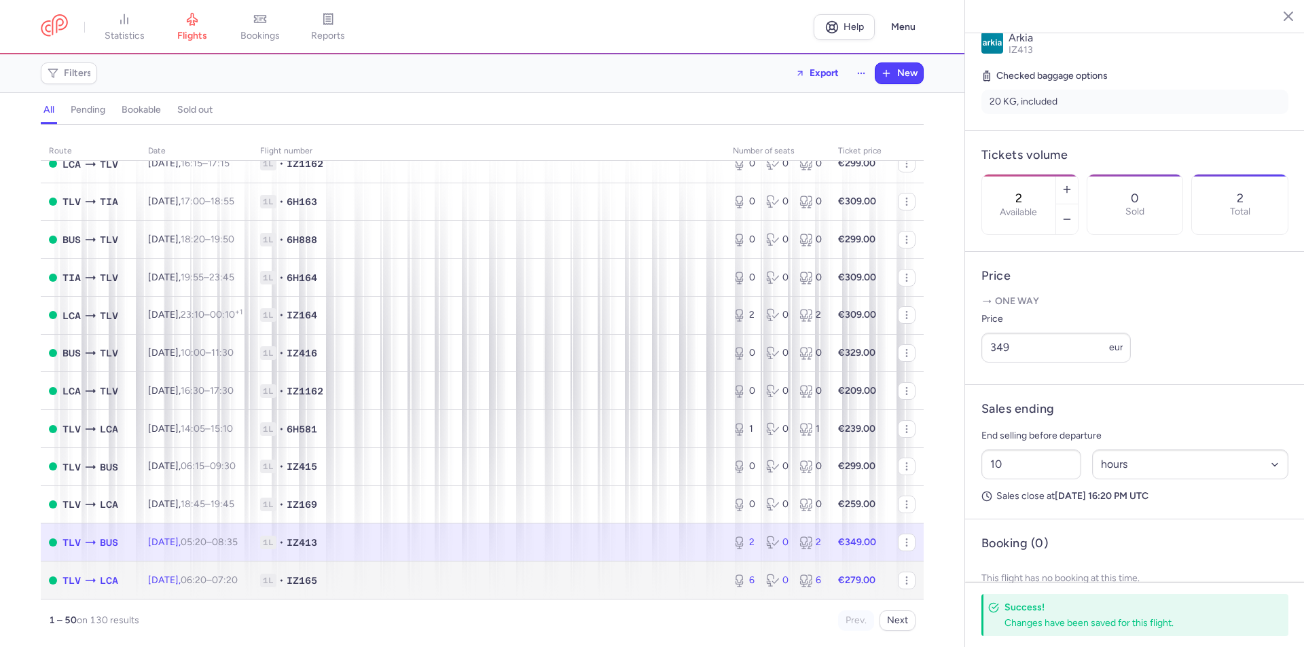
click at [655, 584] on span "1L • IZ165" at bounding box center [488, 581] width 456 height 14
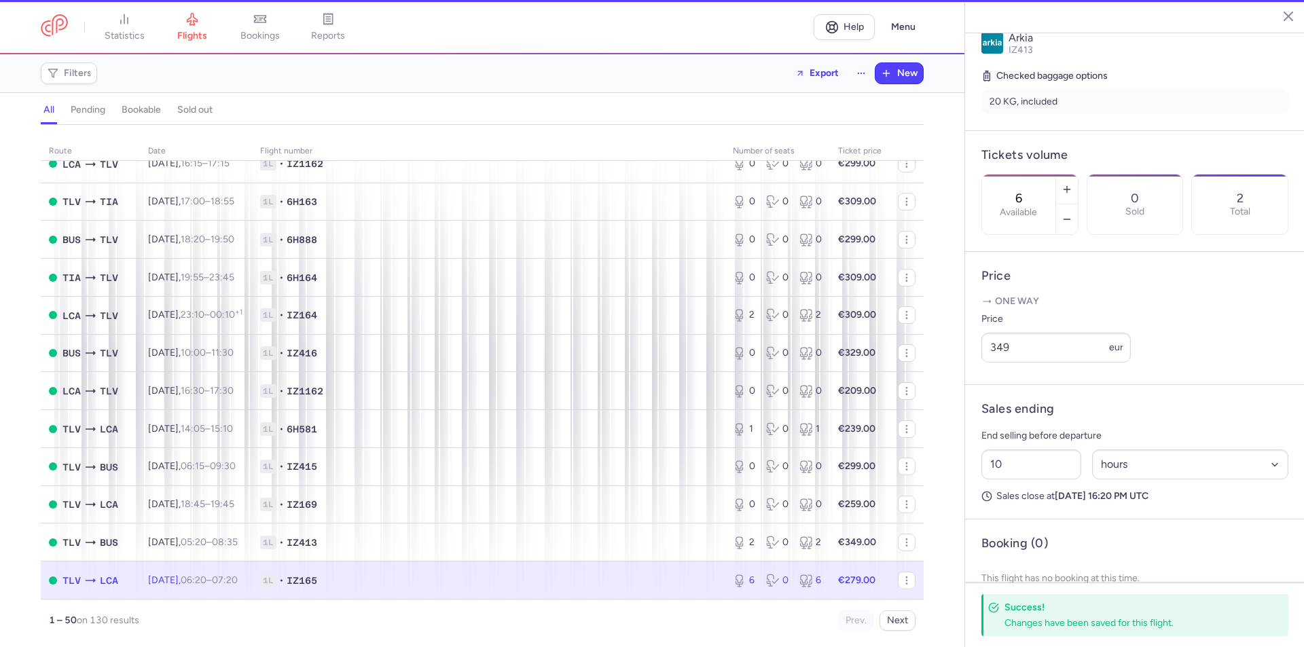
scroll to position [304, 0]
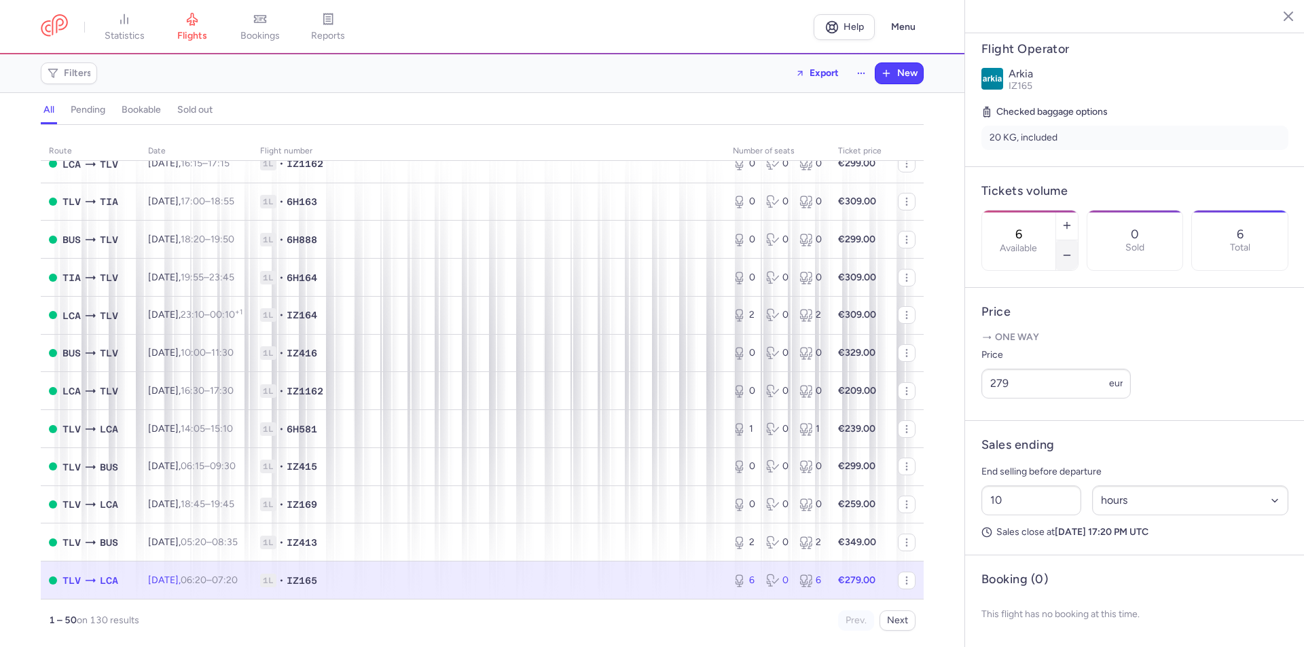
click at [1073, 250] on icon "button" at bounding box center [1067, 255] width 11 height 11
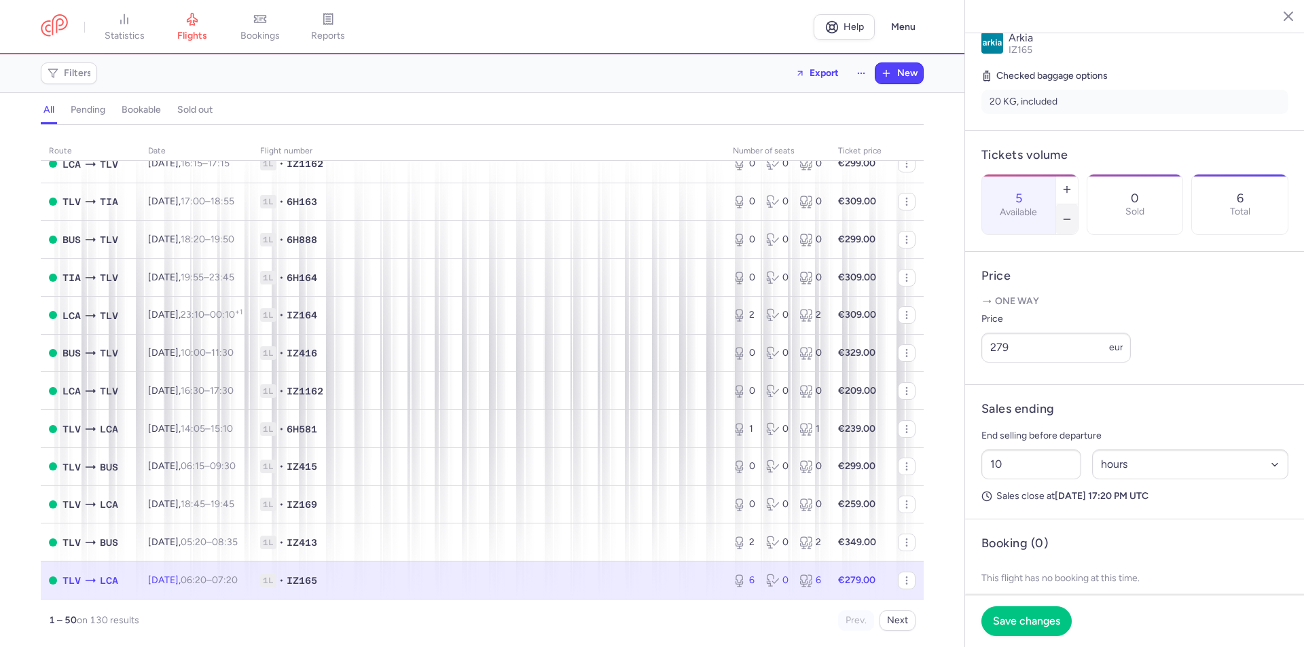
click at [1073, 214] on icon "button" at bounding box center [1067, 219] width 11 height 11
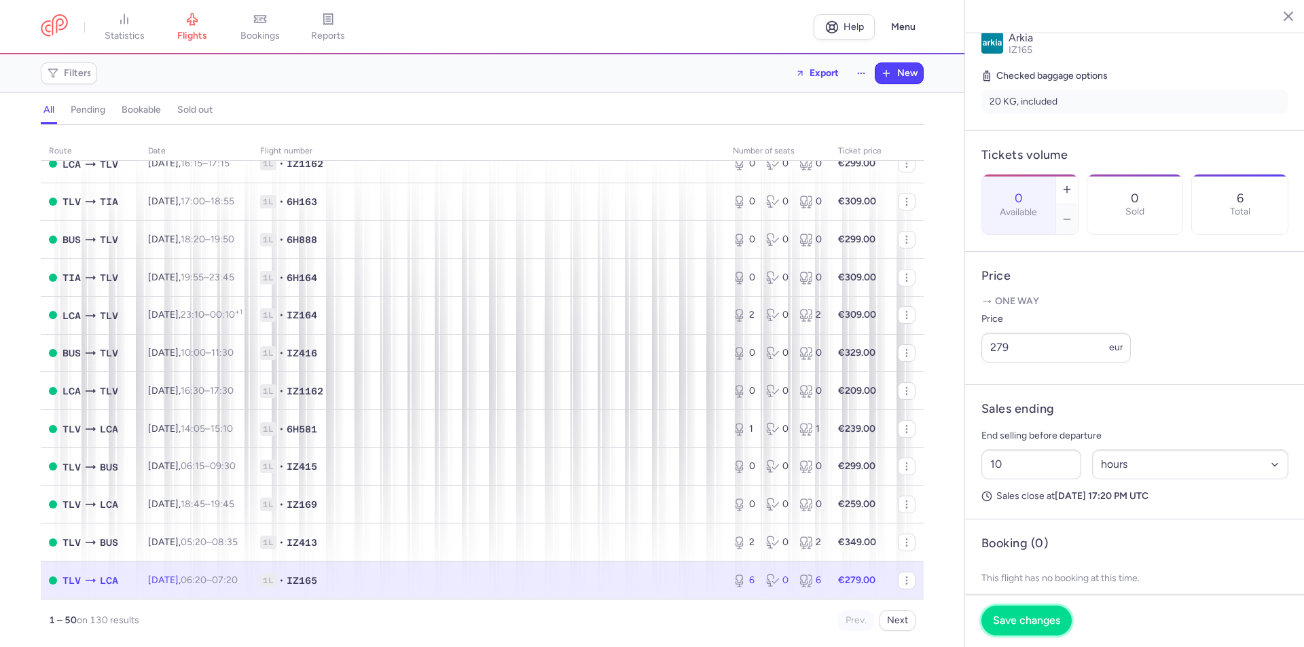
click at [1032, 613] on button "Save changes" at bounding box center [1027, 621] width 90 height 30
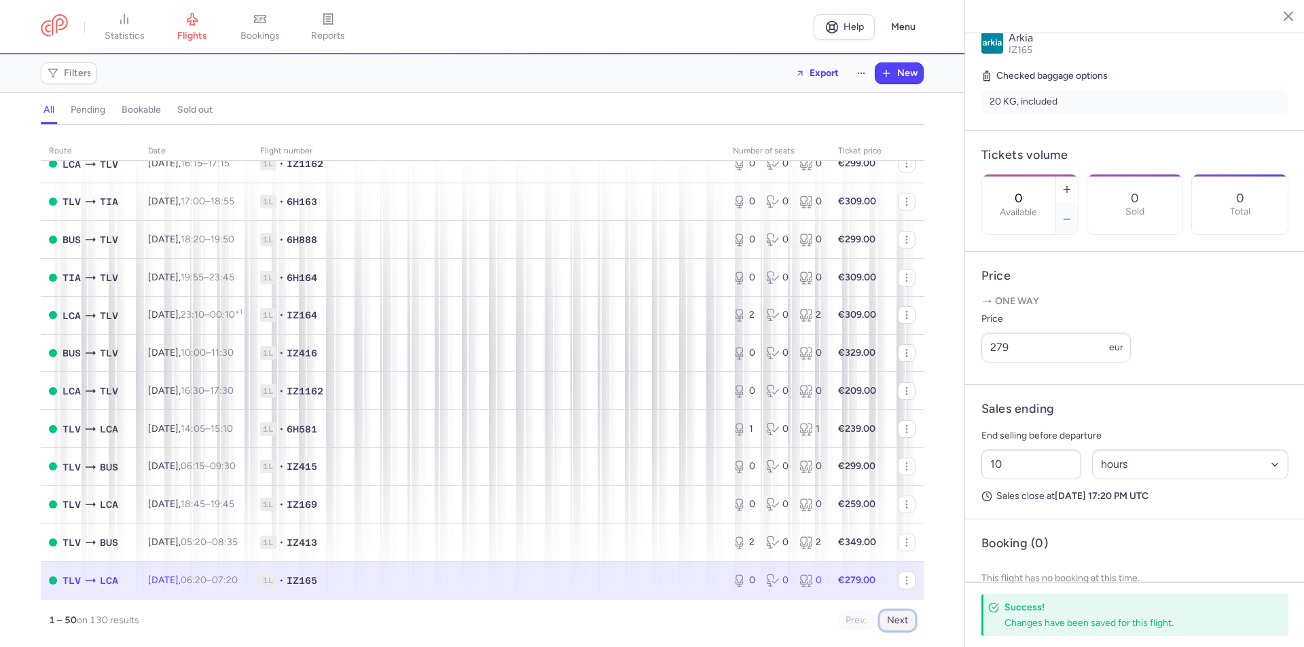
click at [897, 620] on button "Next" at bounding box center [898, 621] width 36 height 20
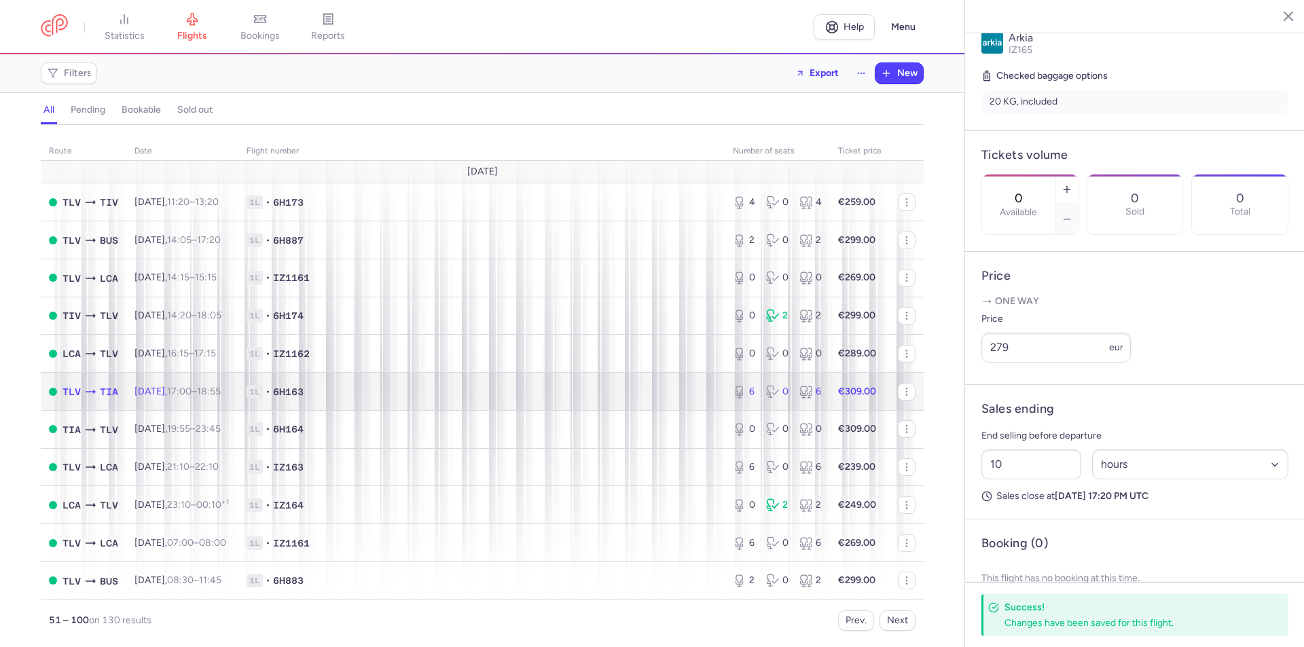
click at [238, 397] on td "Thu, 21 Aug, 17:00 – 18:55 +0" at bounding box center [182, 392] width 112 height 38
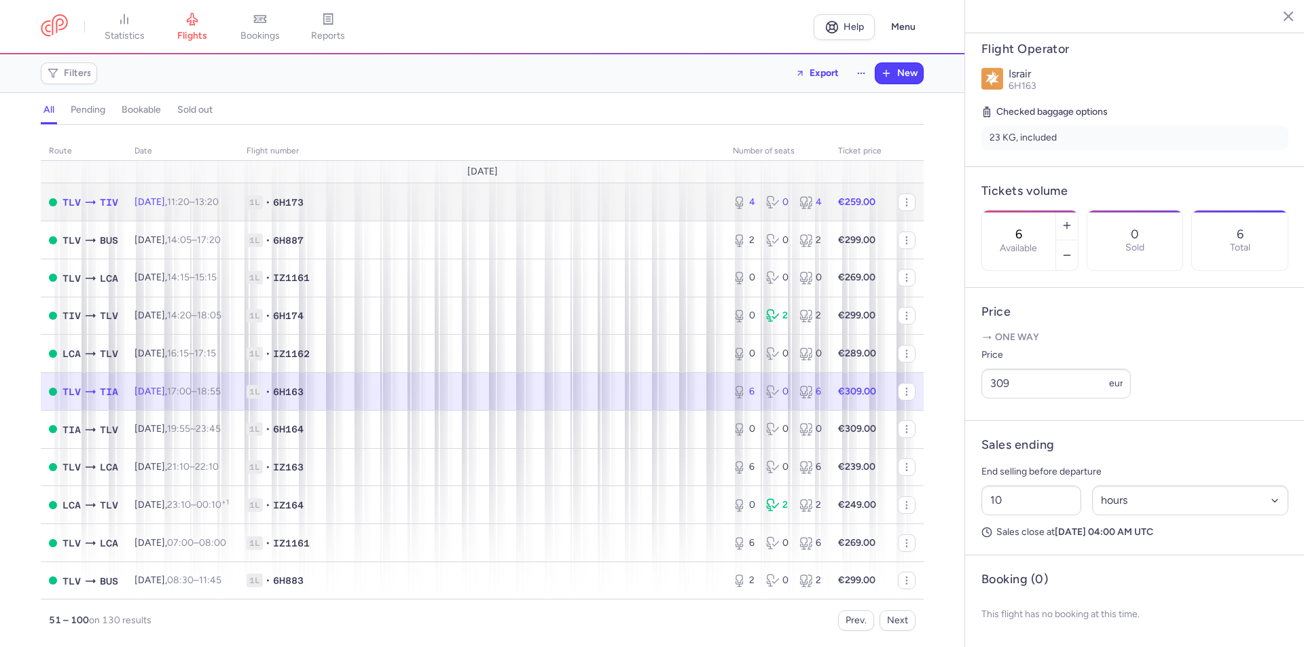
click at [571, 202] on span "1L • 6H173" at bounding box center [482, 203] width 470 height 14
type input "4"
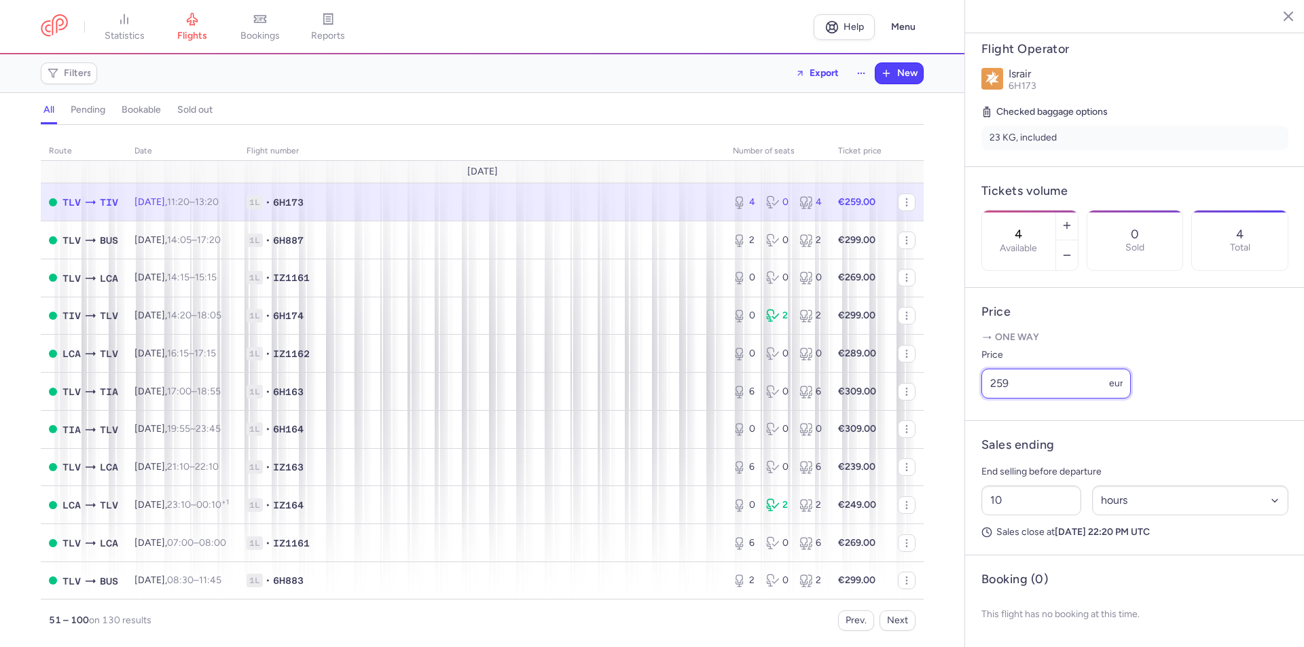
click at [1016, 385] on input "259" at bounding box center [1056, 384] width 149 height 30
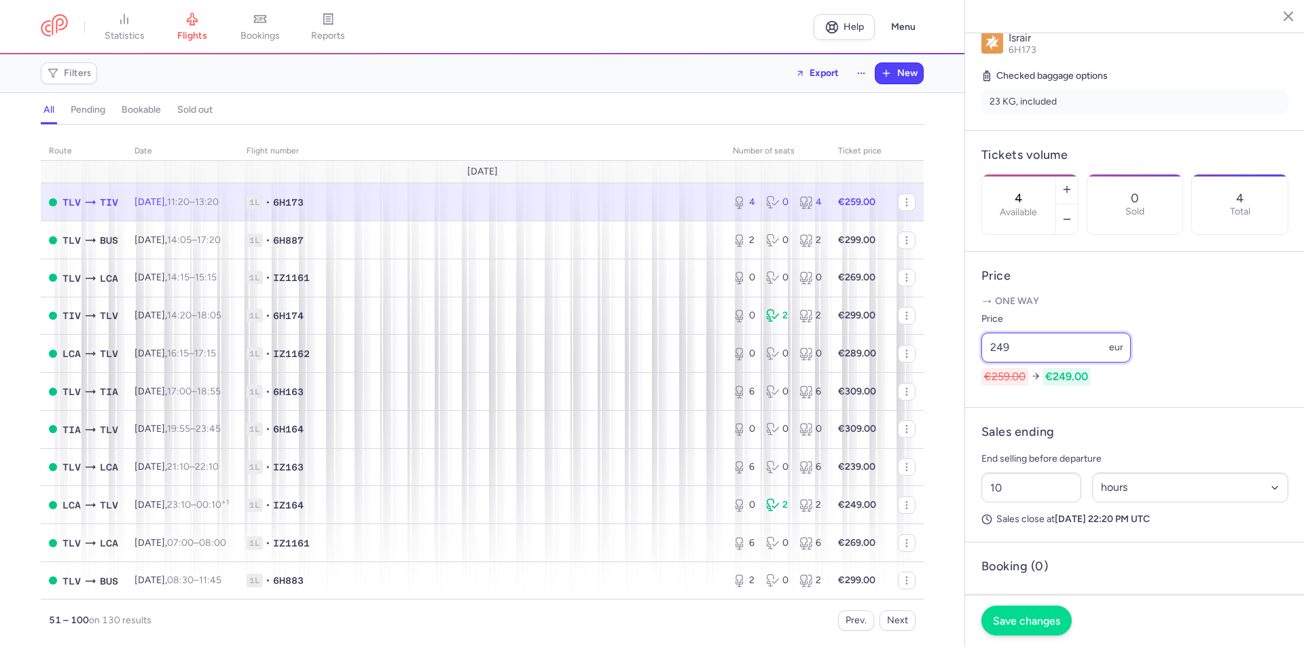
type input "249"
click at [1012, 624] on span "Save changes" at bounding box center [1026, 621] width 67 height 12
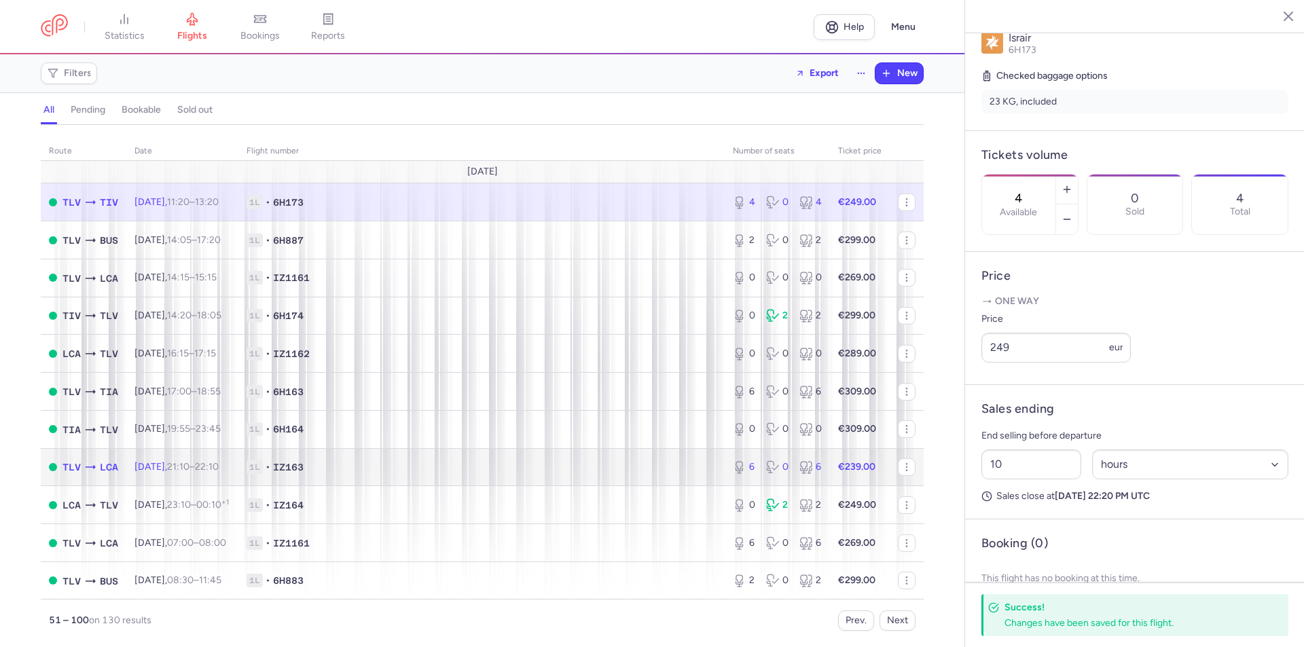
click at [514, 479] on td "1L • IZ163" at bounding box center [481, 467] width 486 height 38
type input "6"
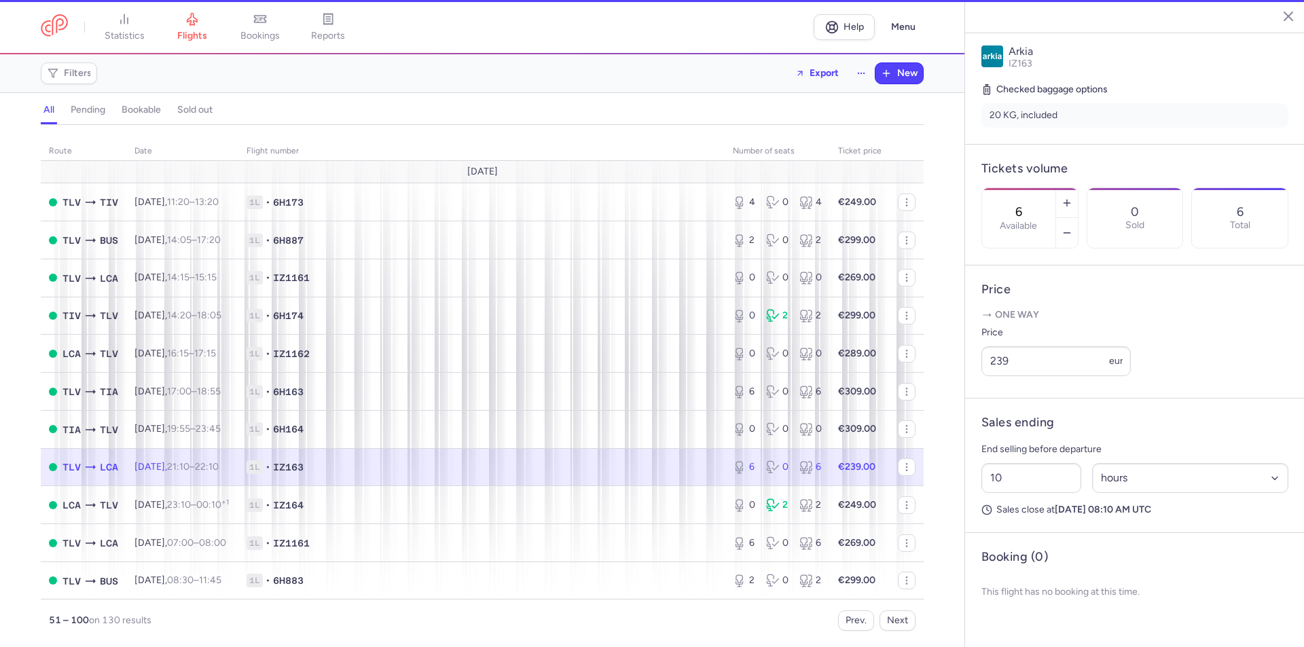
scroll to position [289, 0]
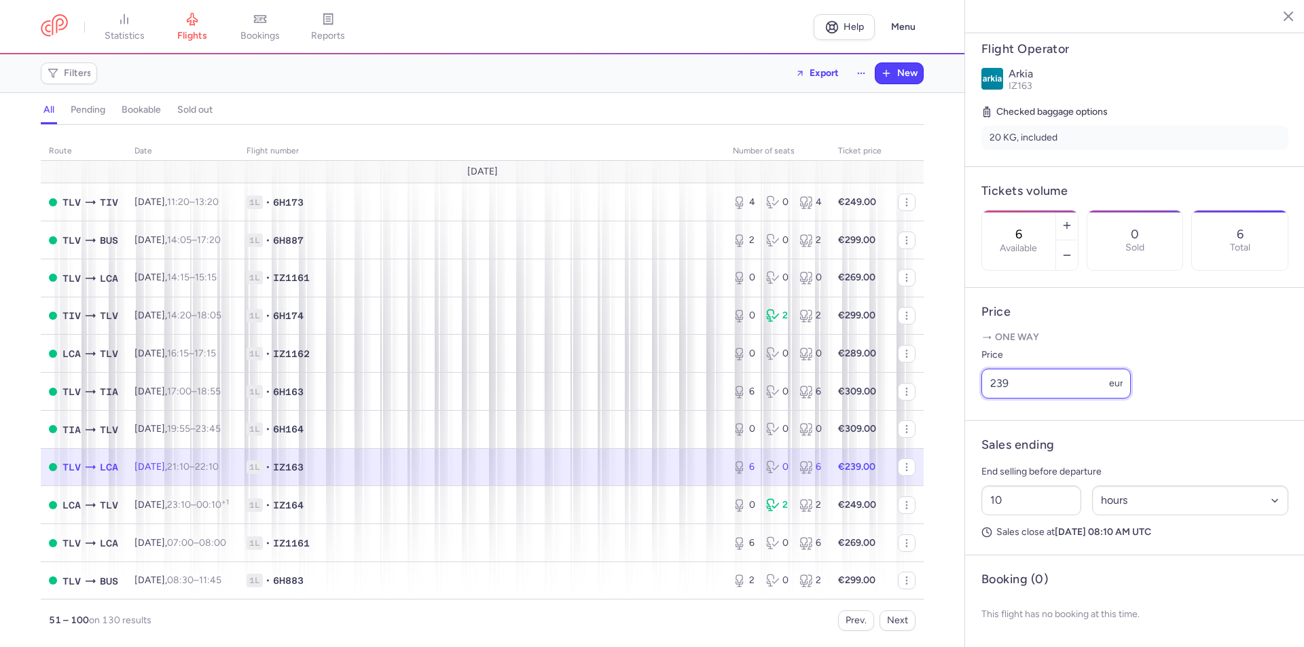
click at [1018, 383] on input "239" at bounding box center [1056, 384] width 149 height 30
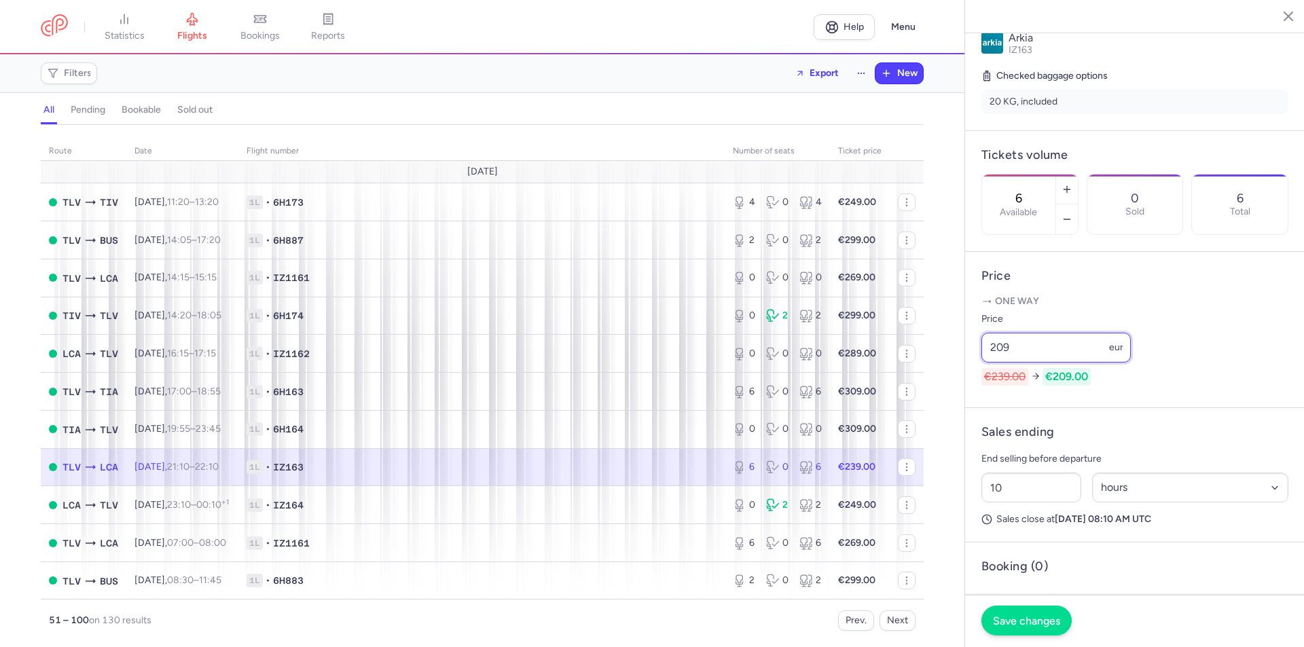
type input "209"
click at [1019, 622] on span "Save changes" at bounding box center [1026, 621] width 67 height 12
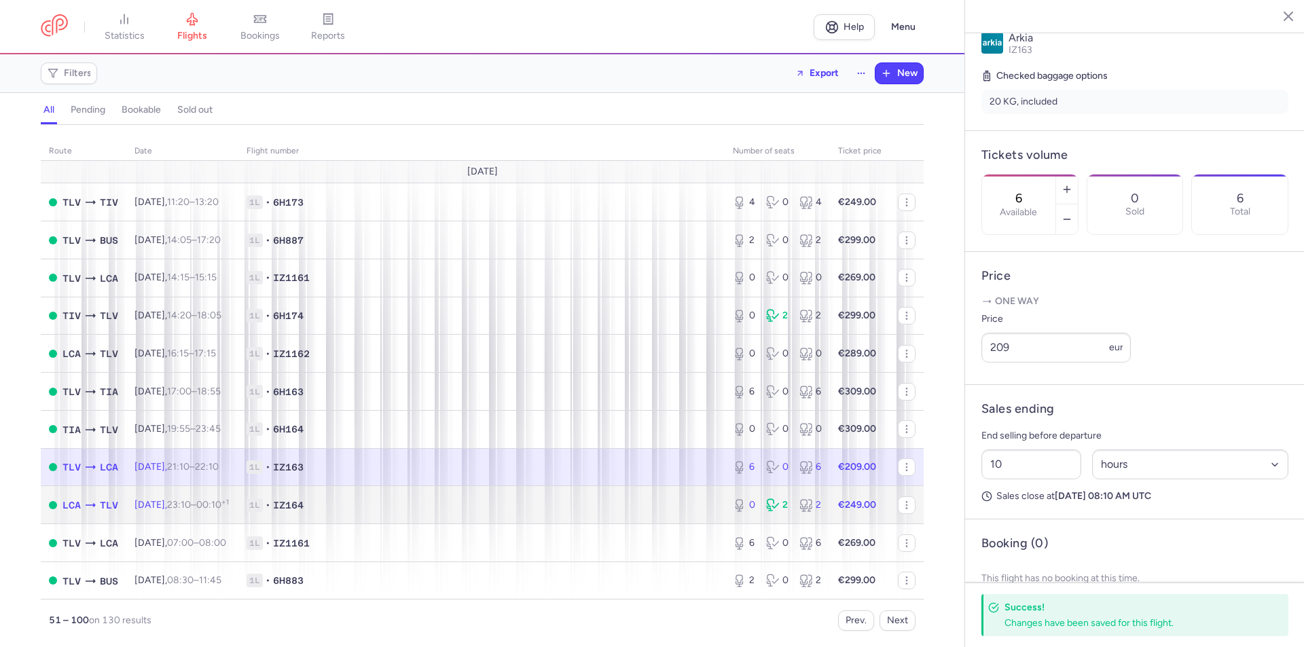
click at [647, 501] on span "1L • IZ164" at bounding box center [482, 506] width 470 height 14
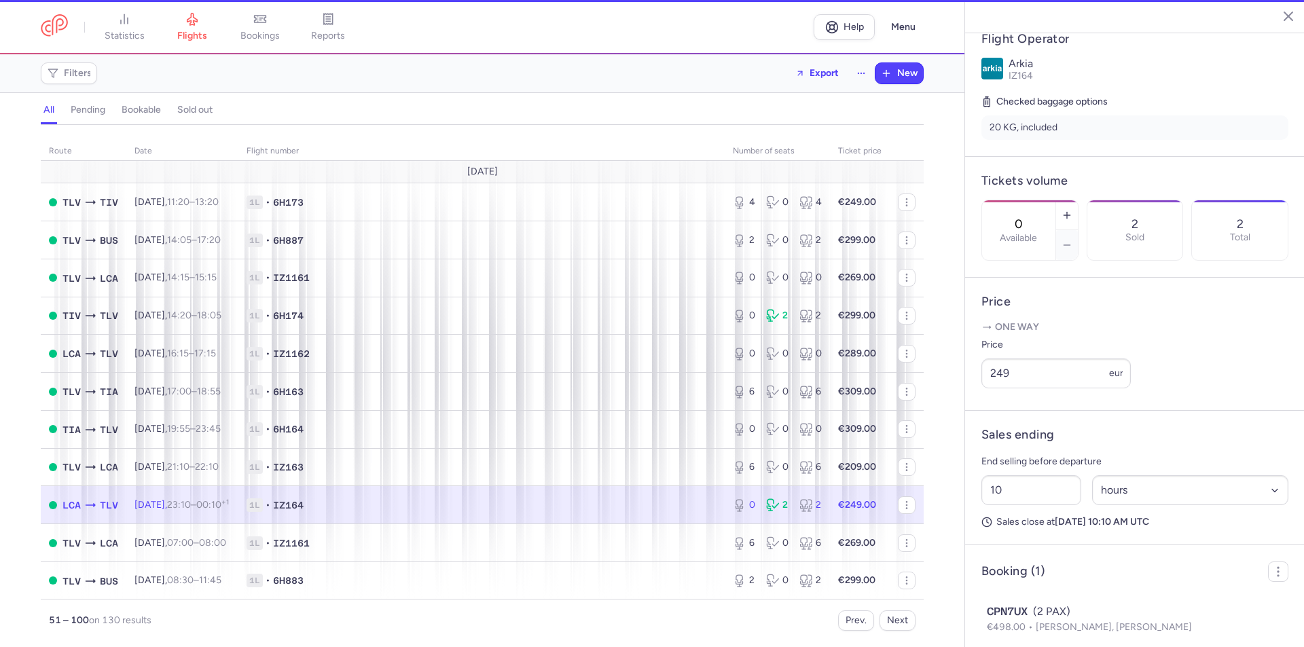
scroll to position [315, 0]
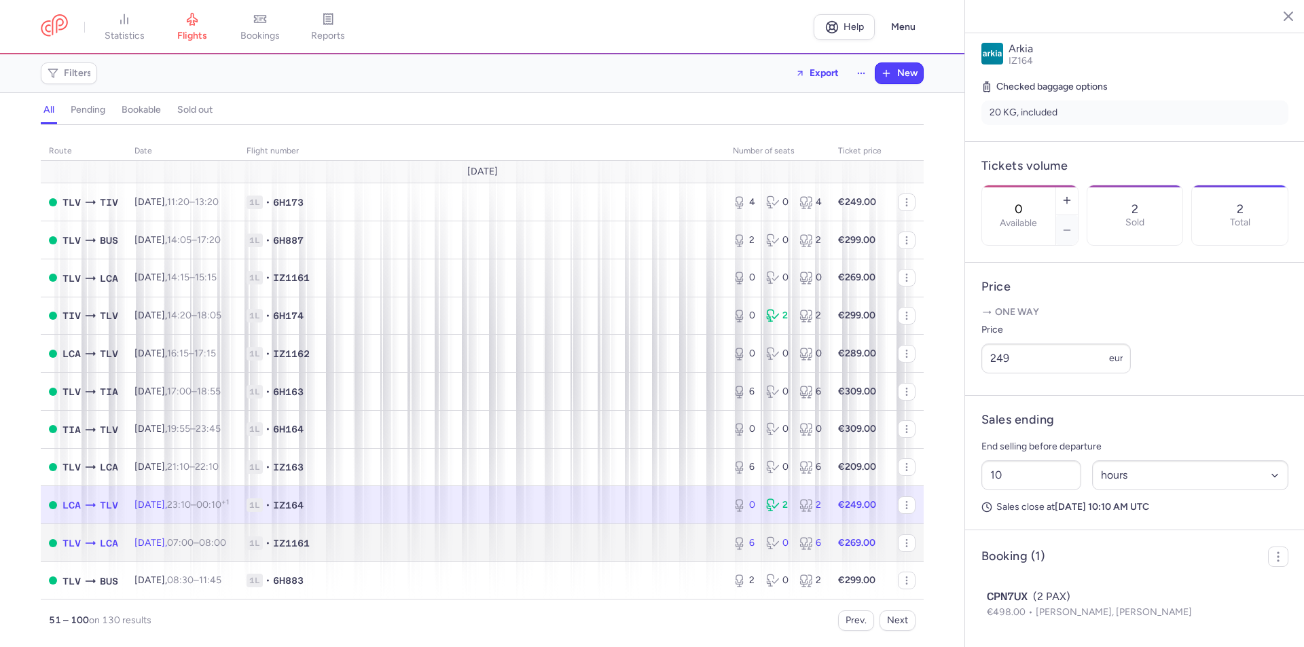
click at [651, 551] on td "1L • IZ1161" at bounding box center [481, 543] width 486 height 38
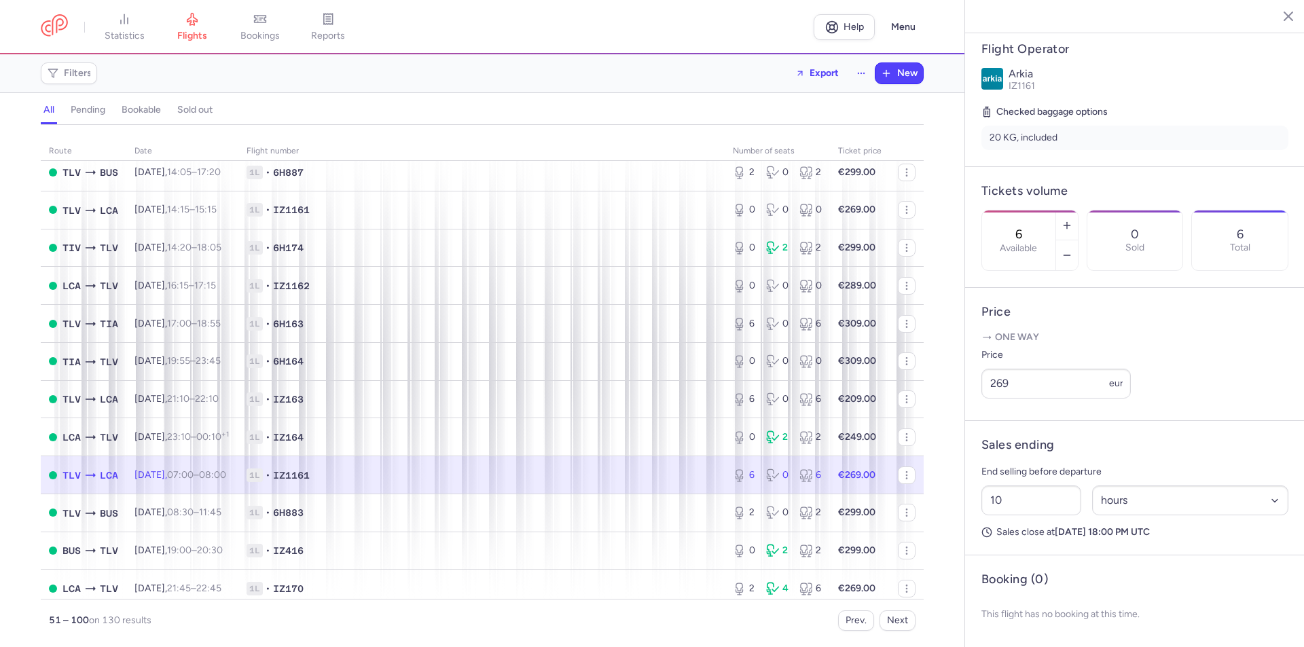
scroll to position [136, 0]
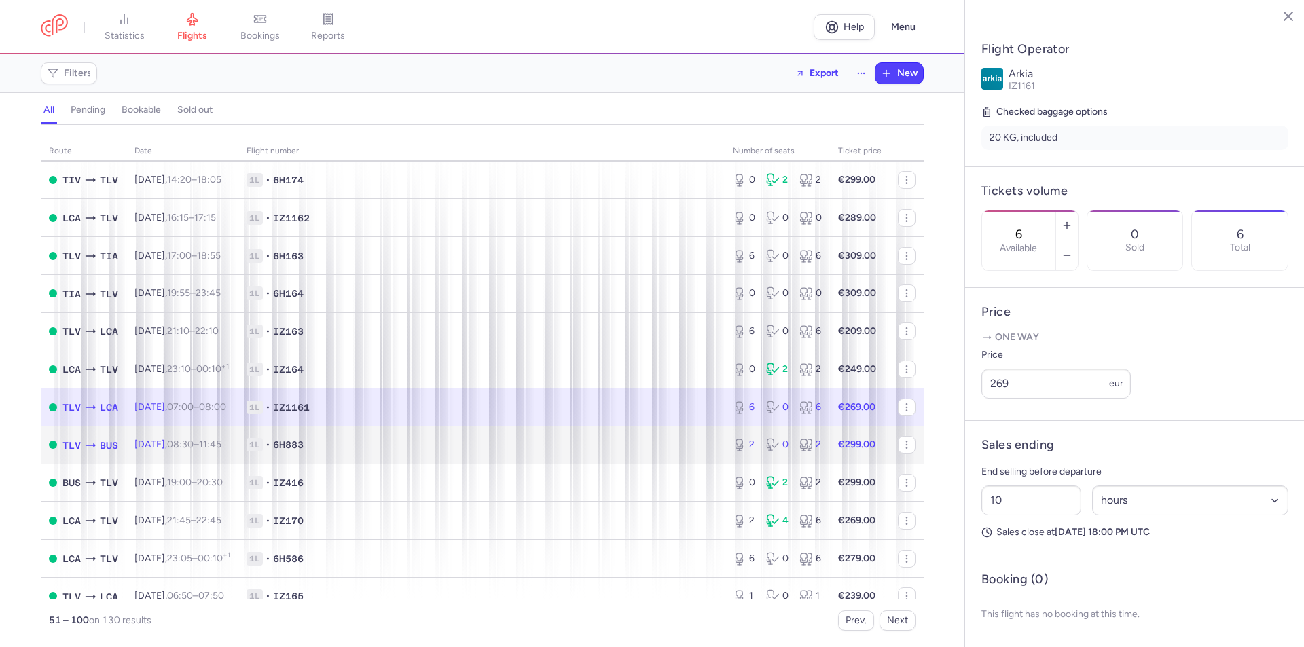
click at [632, 447] on span "1L • 6H883" at bounding box center [482, 445] width 470 height 14
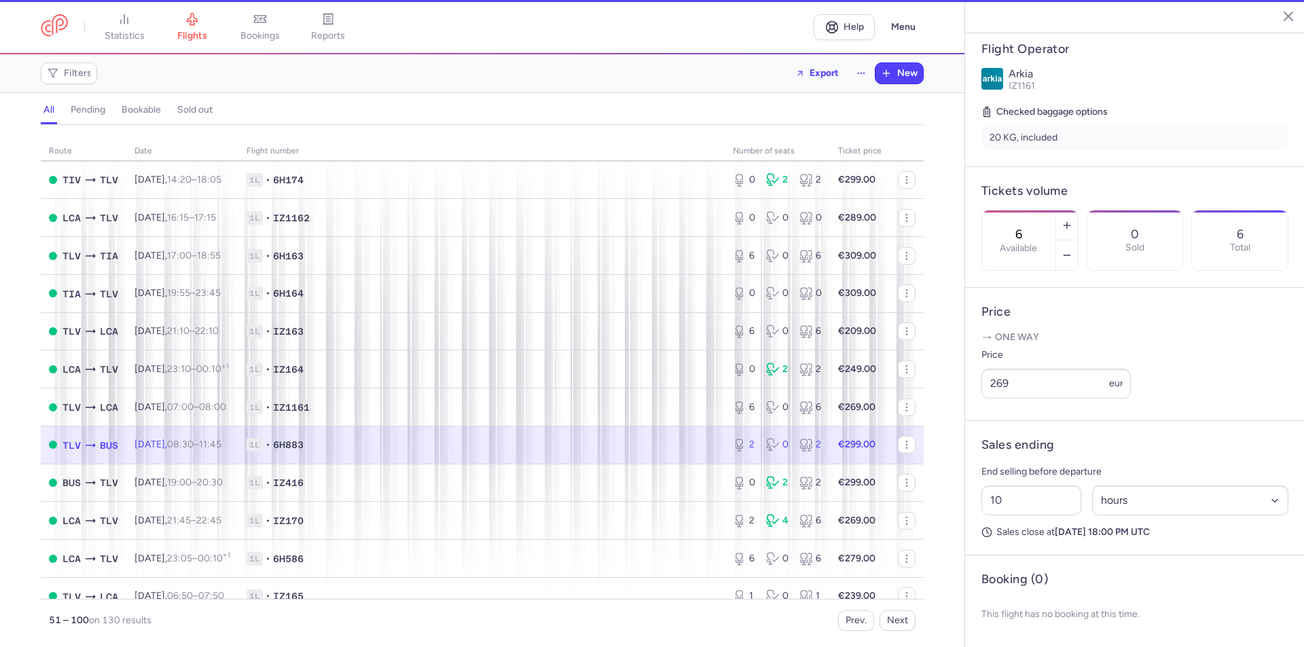
type input "2"
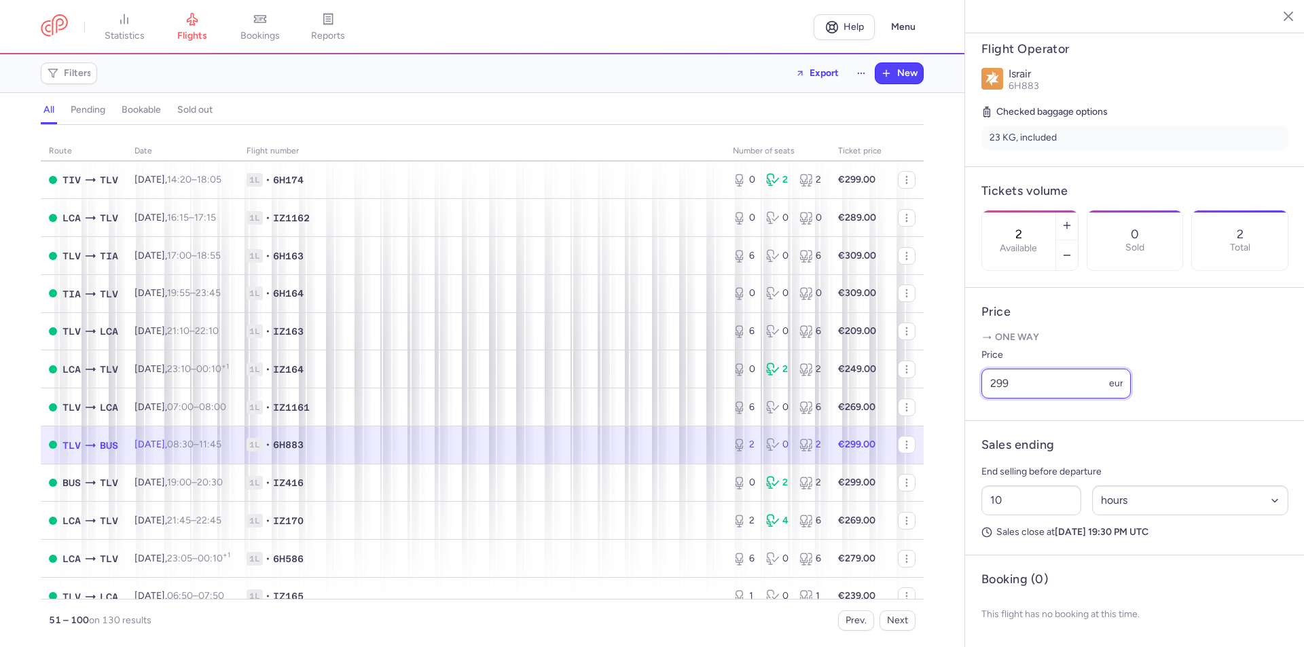
click at [1024, 382] on input "299" at bounding box center [1056, 384] width 149 height 30
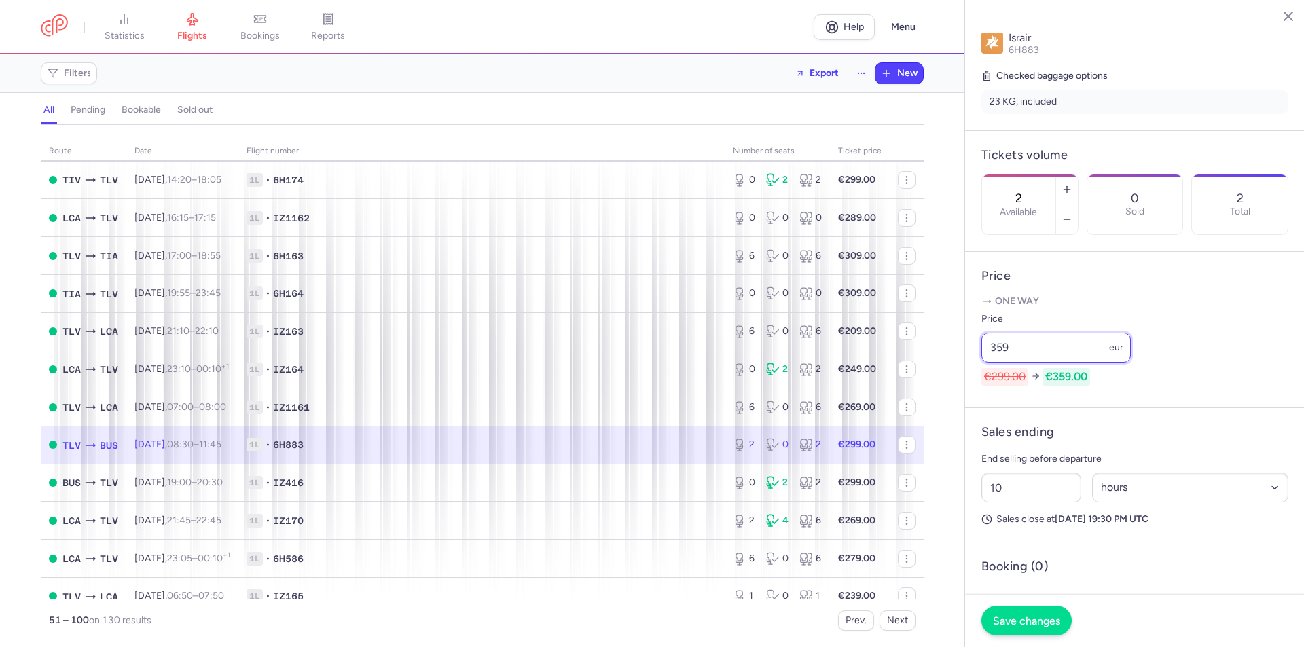
type input "359"
click at [1026, 616] on span "Save changes" at bounding box center [1026, 621] width 67 height 12
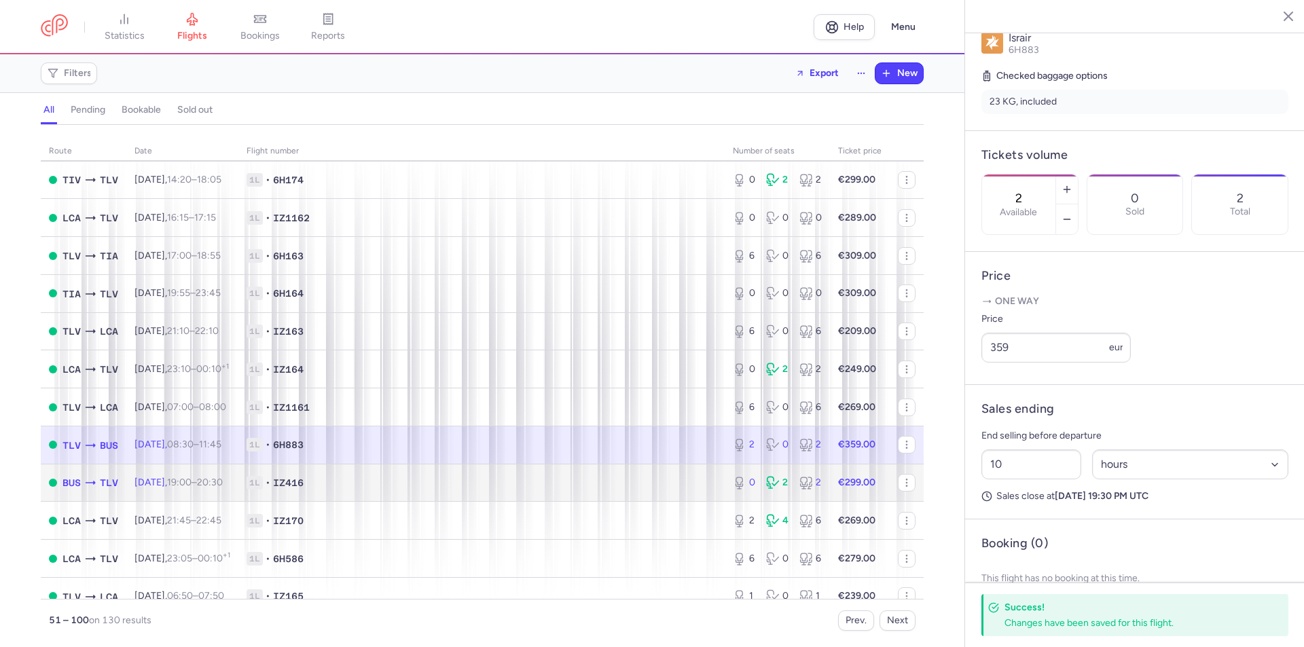
click at [653, 484] on span "1L • IZ416" at bounding box center [482, 483] width 470 height 14
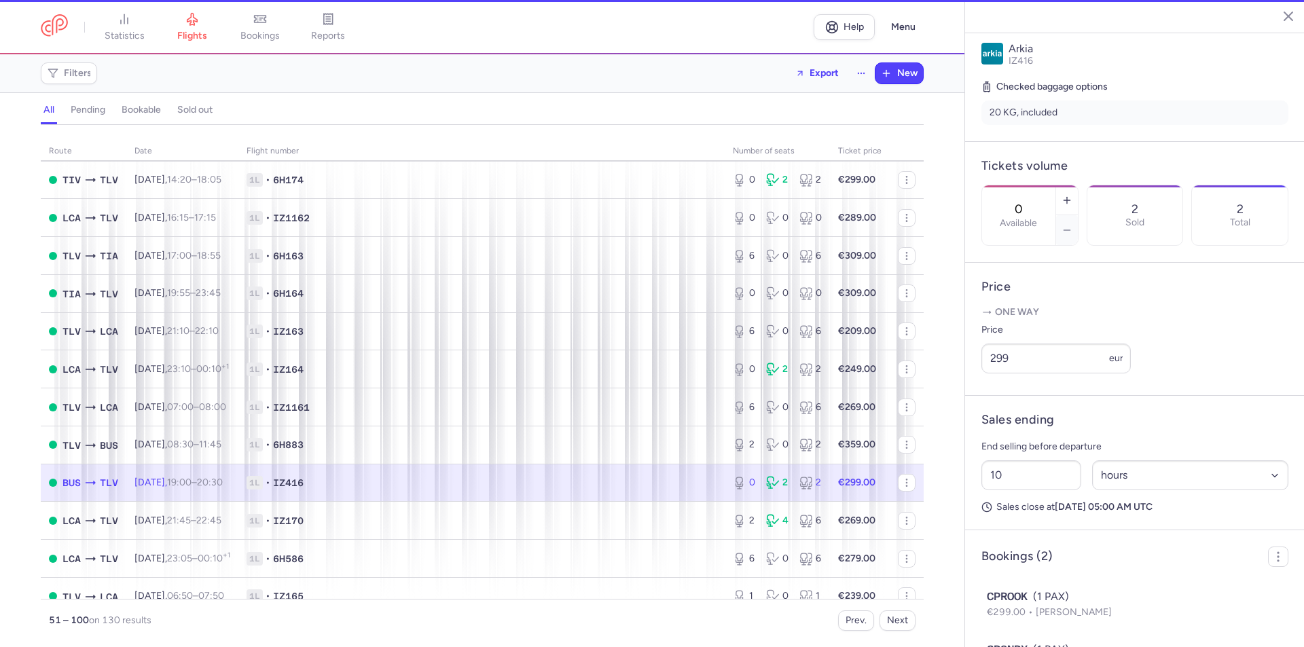
scroll to position [315, 0]
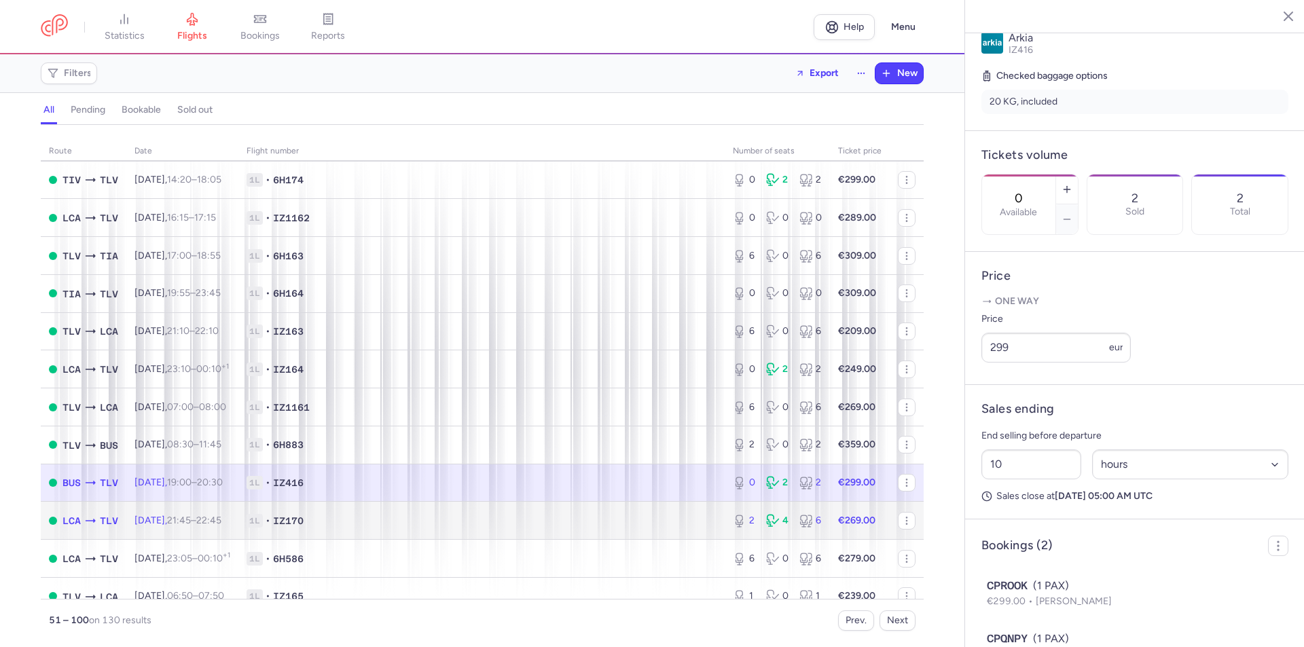
click at [662, 520] on span "1L • IZ170" at bounding box center [482, 521] width 470 height 14
type input "2"
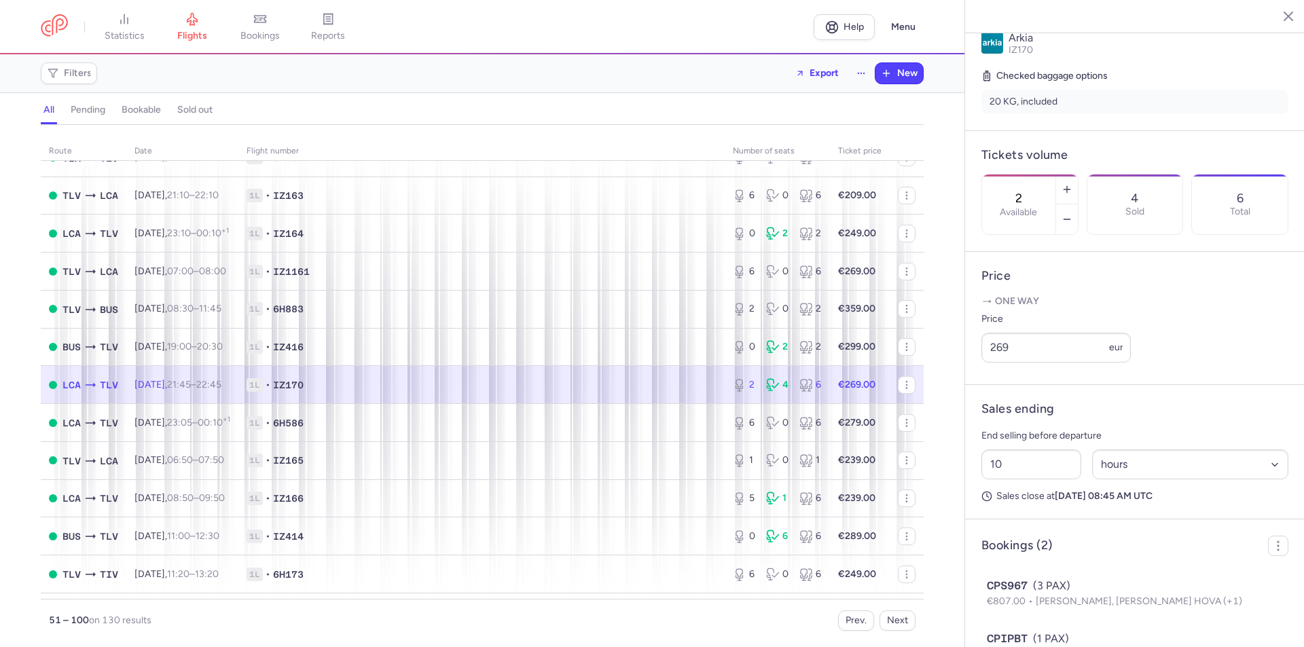
scroll to position [340, 0]
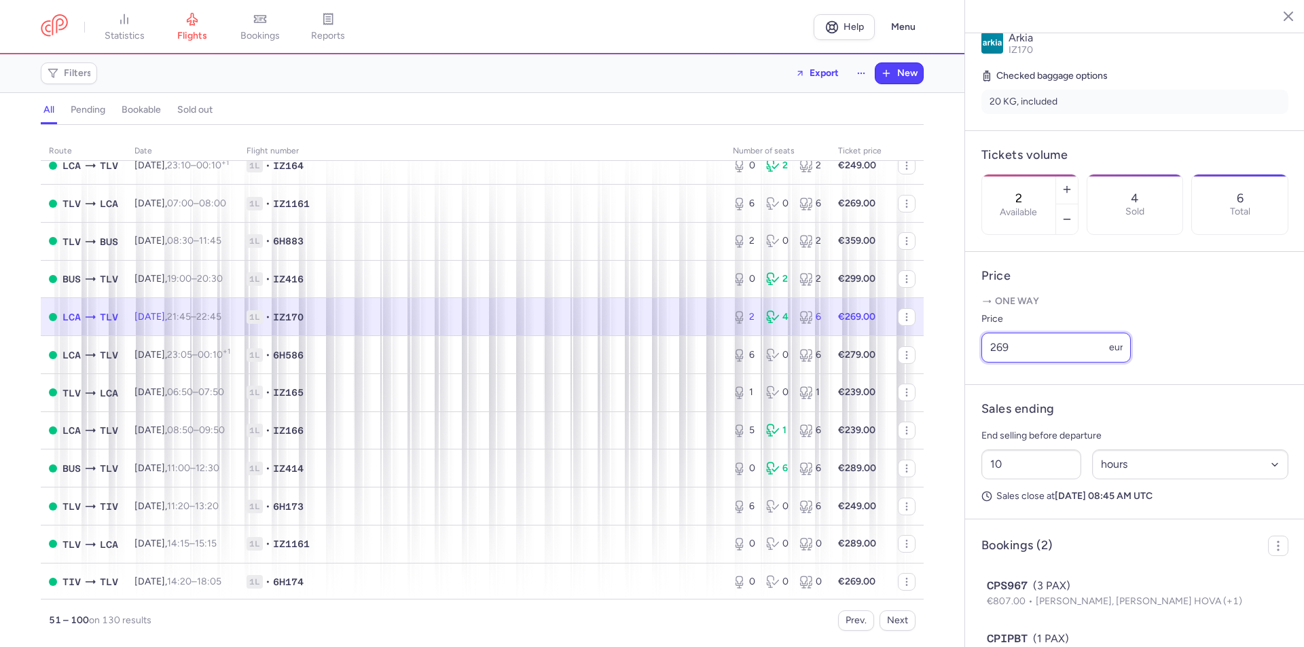
click at [1018, 363] on input "269" at bounding box center [1056, 348] width 149 height 30
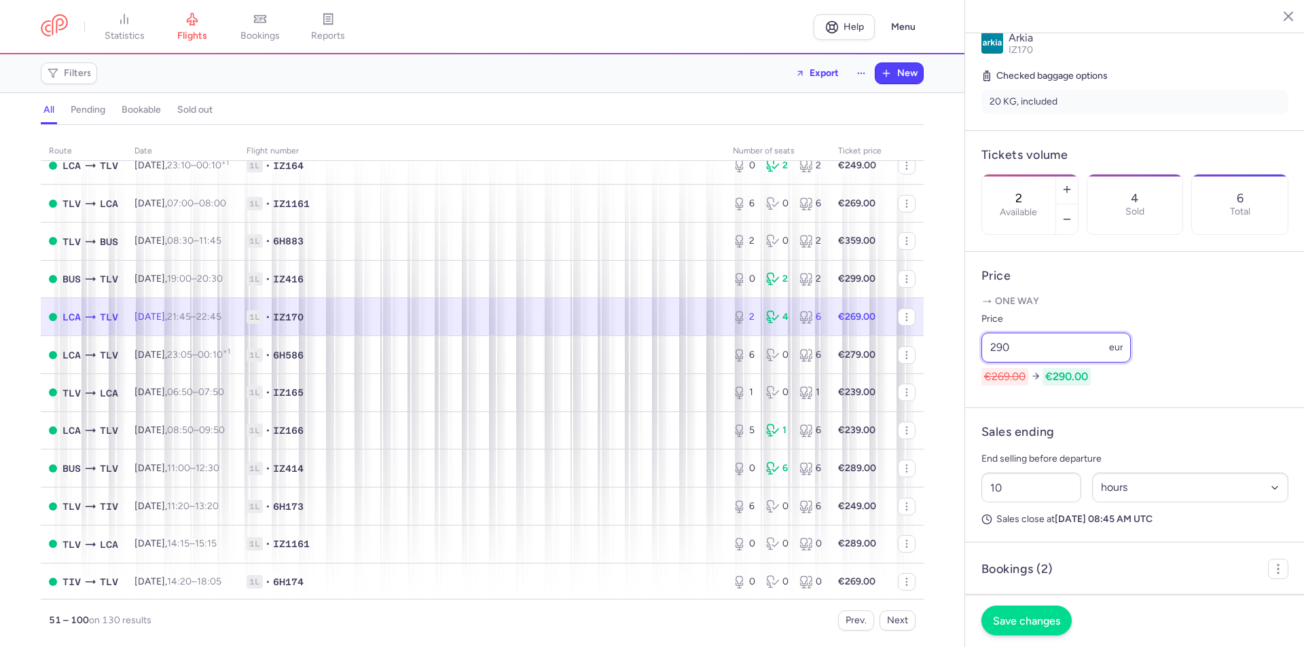
type input "290"
click at [1030, 616] on span "Save changes" at bounding box center [1026, 621] width 67 height 12
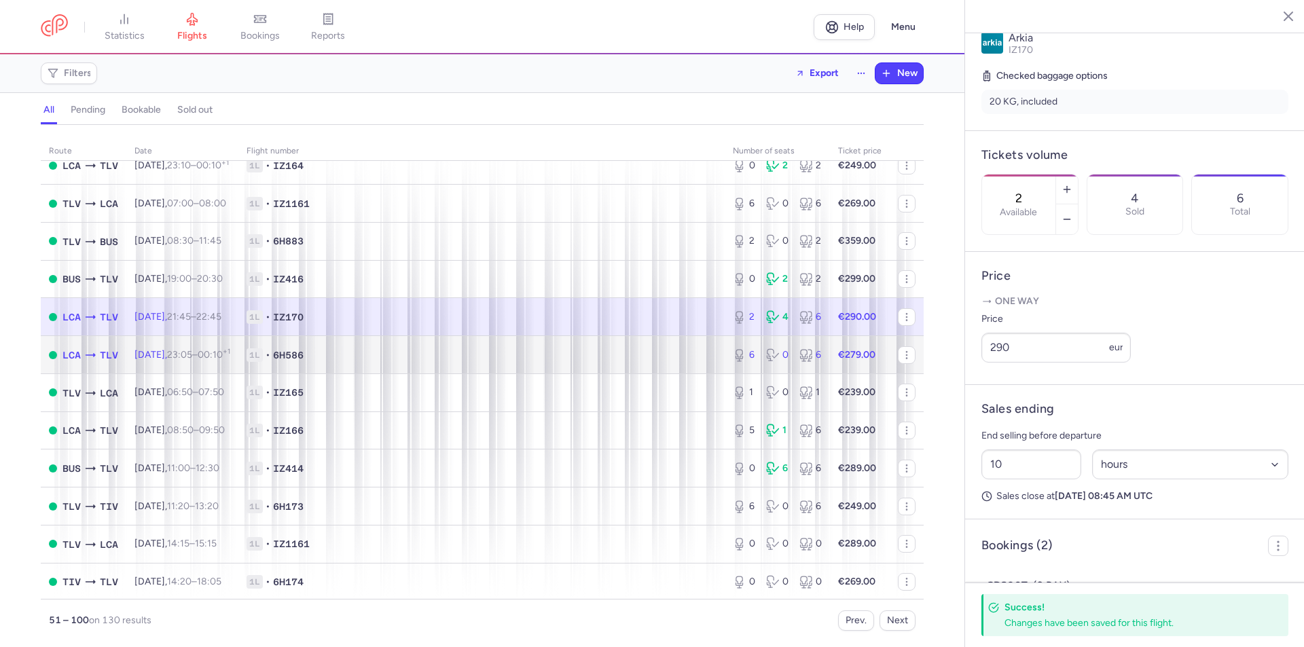
click at [617, 358] on span "1L • 6H586" at bounding box center [482, 355] width 470 height 14
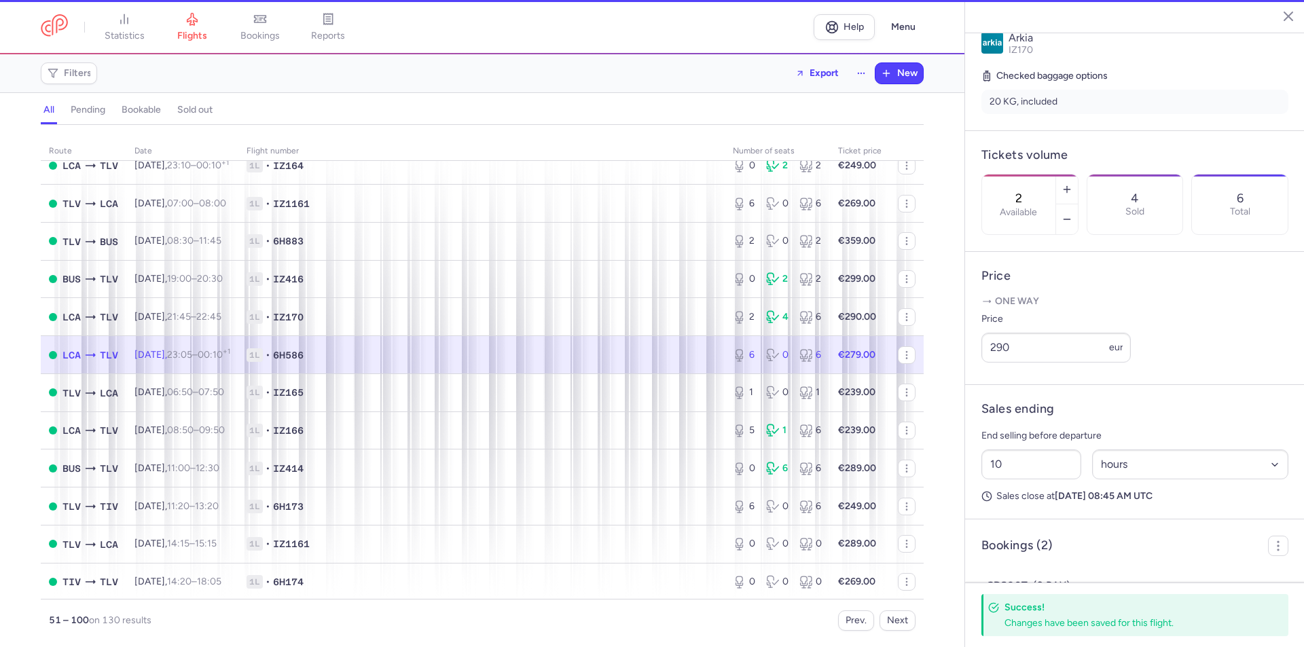
type input "6"
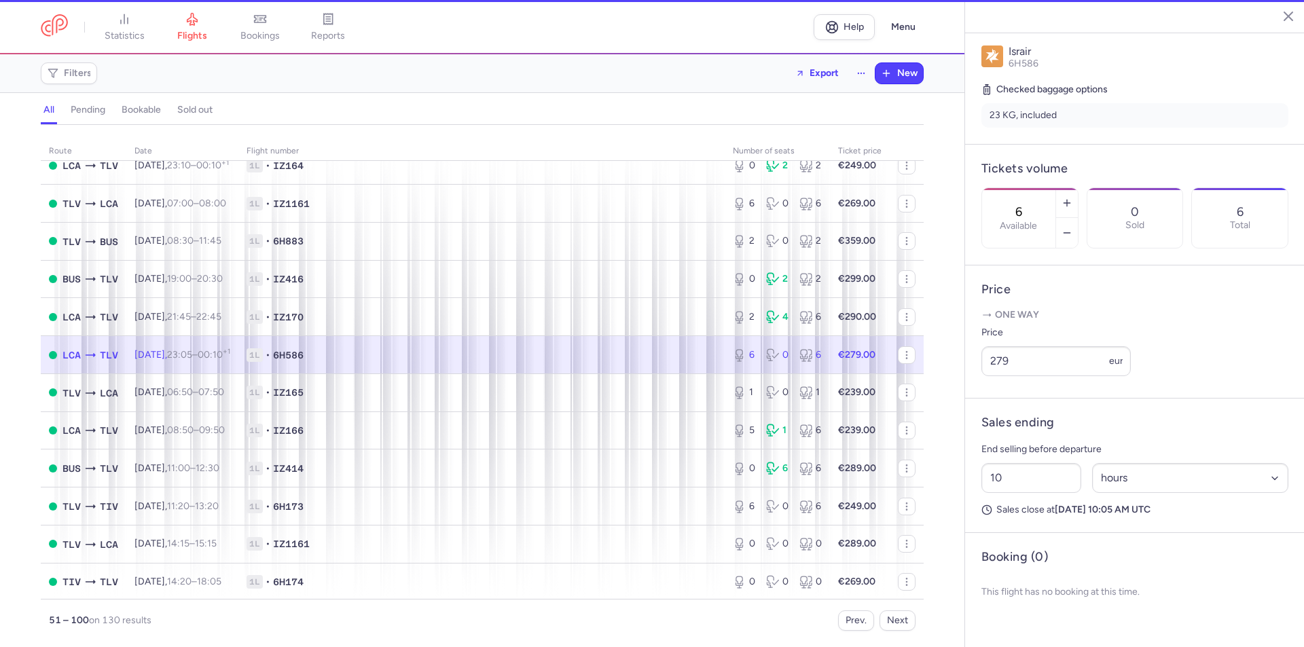
scroll to position [304, 0]
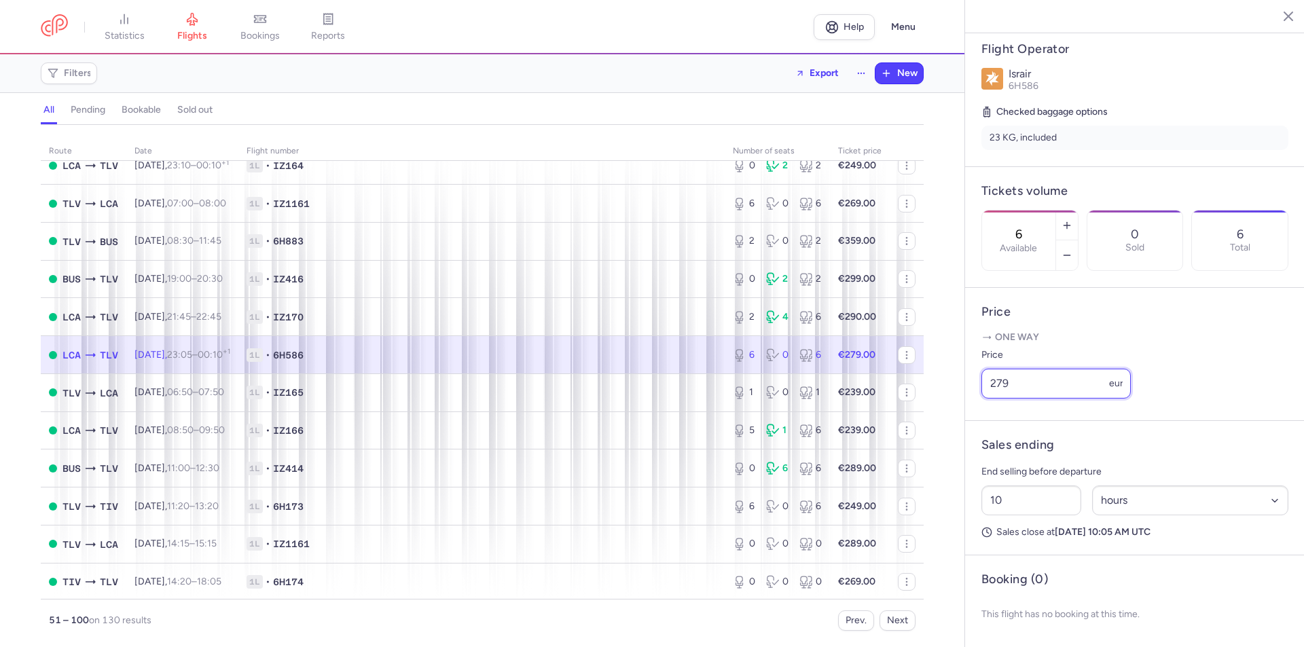
click at [1039, 386] on input "279" at bounding box center [1056, 384] width 149 height 30
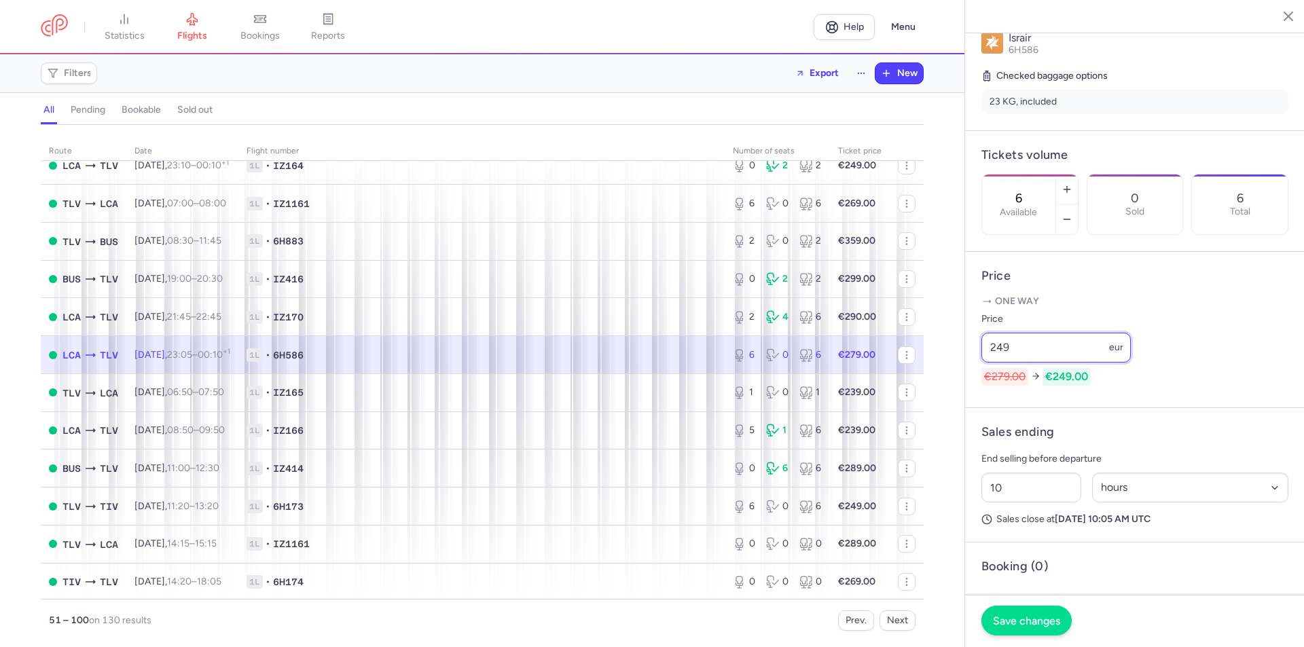
type input "249"
click at [1015, 627] on button "Save changes" at bounding box center [1027, 621] width 90 height 30
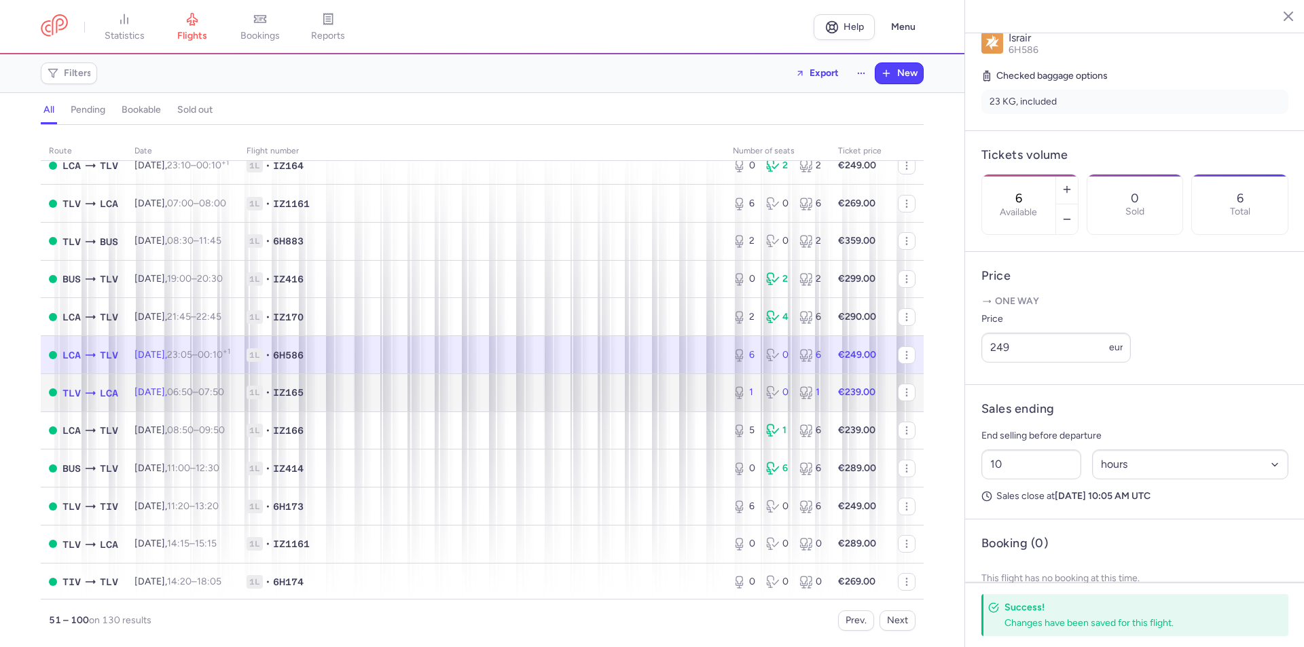
click at [641, 395] on span "1L • IZ165" at bounding box center [482, 393] width 470 height 14
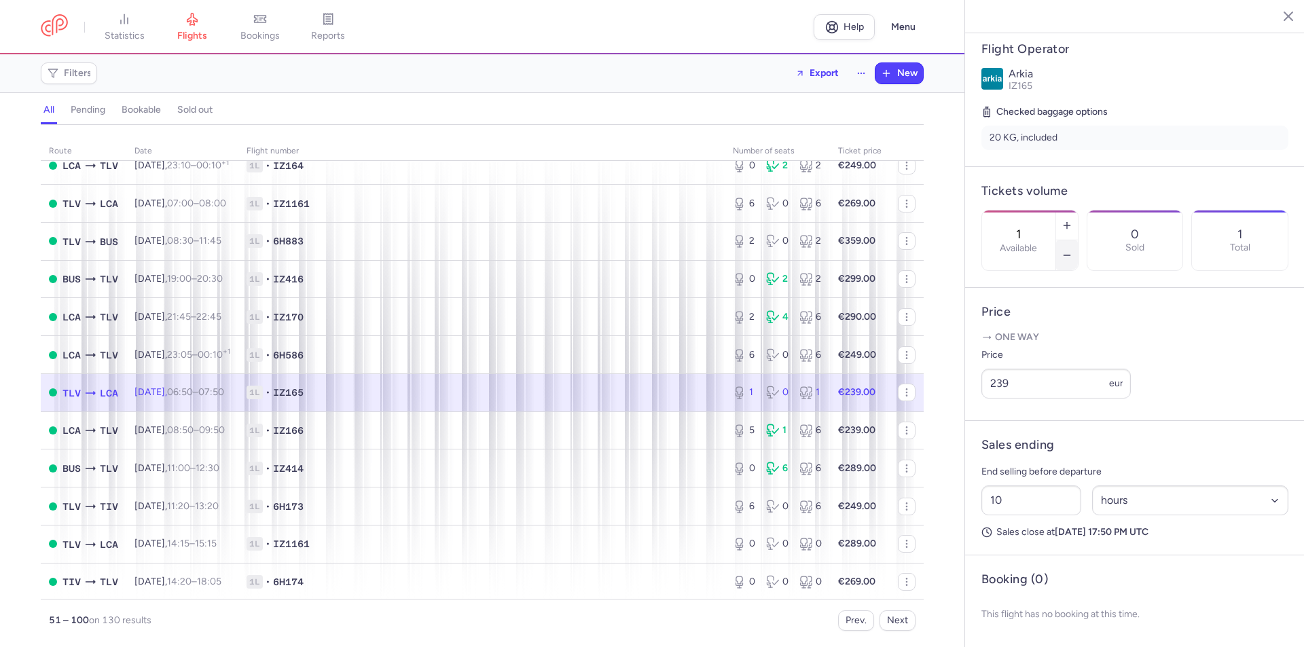
click at [1078, 240] on button "button" at bounding box center [1067, 255] width 22 height 30
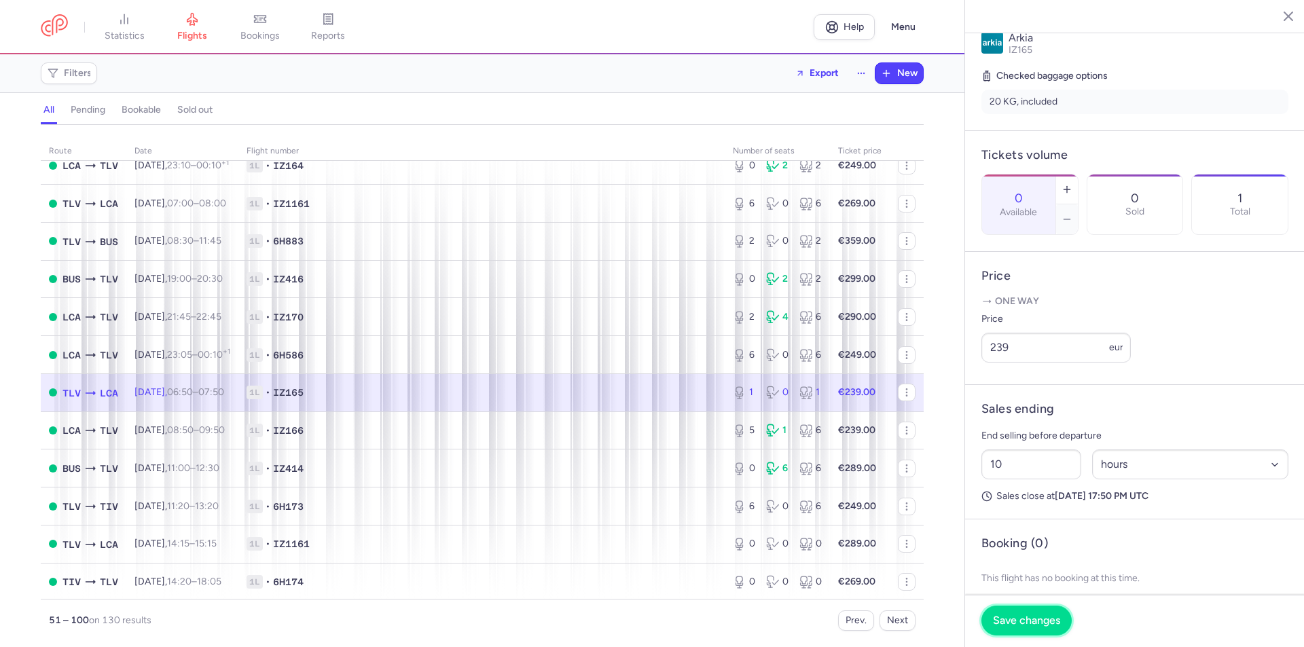
click at [1028, 615] on span "Save changes" at bounding box center [1026, 621] width 67 height 12
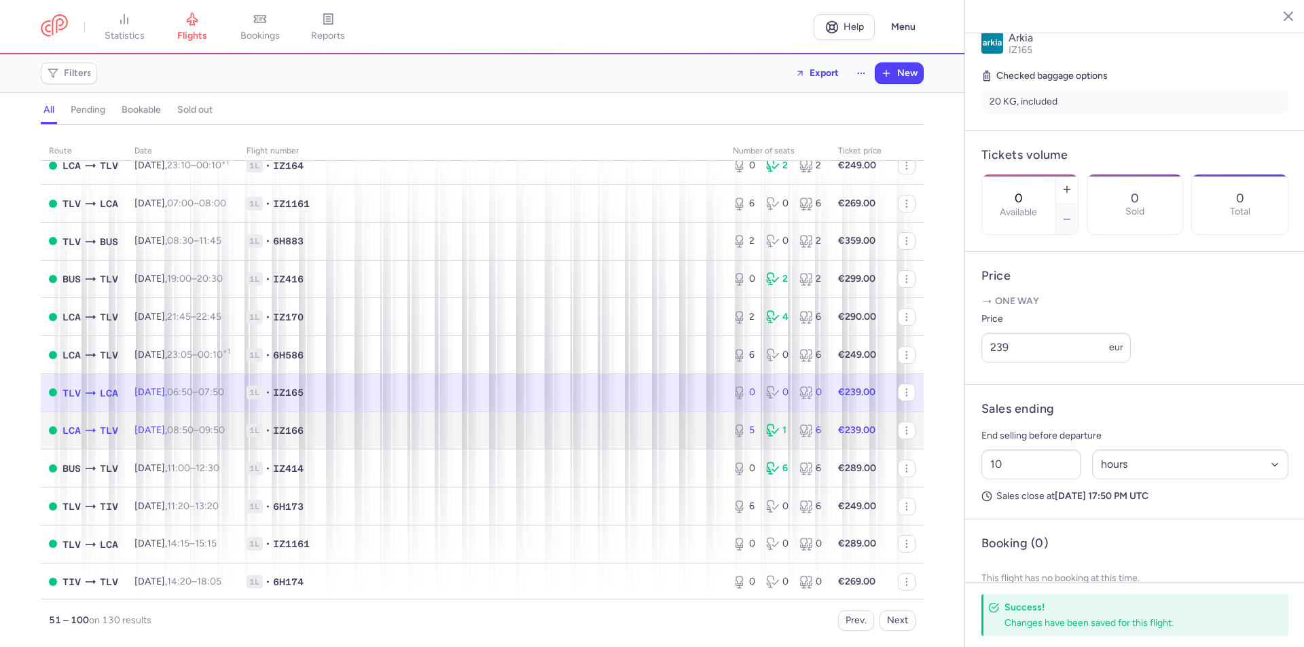
click at [582, 445] on td "1L • IZ166" at bounding box center [481, 431] width 486 height 38
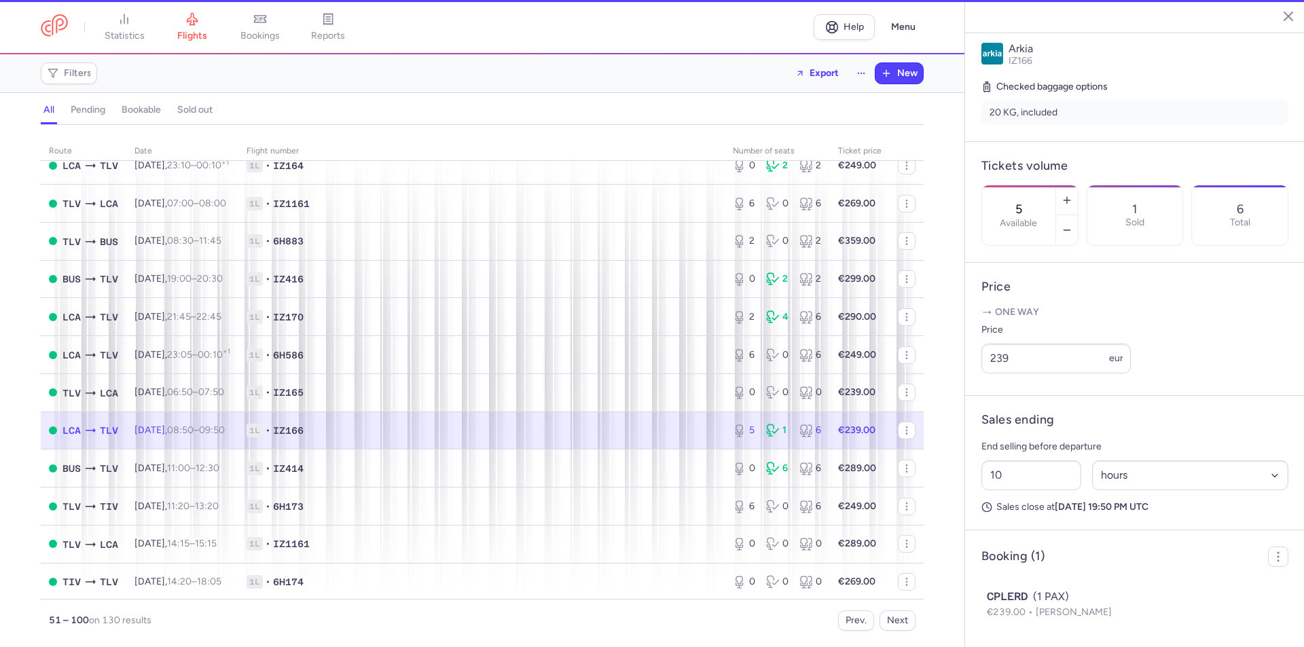
scroll to position [315, 0]
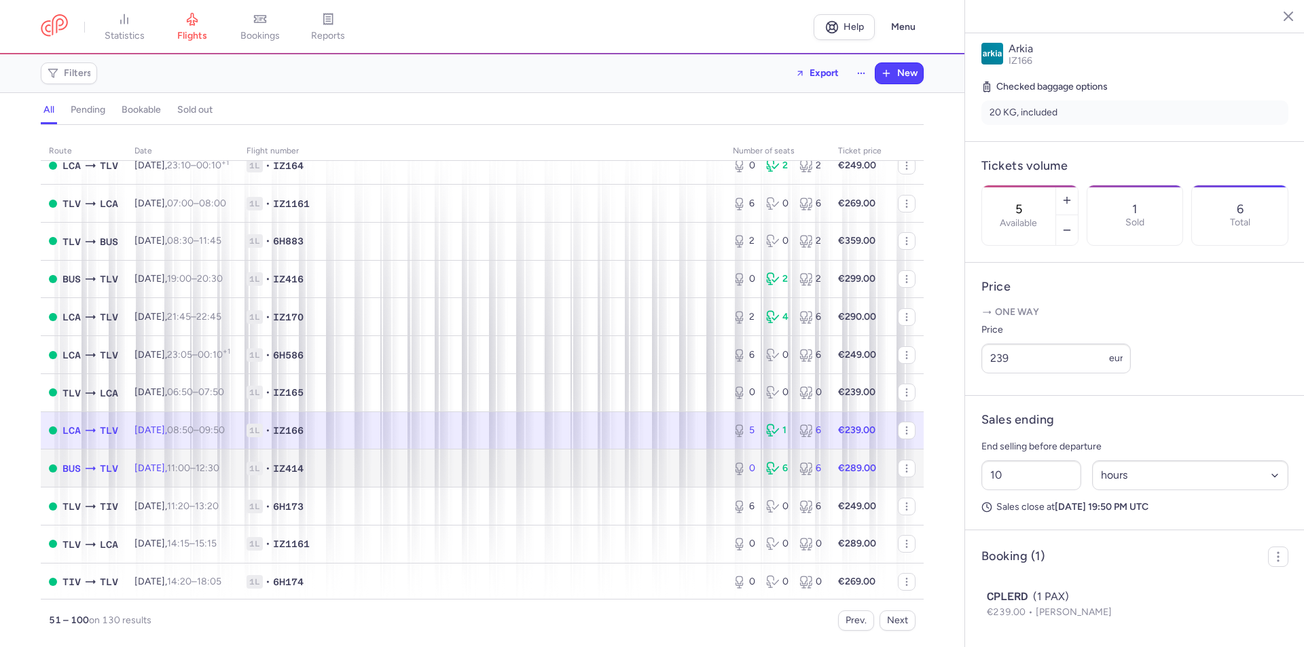
click at [587, 468] on span "1L • IZ414" at bounding box center [482, 469] width 470 height 14
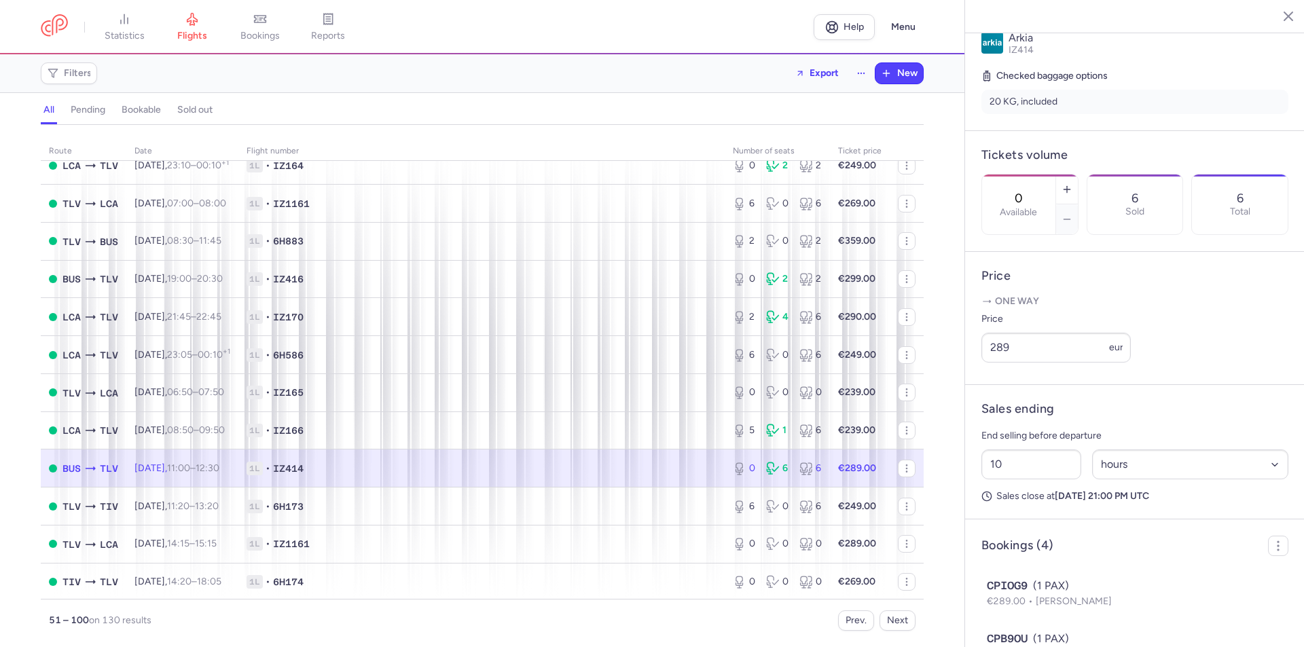
scroll to position [408, 0]
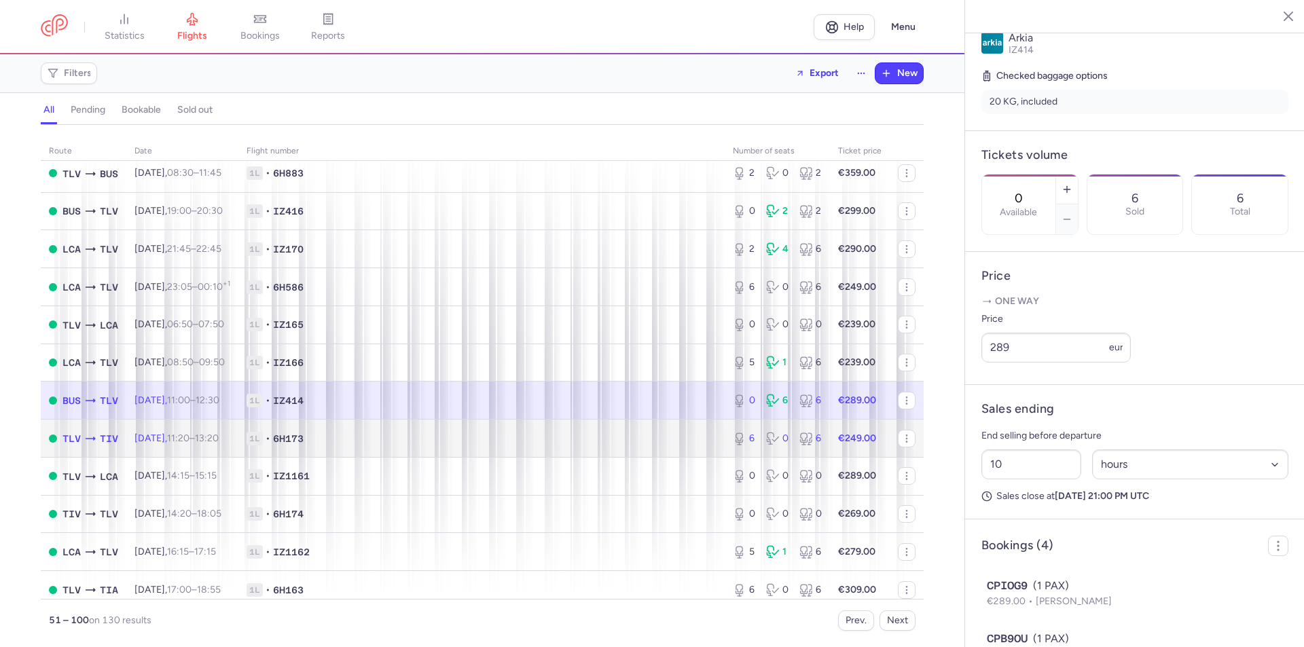
click at [598, 444] on span "1L • 6H173" at bounding box center [482, 439] width 470 height 14
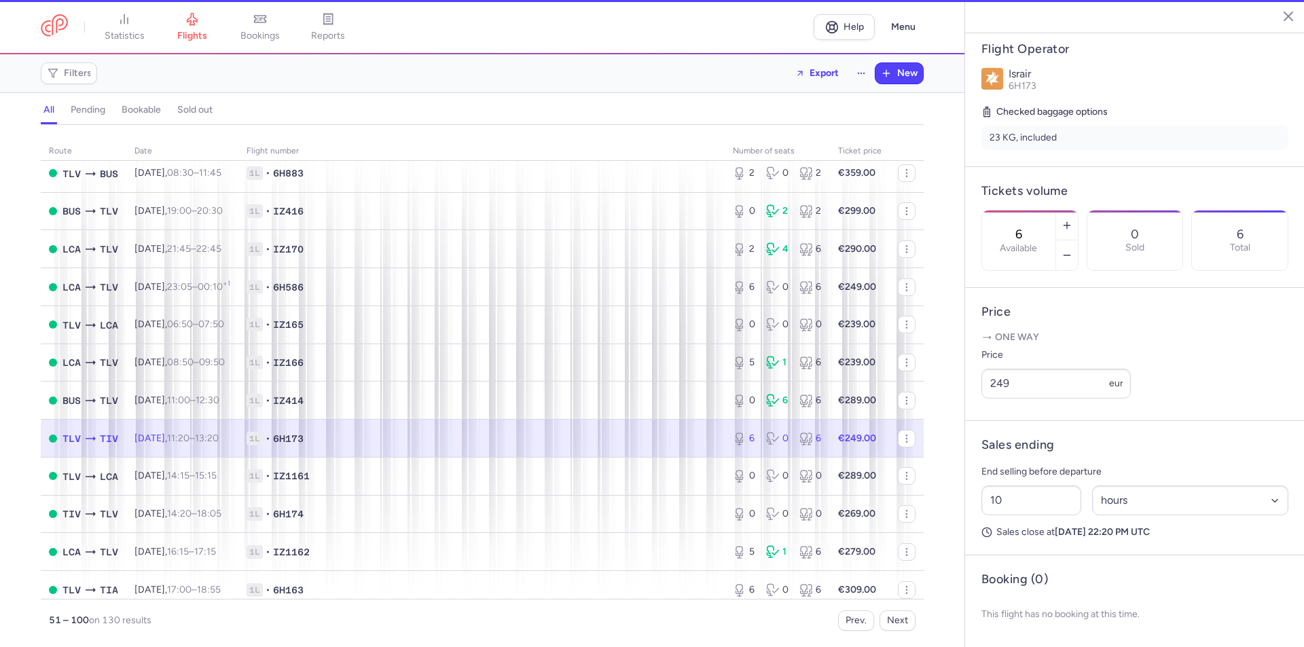
scroll to position [304, 0]
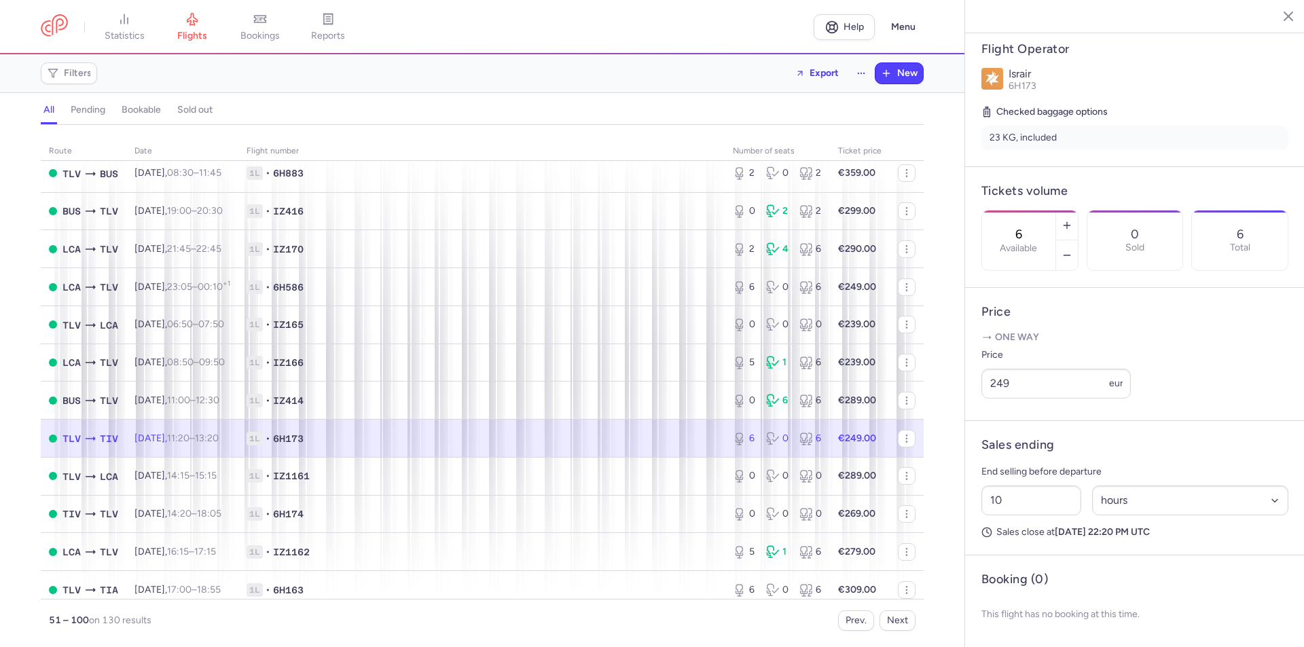
click at [238, 434] on td "Sun, 24 Aug, 11:20 – 13:20 +0" at bounding box center [182, 439] width 112 height 38
click at [1073, 250] on icon "button" at bounding box center [1067, 255] width 11 height 11
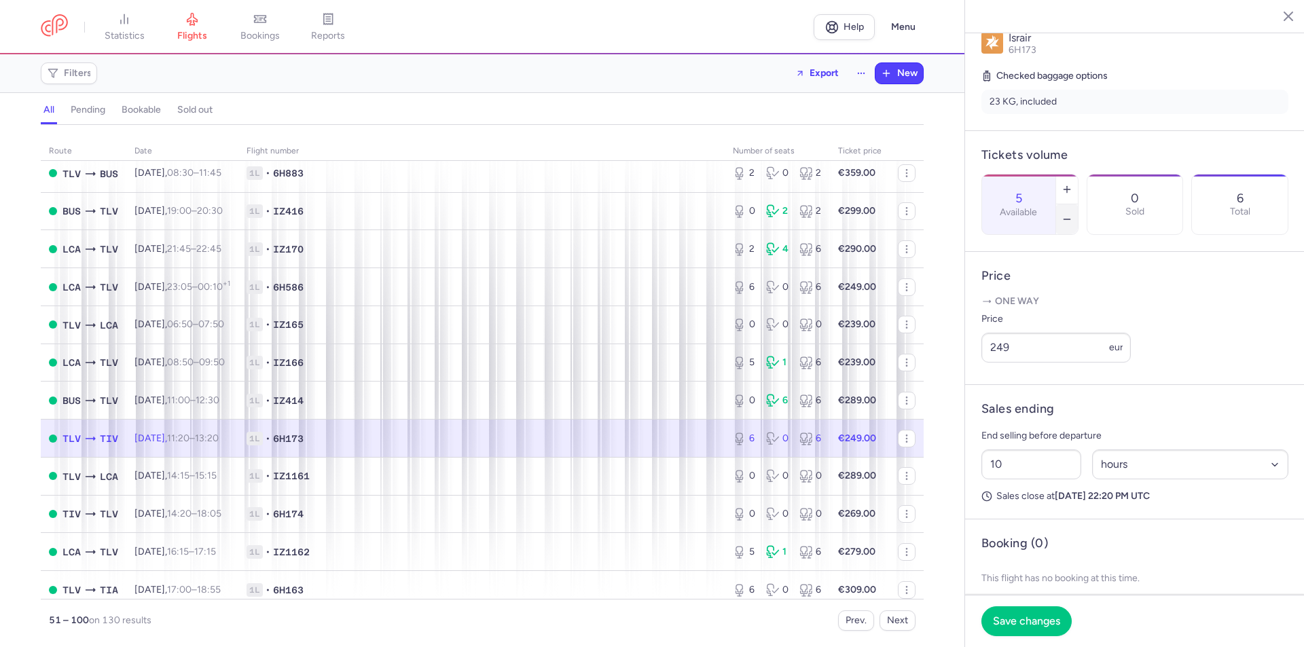
click at [1073, 214] on icon "button" at bounding box center [1067, 219] width 11 height 11
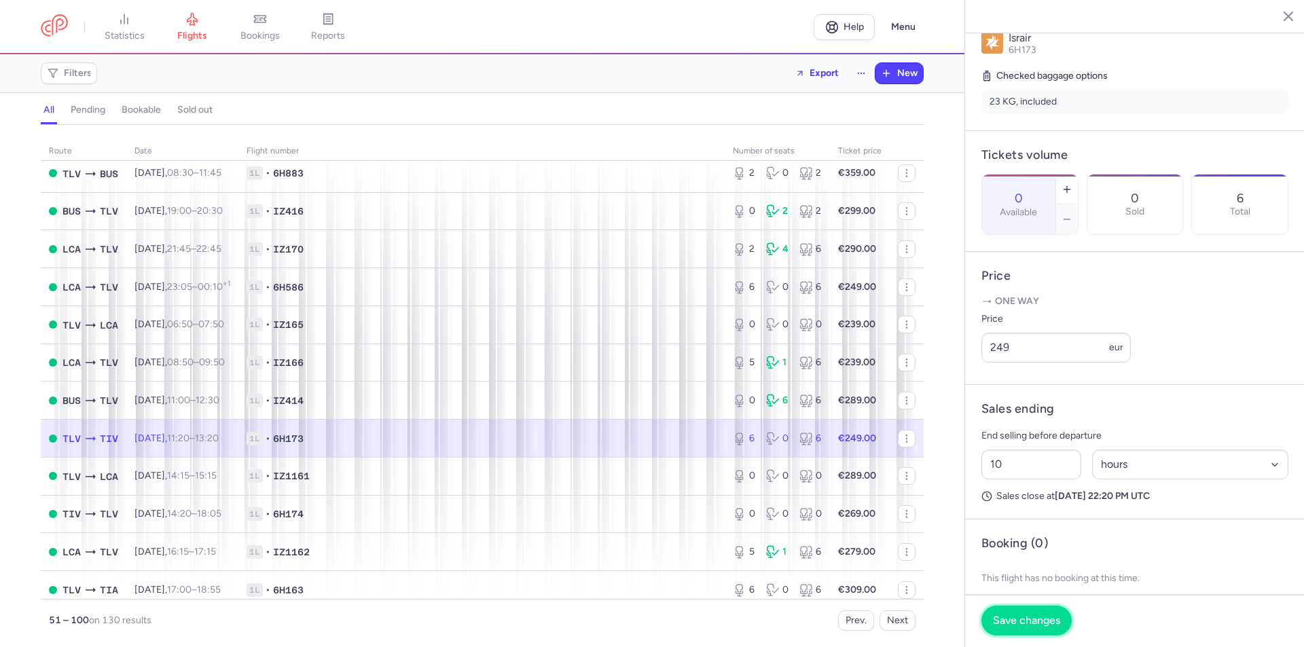
click at [1036, 618] on span "Save changes" at bounding box center [1026, 621] width 67 height 12
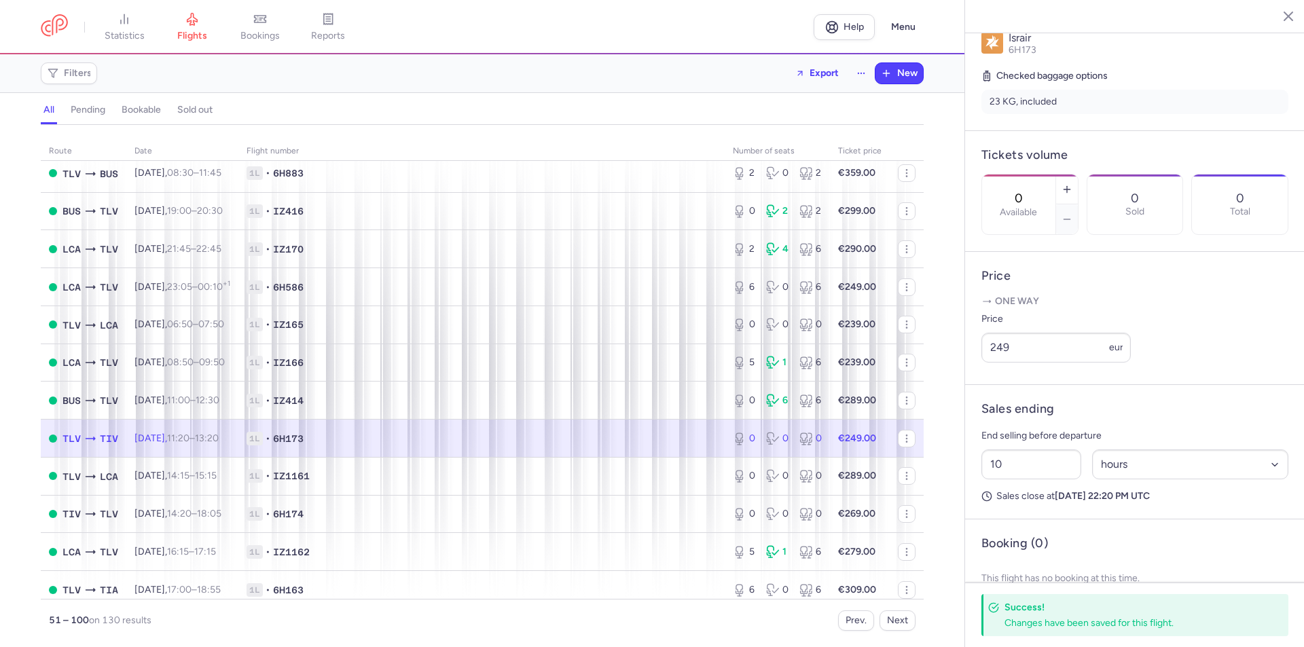
click at [238, 432] on td "Sun, 24 Aug, 11:20 – 13:20 +0" at bounding box center [182, 439] width 112 height 38
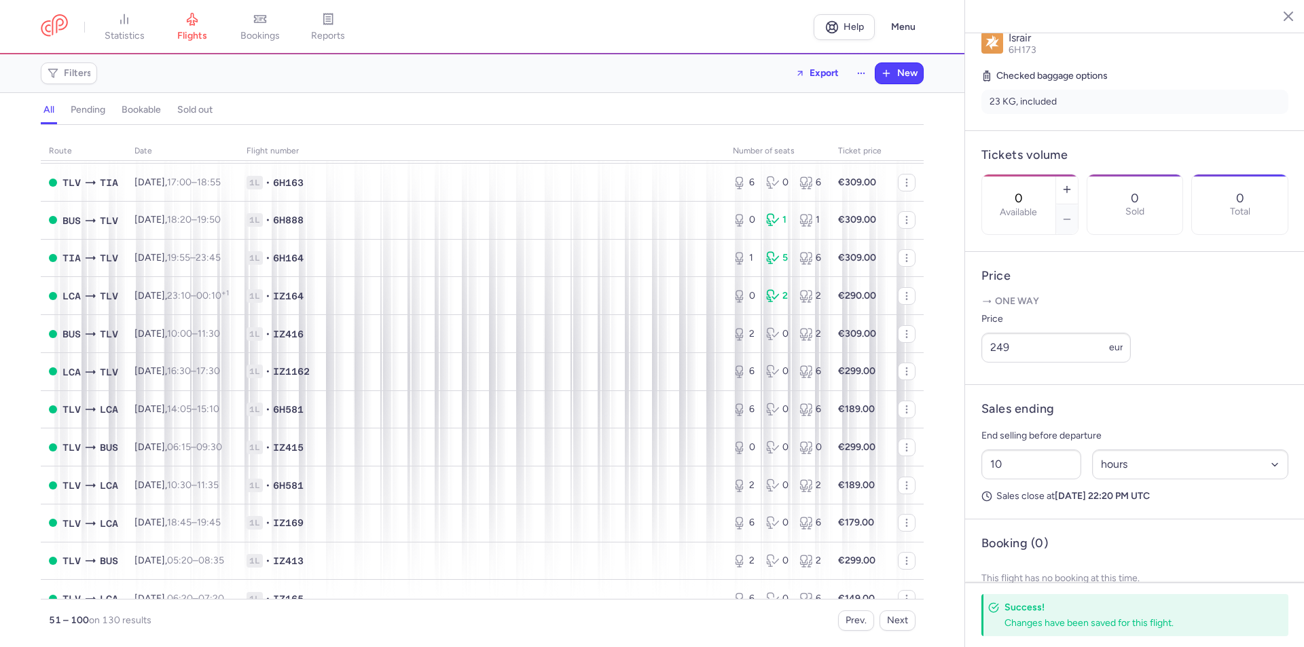
scroll to position [883, 0]
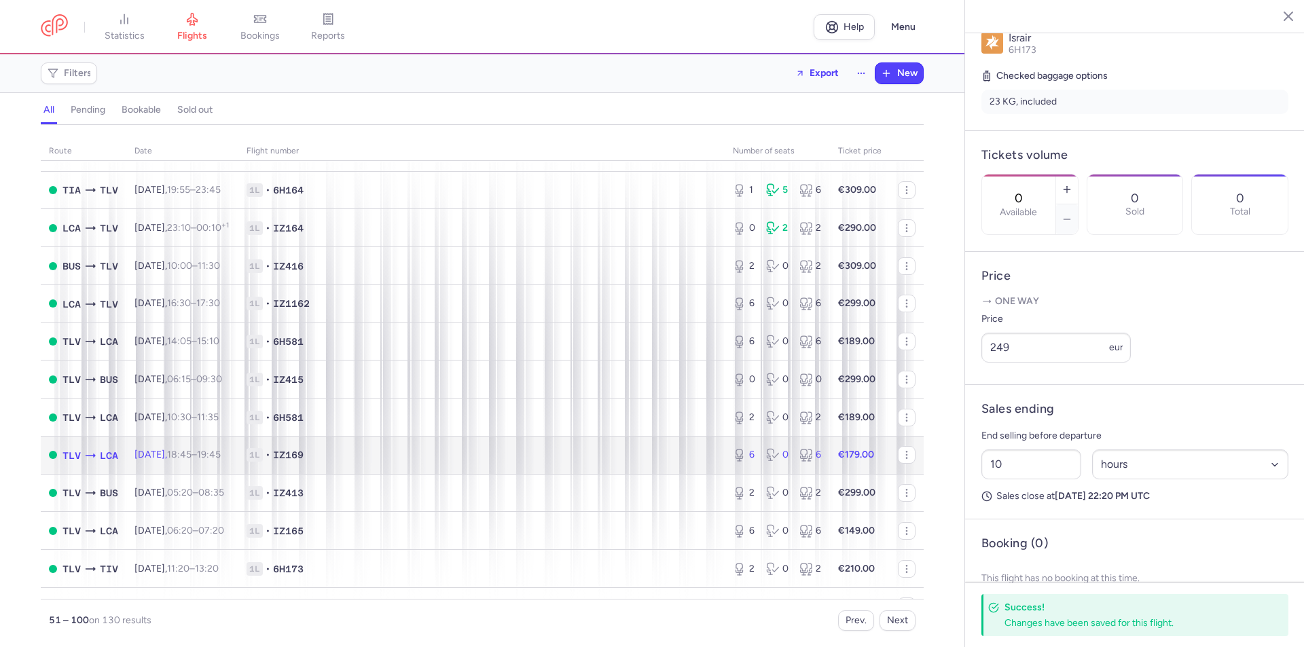
click at [370, 453] on span "1L • IZ169" at bounding box center [482, 455] width 470 height 14
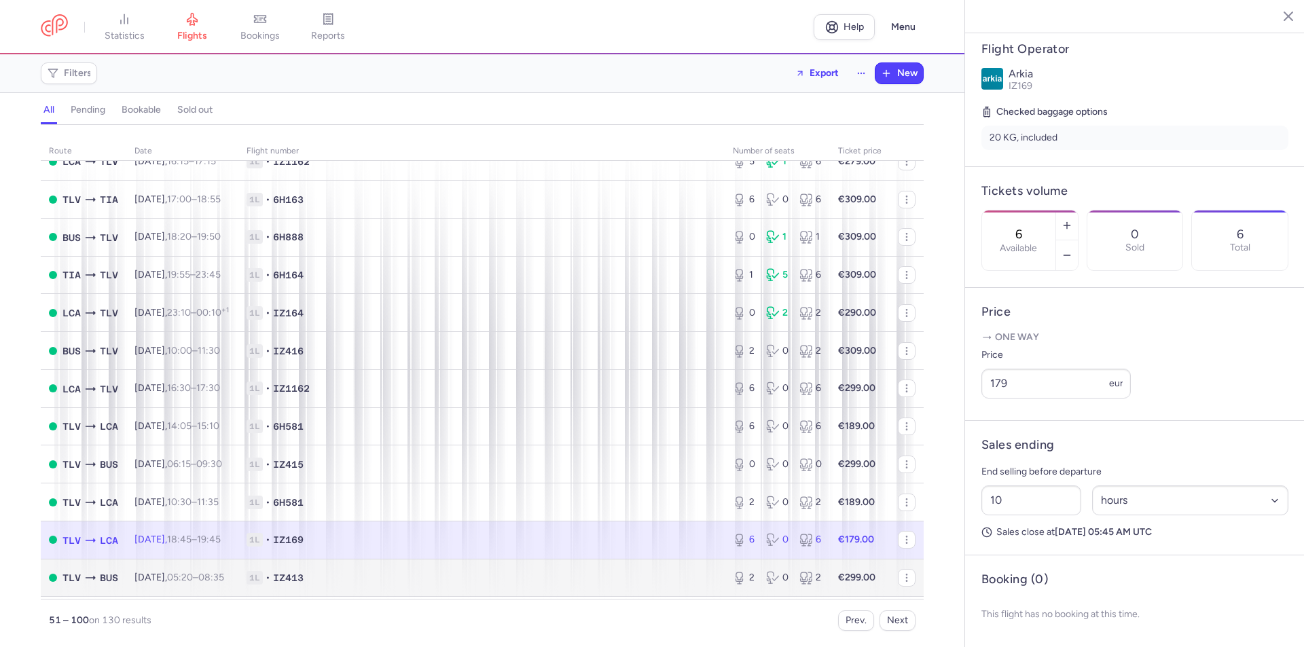
scroll to position [866, 0]
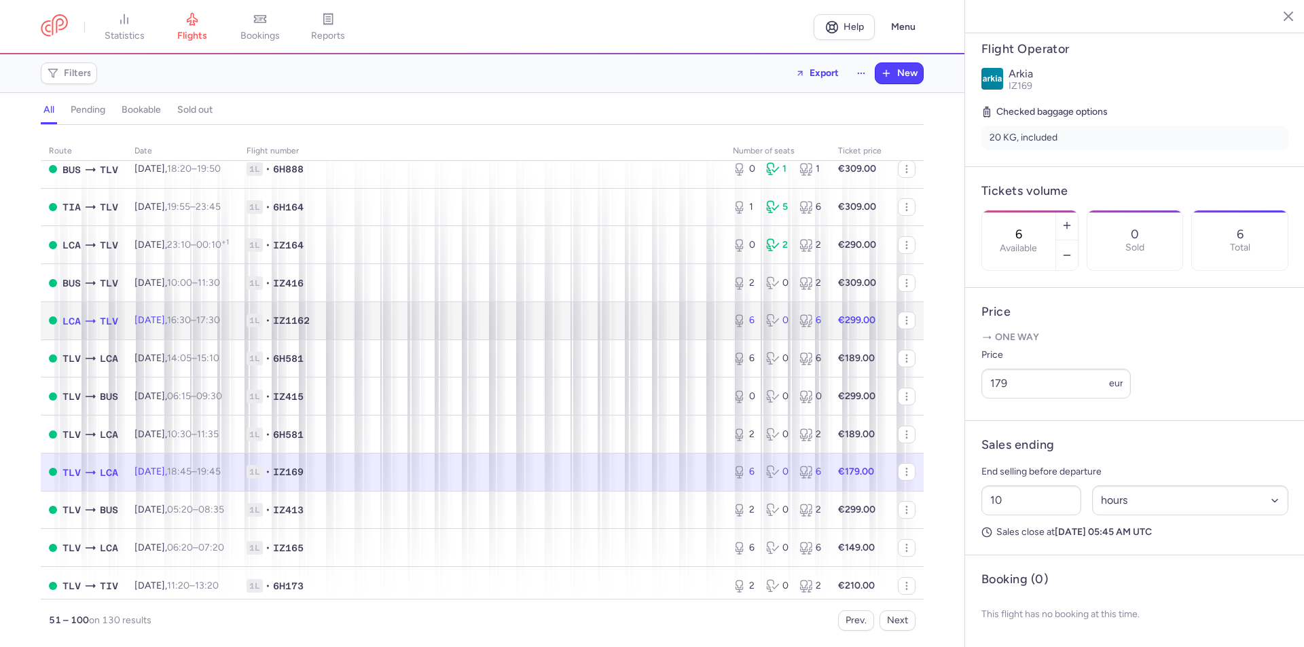
click at [438, 310] on td "1L • IZ1162" at bounding box center [481, 321] width 486 height 38
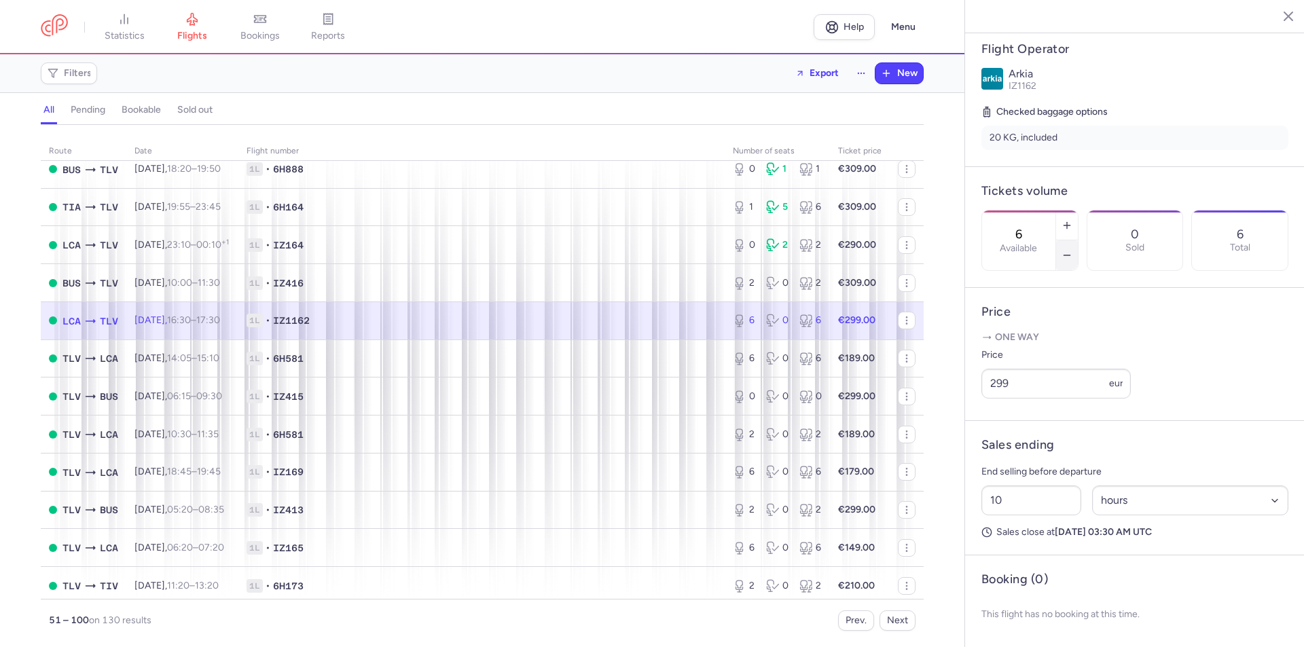
click at [1078, 240] on button "button" at bounding box center [1067, 255] width 22 height 30
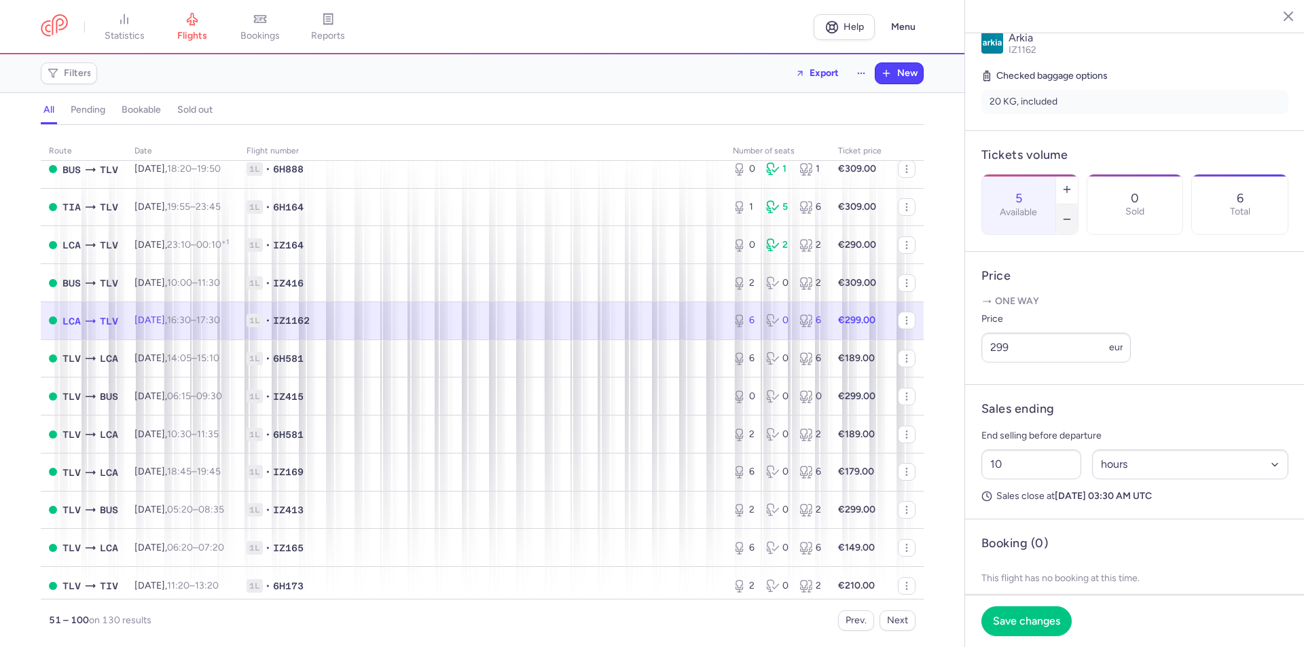
click at [1078, 204] on button "button" at bounding box center [1067, 219] width 22 height 30
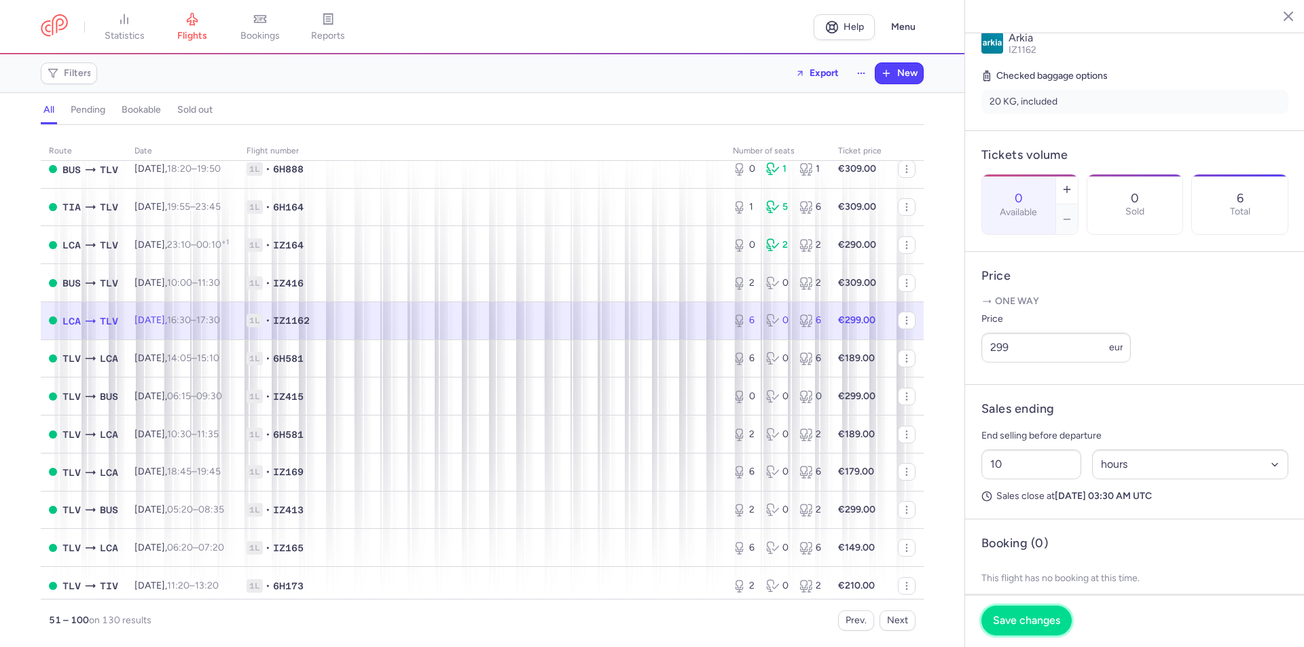
click at [1013, 613] on button "Save changes" at bounding box center [1027, 621] width 90 height 30
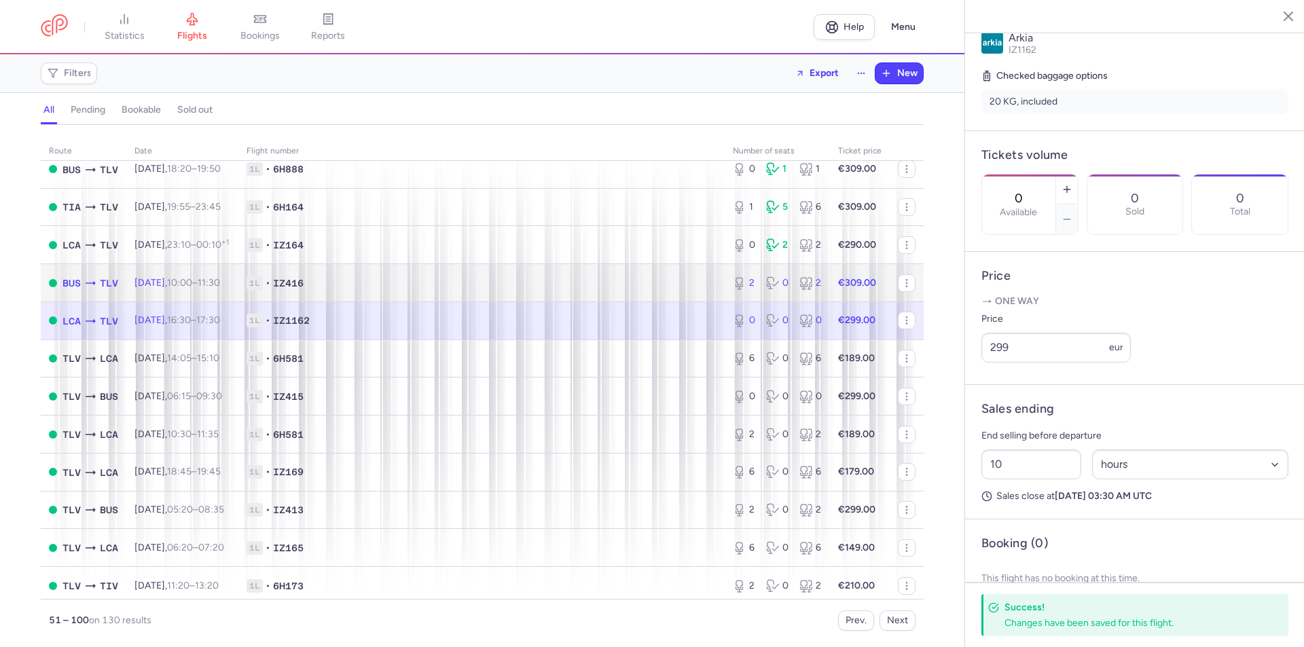
click at [641, 268] on td "1L • IZ416" at bounding box center [481, 283] width 486 height 38
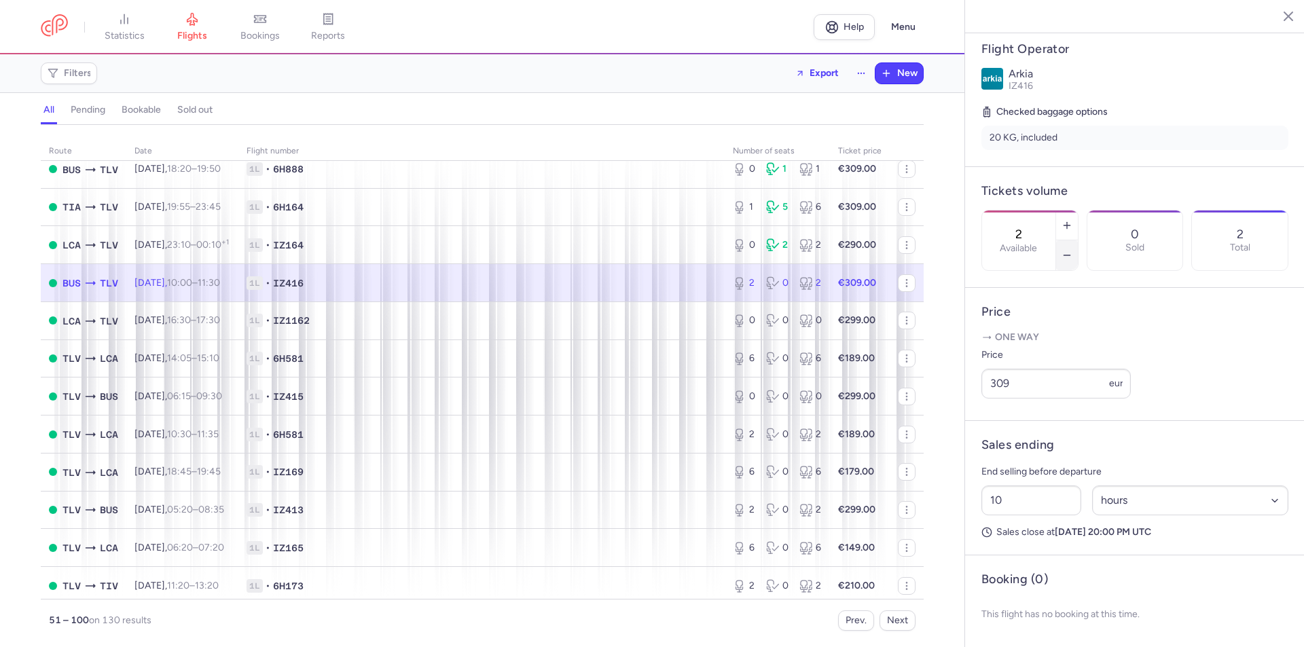
click at [1070, 255] on line "button" at bounding box center [1067, 255] width 6 height 0
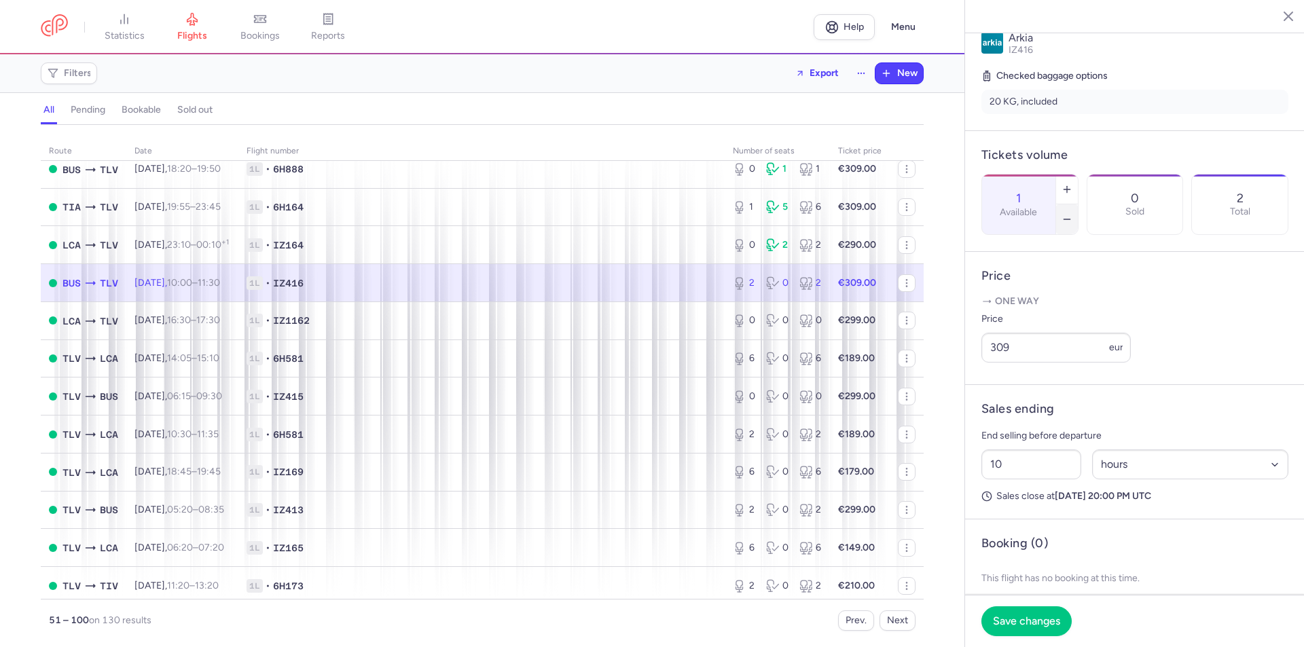
click at [1070, 219] on line "button" at bounding box center [1067, 219] width 6 height 0
click at [999, 618] on span "Save changes" at bounding box center [1026, 621] width 67 height 12
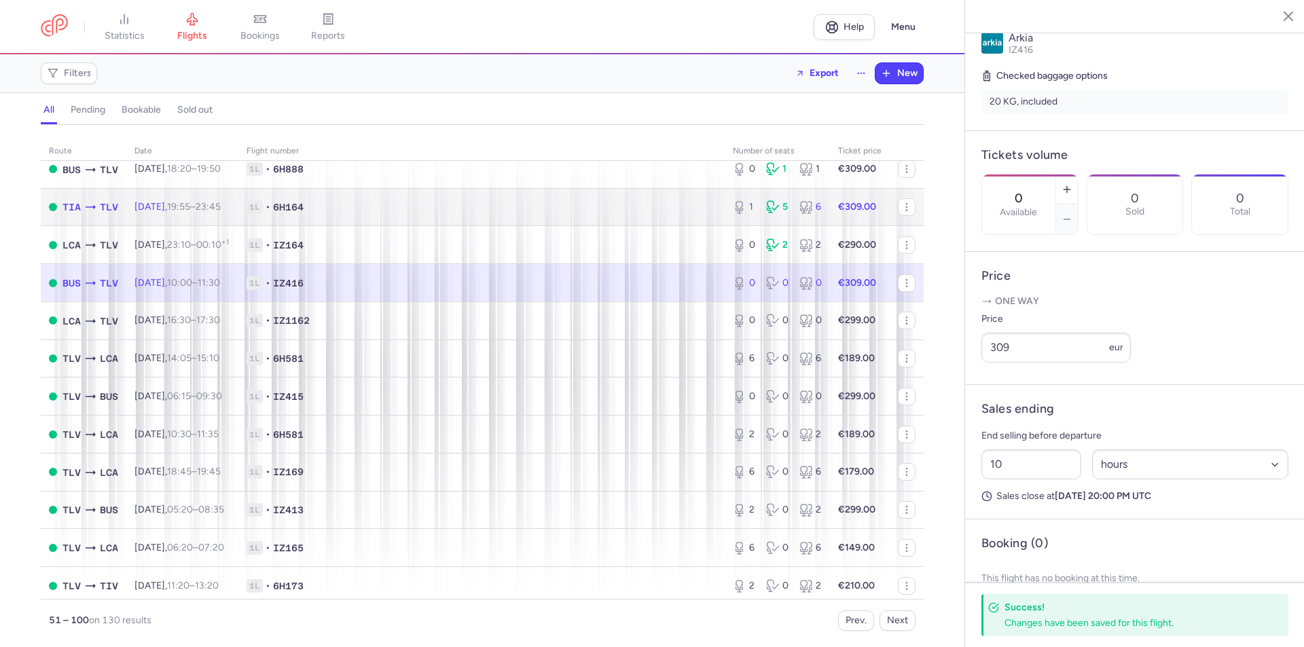
click at [125, 200] on td "TIA TLV" at bounding box center [84, 207] width 86 height 38
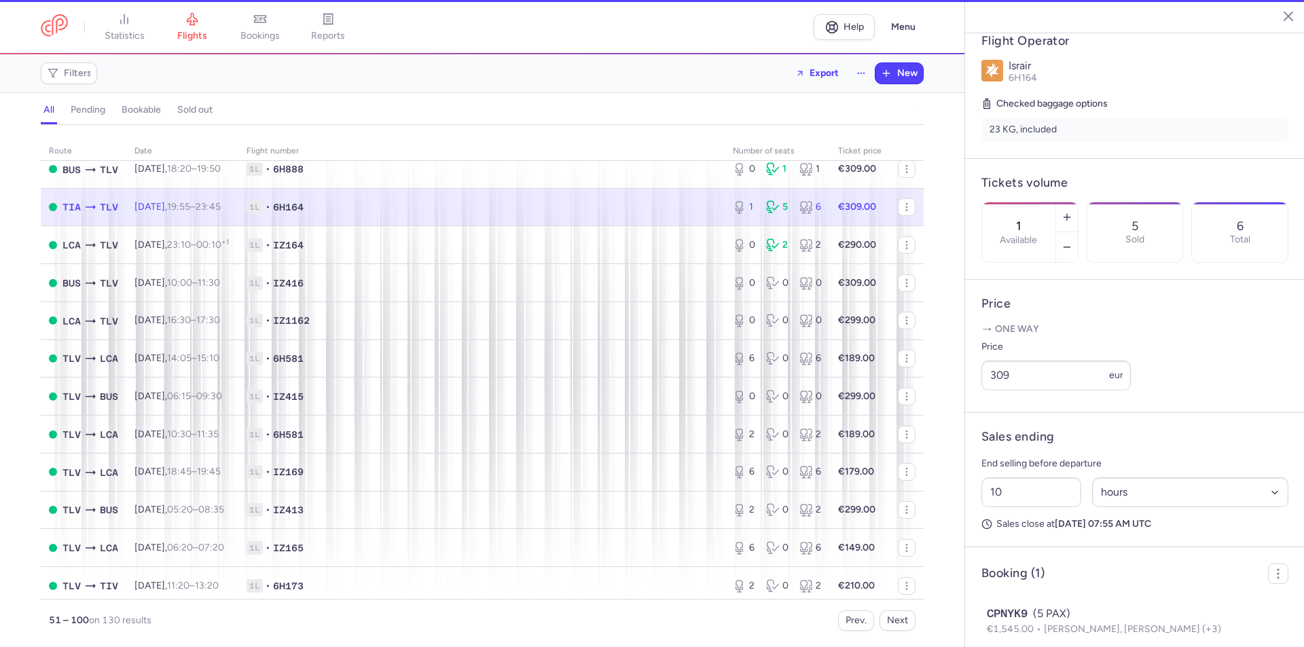
scroll to position [315, 0]
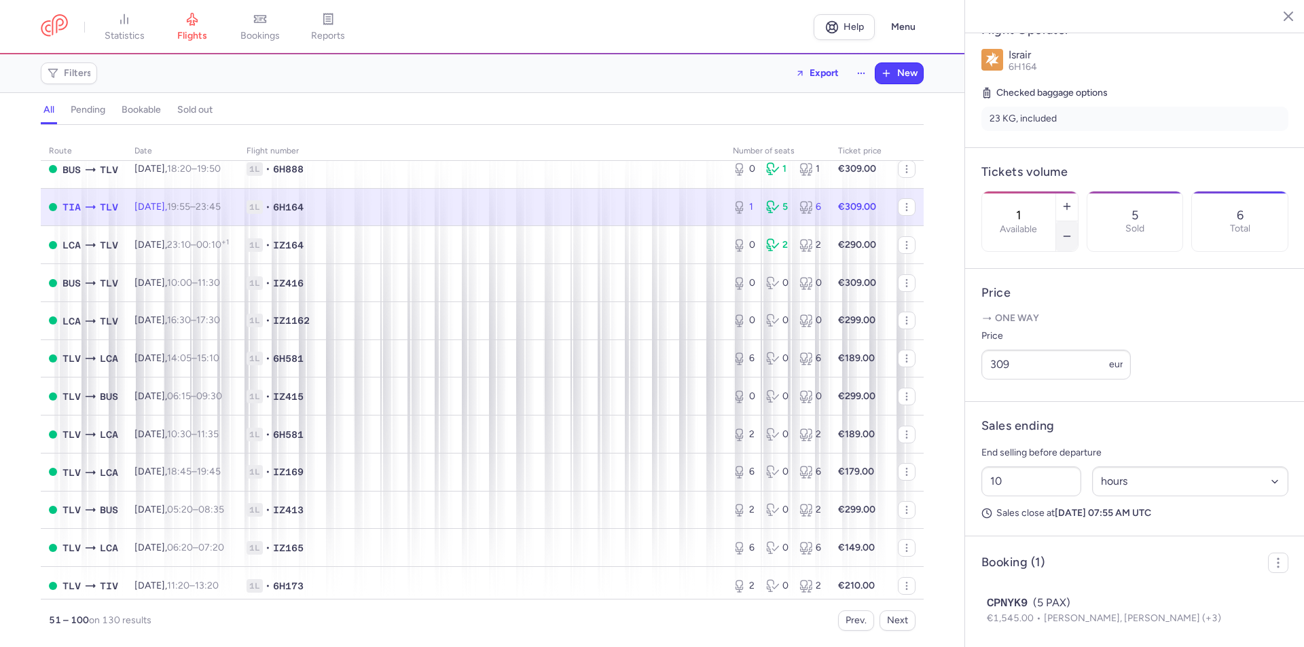
click at [1073, 231] on icon "button" at bounding box center [1067, 236] width 11 height 11
type input "0"
click at [1029, 618] on span "Save changes" at bounding box center [1026, 621] width 67 height 12
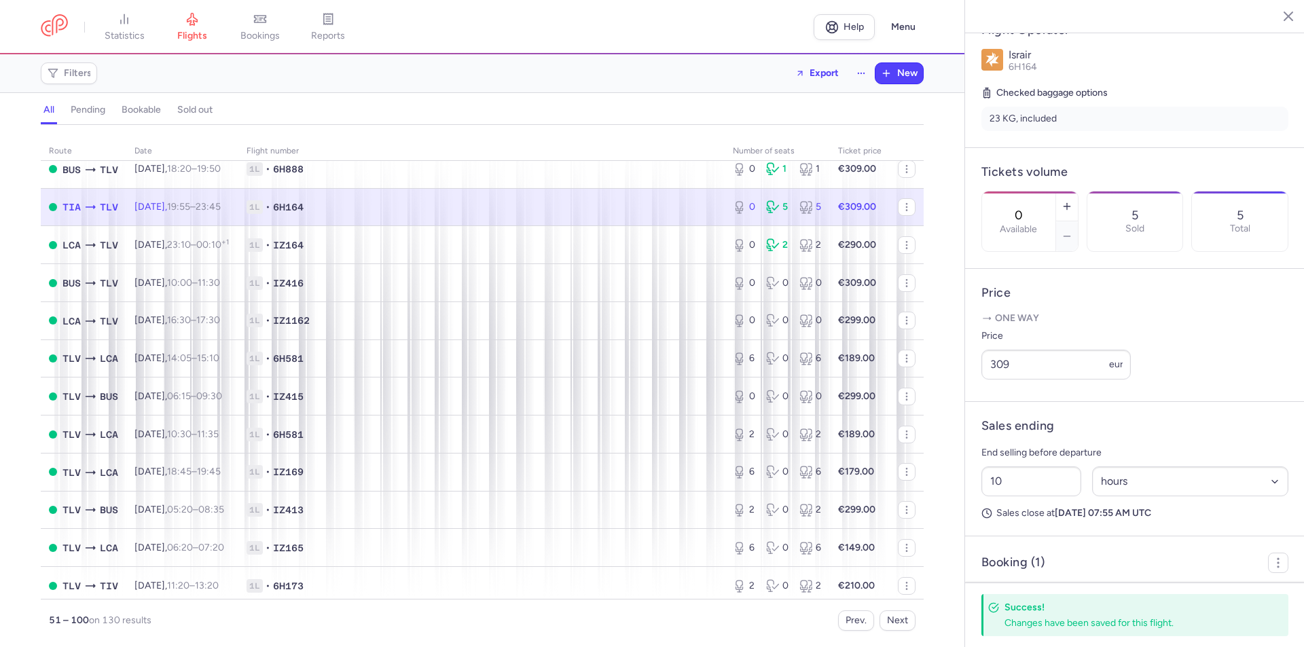
scroll to position [404, 0]
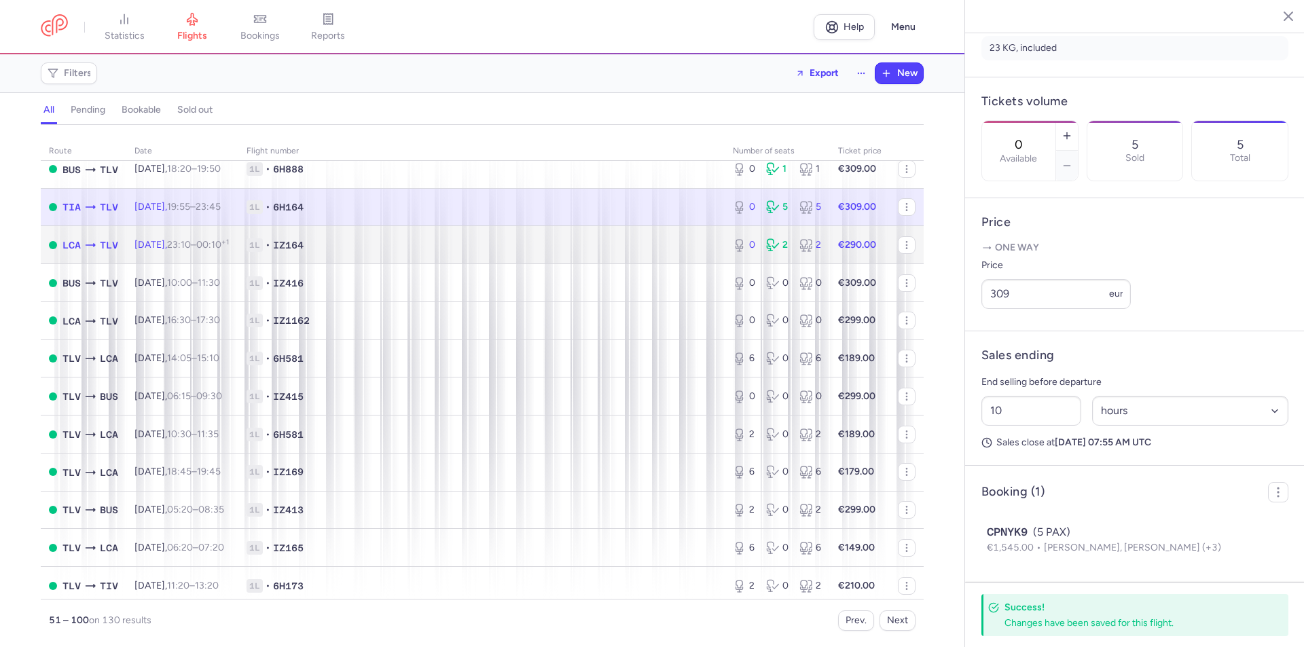
click at [357, 238] on span "1L • IZ164" at bounding box center [482, 245] width 470 height 14
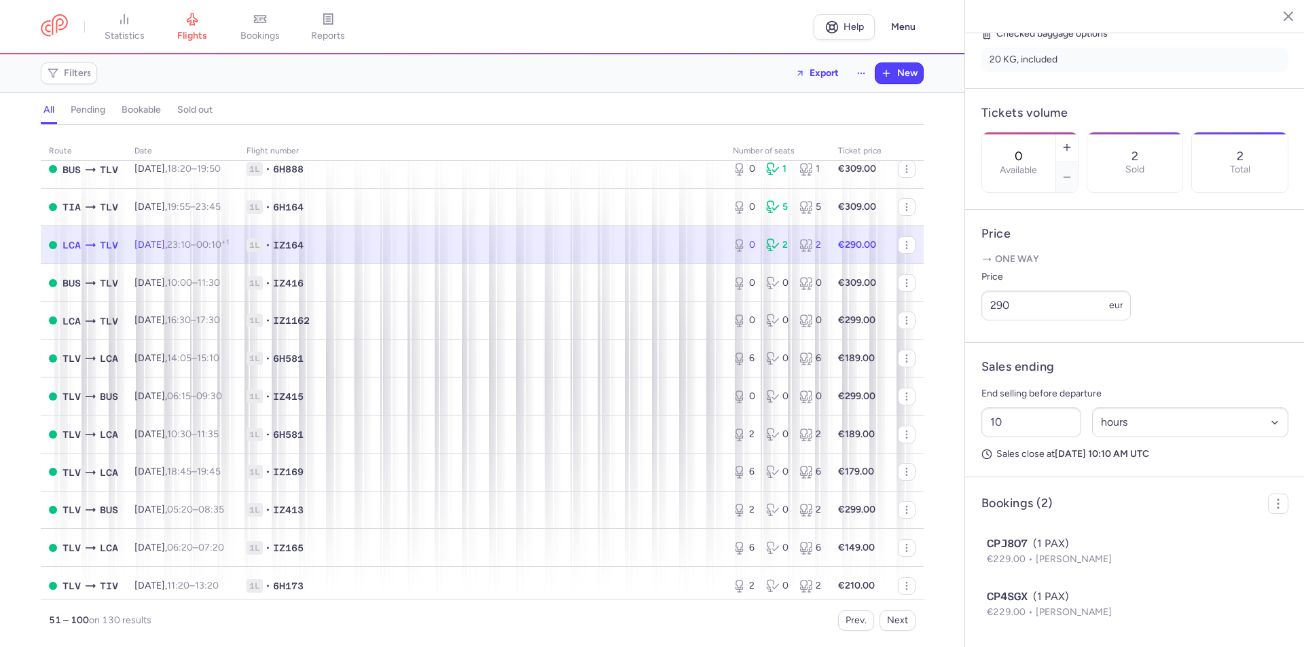
scroll to position [393, 0]
